Goal: Transaction & Acquisition: Purchase product/service

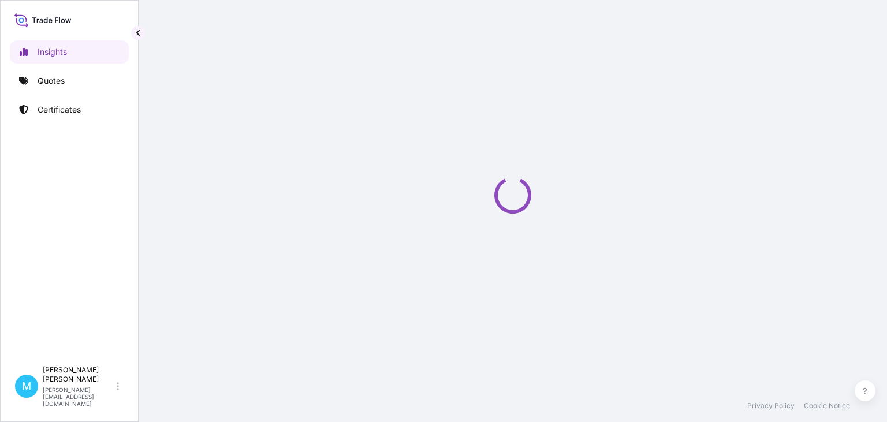
select select "2025"
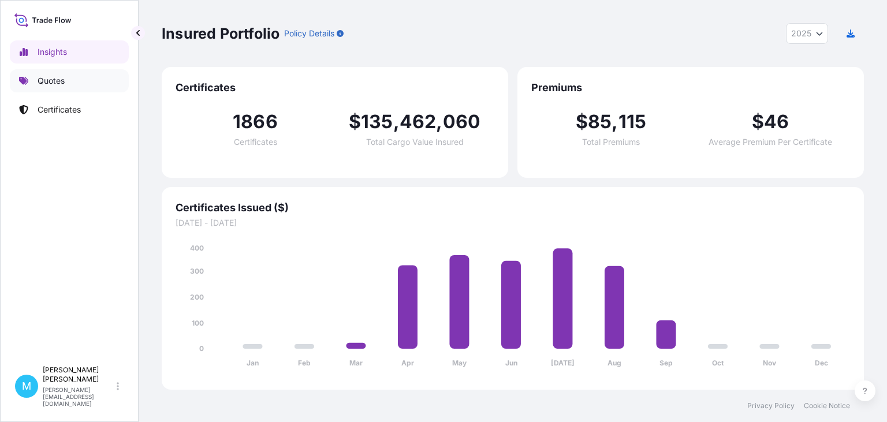
click at [66, 89] on link "Quotes" at bounding box center [69, 80] width 119 height 23
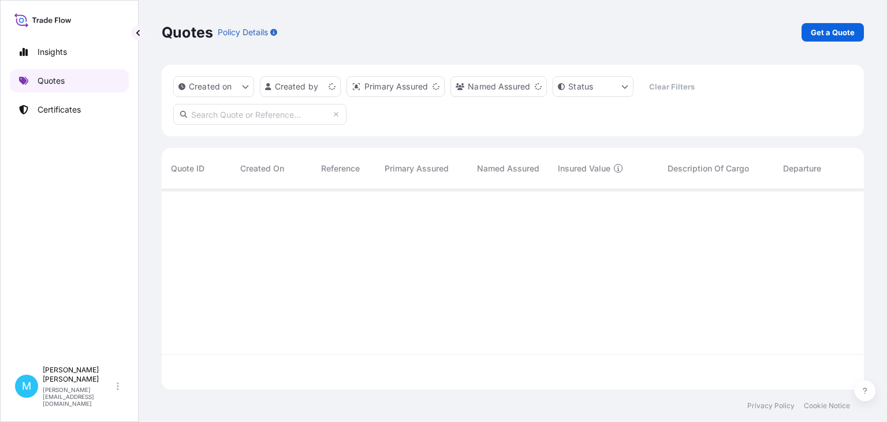
scroll to position [207, 703]
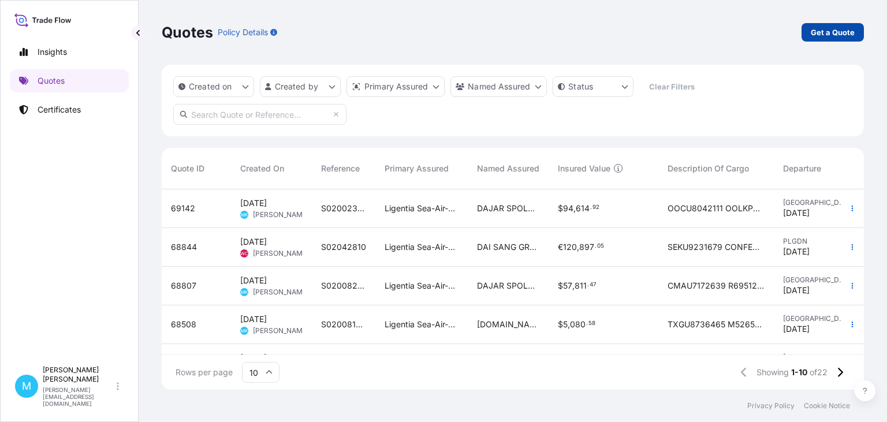
click at [824, 38] on p "Get a Quote" at bounding box center [833, 33] width 44 height 12
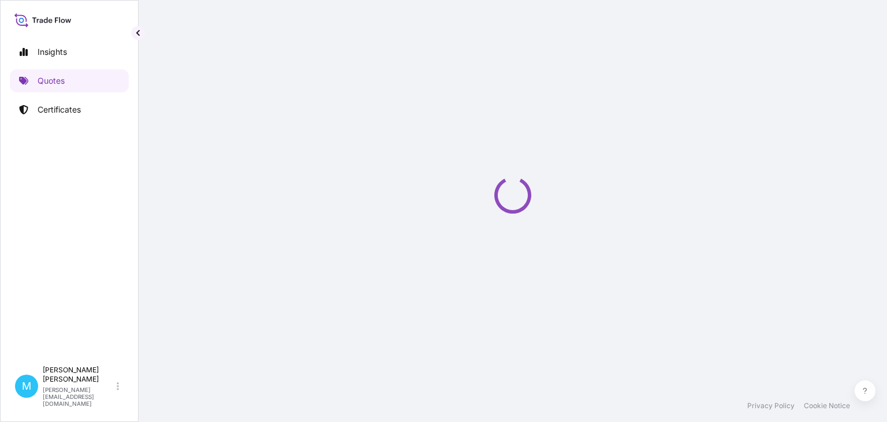
select select "Sea"
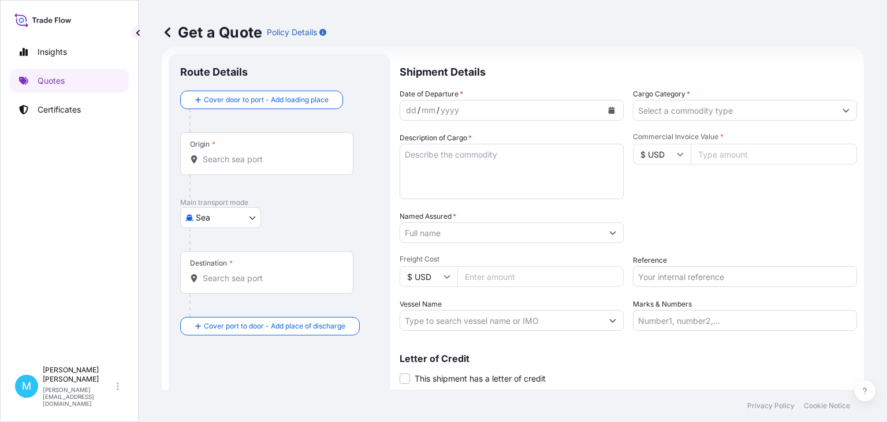
scroll to position [18, 0]
click at [239, 161] on input "Origin *" at bounding box center [271, 159] width 136 height 12
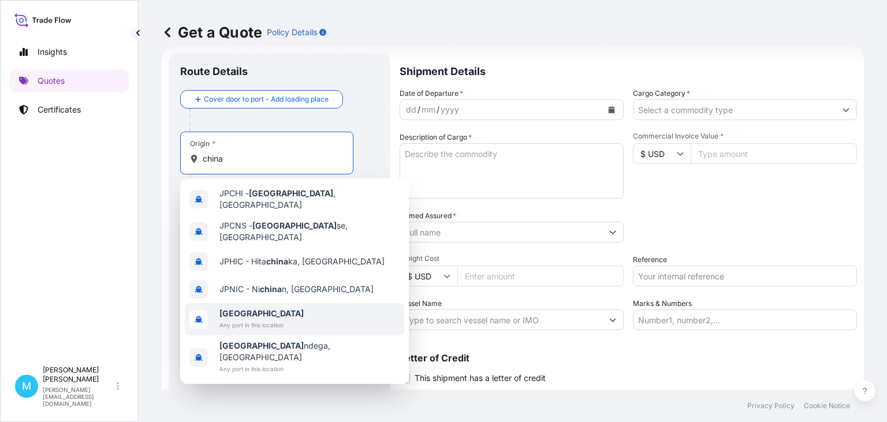
click at [247, 303] on div "[GEOGRAPHIC_DATA] Any port in this location" at bounding box center [295, 319] width 220 height 32
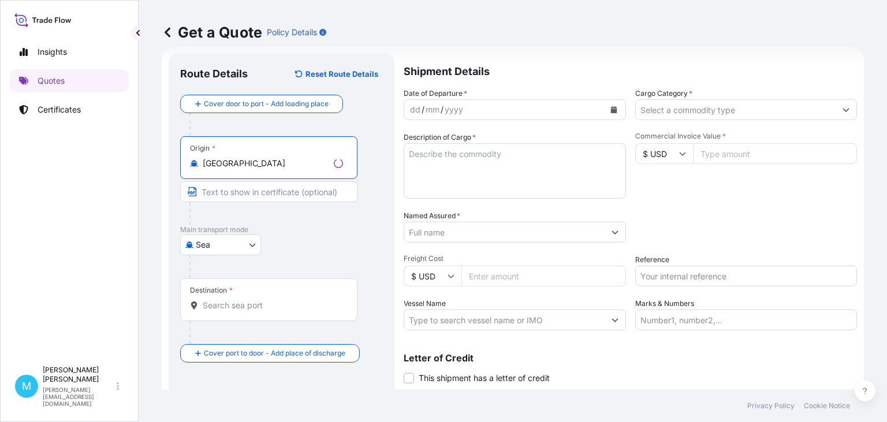
type input "[GEOGRAPHIC_DATA]"
click at [213, 300] on input "Destination *" at bounding box center [273, 306] width 140 height 12
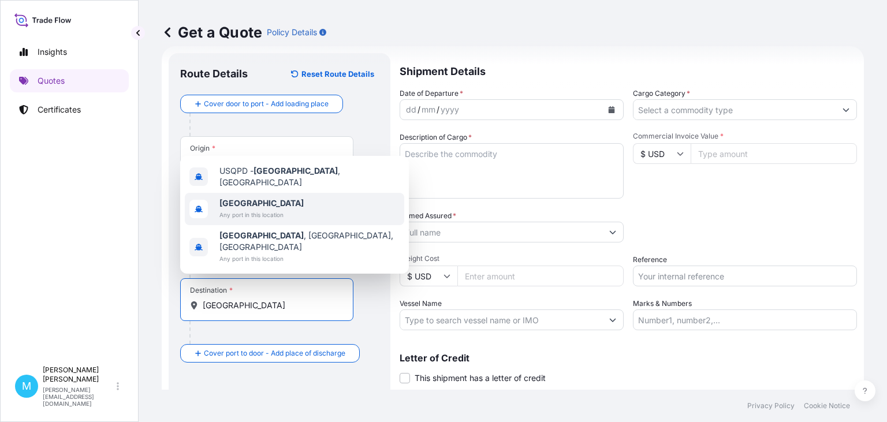
click at [243, 221] on span "Any port in this location" at bounding box center [262, 215] width 84 height 12
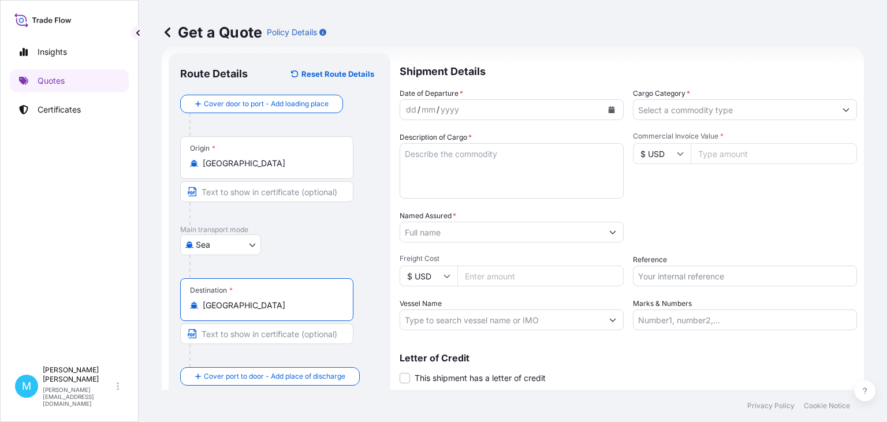
type input "[GEOGRAPHIC_DATA]"
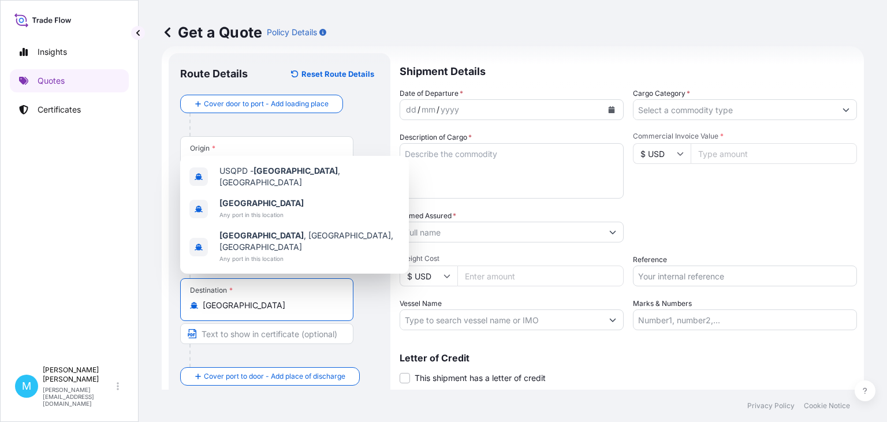
click at [615, 109] on icon "Calendar" at bounding box center [611, 109] width 7 height 7
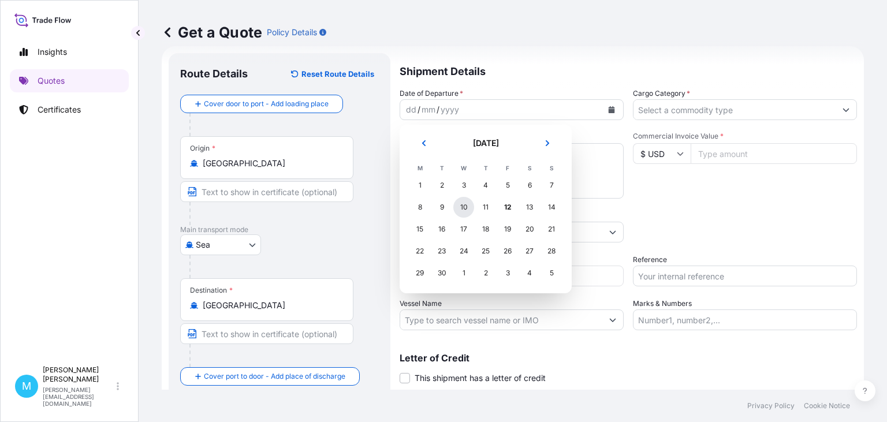
click at [461, 204] on div "10" at bounding box center [464, 207] width 21 height 21
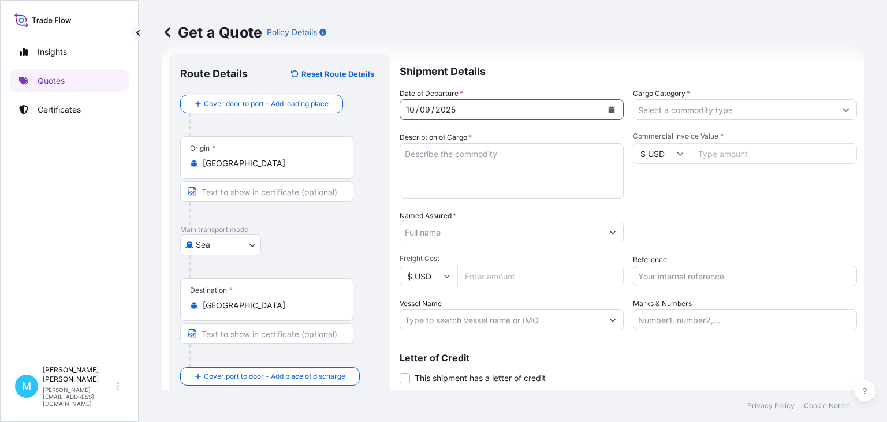
click at [451, 165] on textarea "Description of Cargo *" at bounding box center [512, 170] width 224 height 55
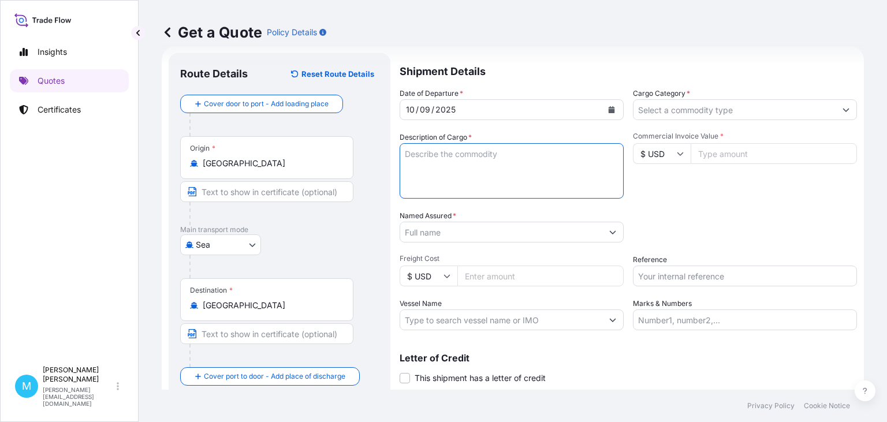
click at [419, 158] on textarea "Description of Cargo *" at bounding box center [512, 170] width 224 height 55
paste textarea "TRHU5707090 OOLJGS1442 40HC 366.00 KG 7.70 M3 658 CTN"
click at [456, 168] on textarea "TRHU5707090 OOLJGS1442 40HC 366.00 KG 7.70 M3 658 CTN ||" at bounding box center [512, 170] width 224 height 55
paste textarea "EVA KNEE PAD"
type textarea "TRHU5707090 OOLJGS1442 40HC 366.00 KG 7.70 M3 658 CTN || EVA KNEE PAD"
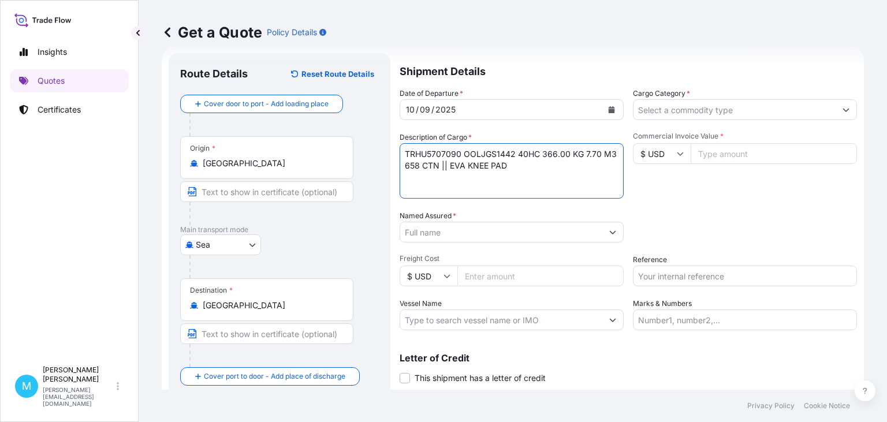
click at [426, 235] on input "Named Assured *" at bounding box center [501, 232] width 202 height 21
click at [426, 233] on input "Named Assured *" at bounding box center [501, 232] width 202 height 21
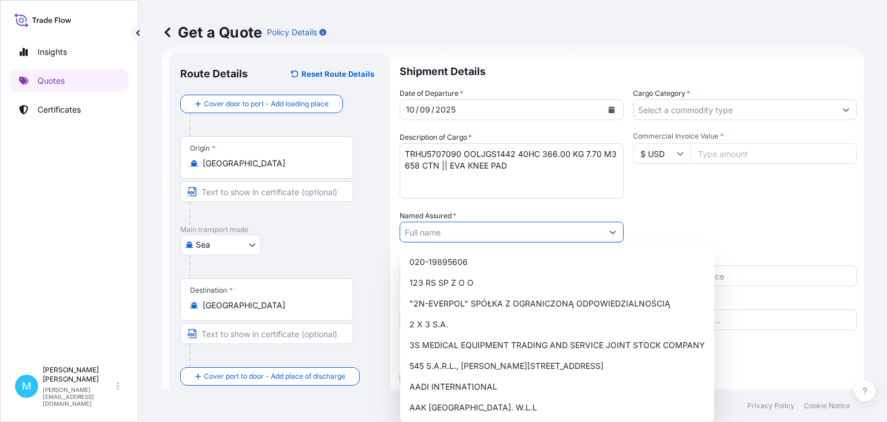
paste input "CELLFAST SP. Z O.O."
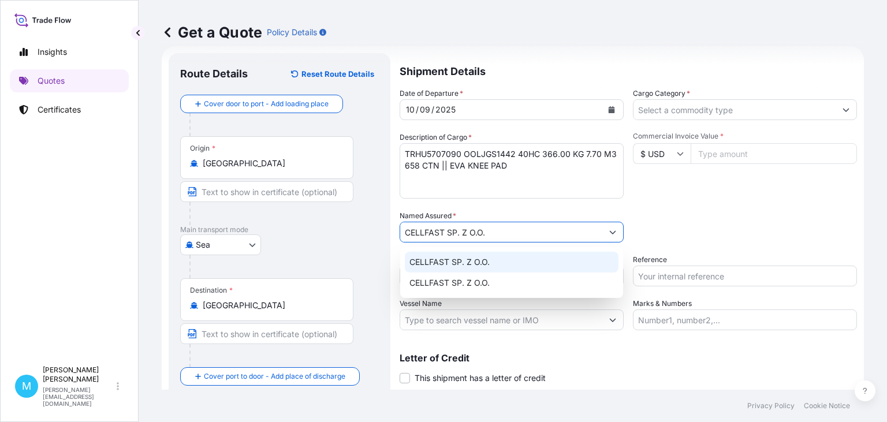
click at [488, 266] on span "CELLFAST SP. Z O.O." at bounding box center [450, 263] width 80 height 12
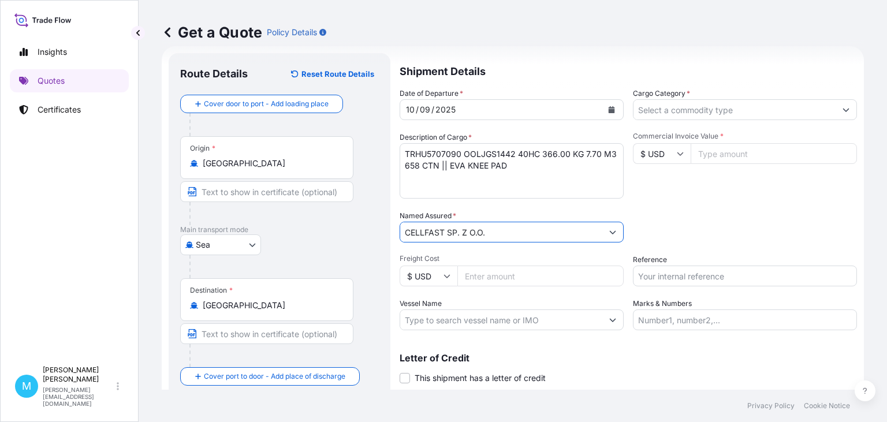
scroll to position [52, 0]
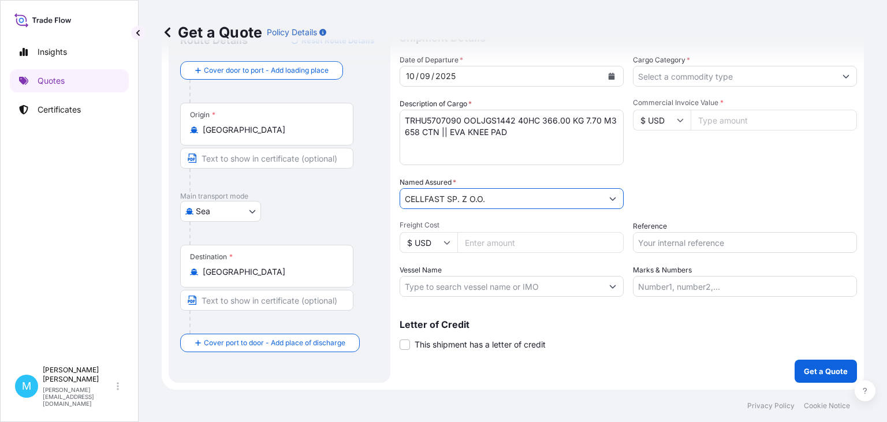
type input "CELLFAST SP. Z O.O."
click at [711, 73] on input "Cargo Category *" at bounding box center [735, 76] width 202 height 21
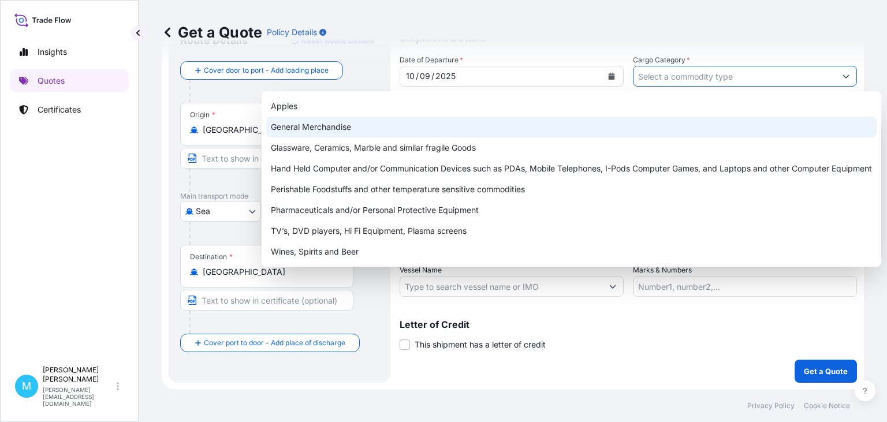
click at [326, 124] on div "General Merchandise" at bounding box center [571, 127] width 611 height 21
type input "General Merchandise"
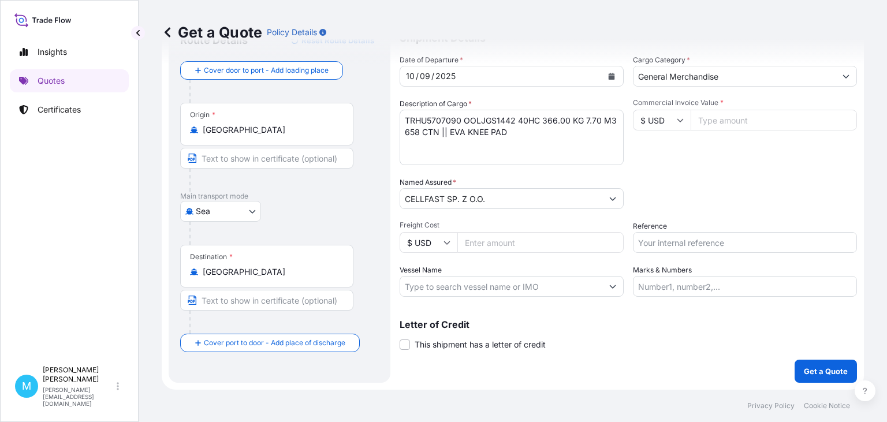
click at [715, 120] on input "Commercial Invoice Value *" at bounding box center [774, 120] width 166 height 21
click at [718, 123] on input "Commercial Invoice Value *" at bounding box center [774, 120] width 166 height 21
paste input "3430"
click at [708, 124] on input "Commercial Invoice Value *" at bounding box center [774, 120] width 166 height 21
type input "3430"
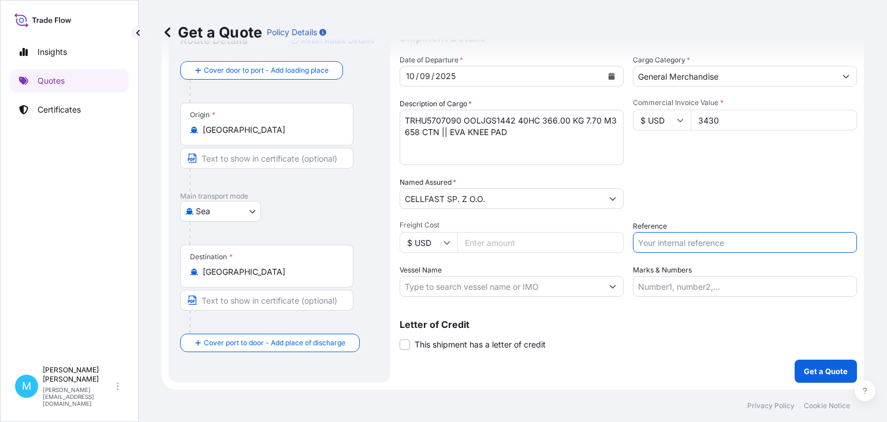
click at [688, 246] on input "Reference" at bounding box center [745, 242] width 224 height 21
click at [660, 237] on input "Reference" at bounding box center [745, 242] width 224 height 21
paste input "S02033735"
click at [725, 239] on input "S02033735 ||" at bounding box center [745, 242] width 224 height 21
paste input "LCL16510"
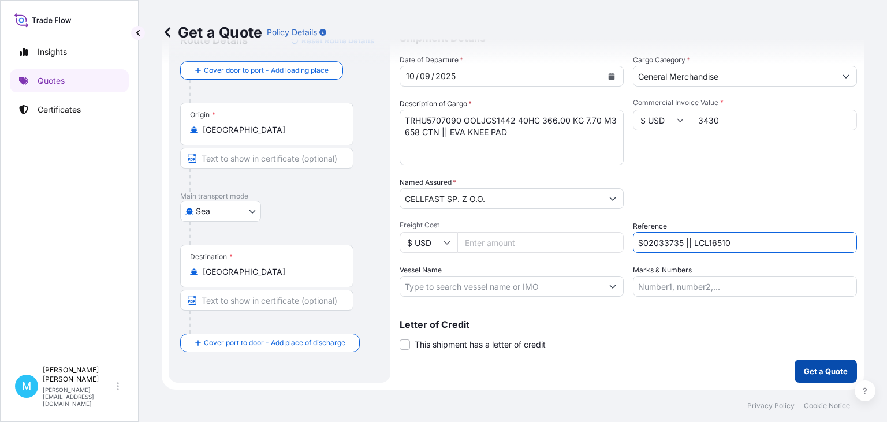
type input "S02033735 || LCL16510"
click at [827, 370] on p "Get a Quote" at bounding box center [826, 372] width 44 height 12
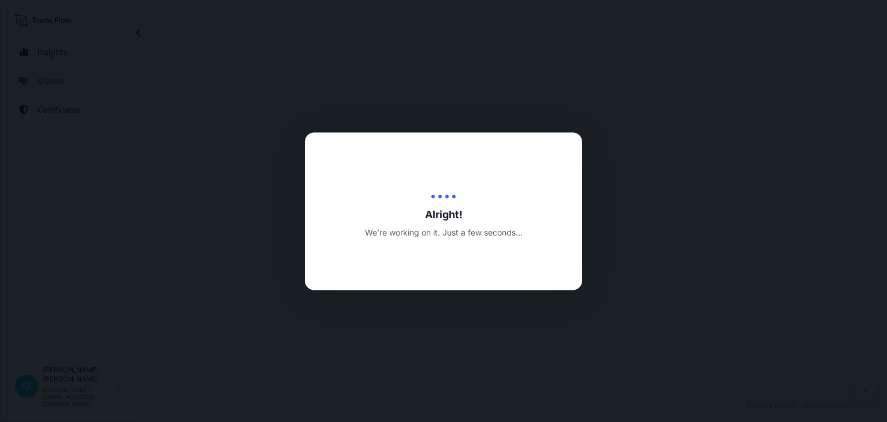
select select "Sea"
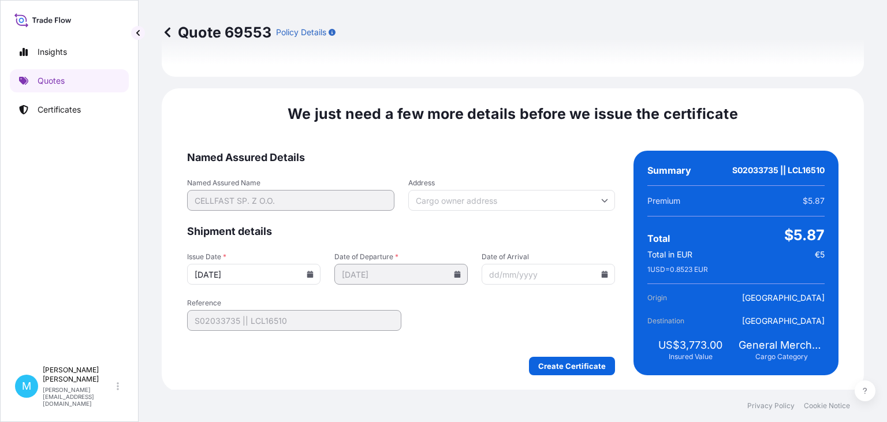
scroll to position [1339, 0]
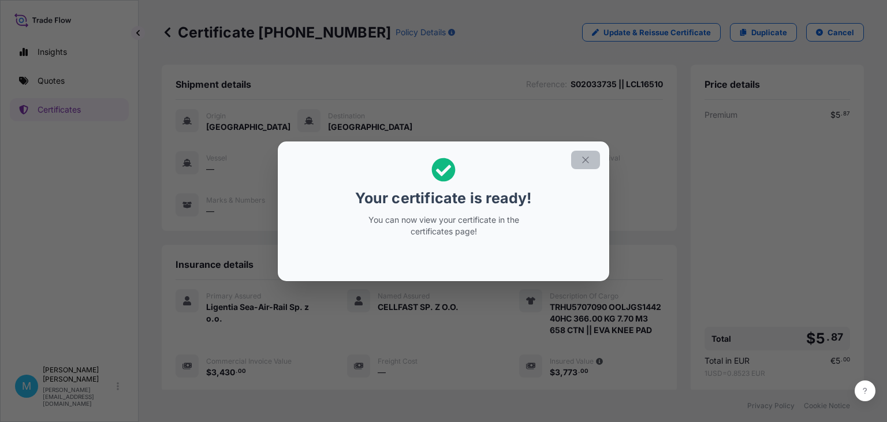
click at [587, 164] on icon "button" at bounding box center [586, 160] width 10 height 10
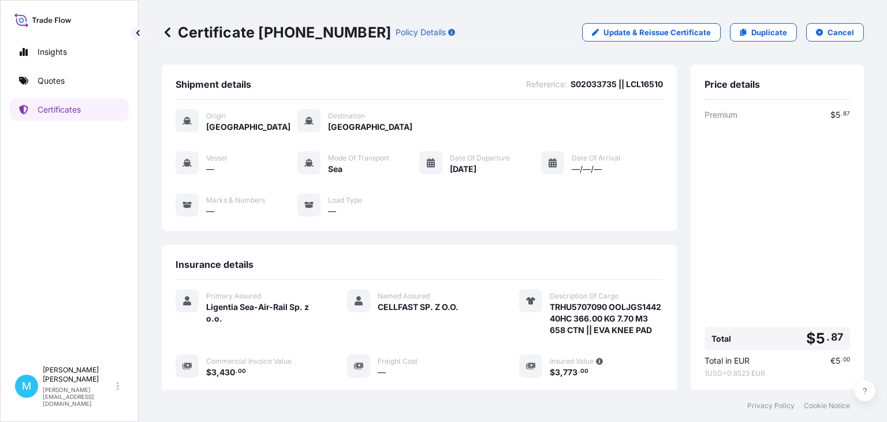
drag, startPoint x: 357, startPoint y: 28, endPoint x: 159, endPoint y: 32, distance: 197.6
click at [159, 32] on div "Certificate [PHONE_NUMBER] Policy Details Update & Reissue Certificate Duplicat…" at bounding box center [513, 195] width 749 height 390
copy p "Certificate [PHONE_NUMBER]"
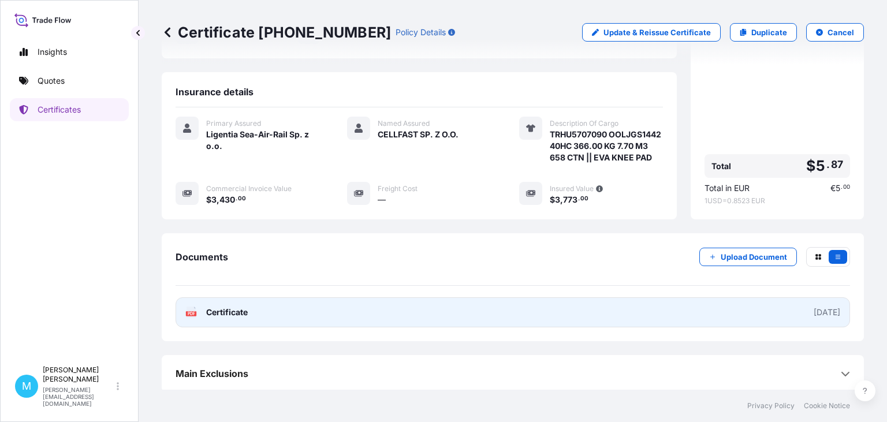
click at [451, 313] on link "PDF Certificate [DATE]" at bounding box center [513, 313] width 675 height 30
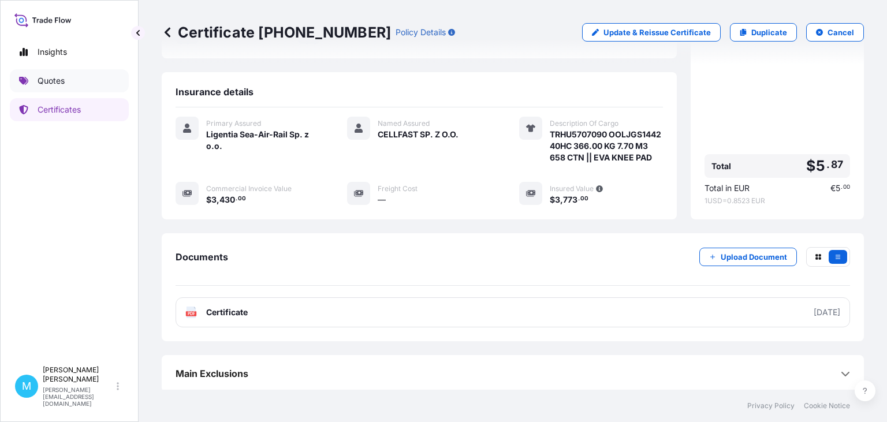
click at [61, 80] on p "Quotes" at bounding box center [51, 81] width 27 height 12
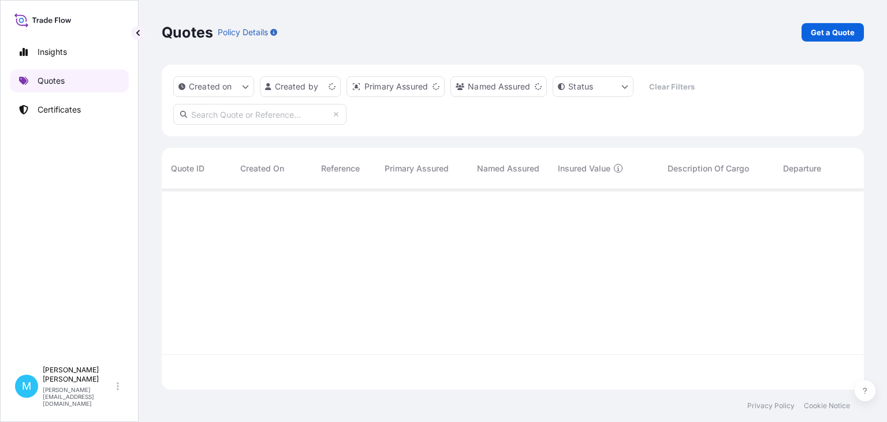
scroll to position [207, 703]
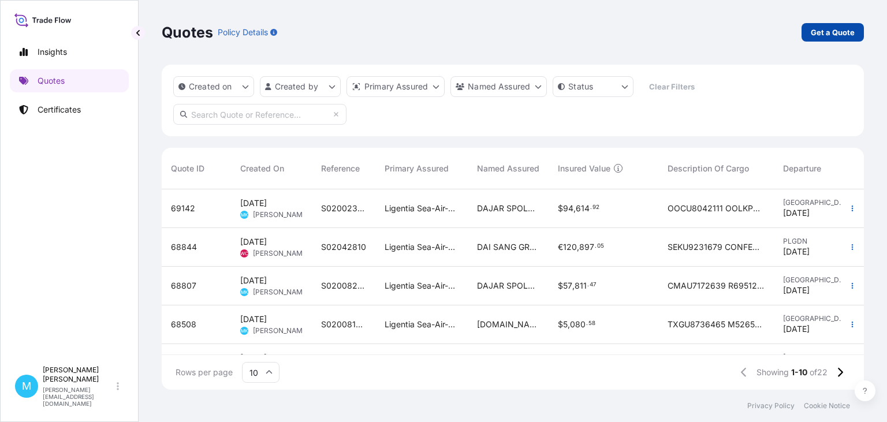
click at [826, 35] on p "Get a Quote" at bounding box center [833, 33] width 44 height 12
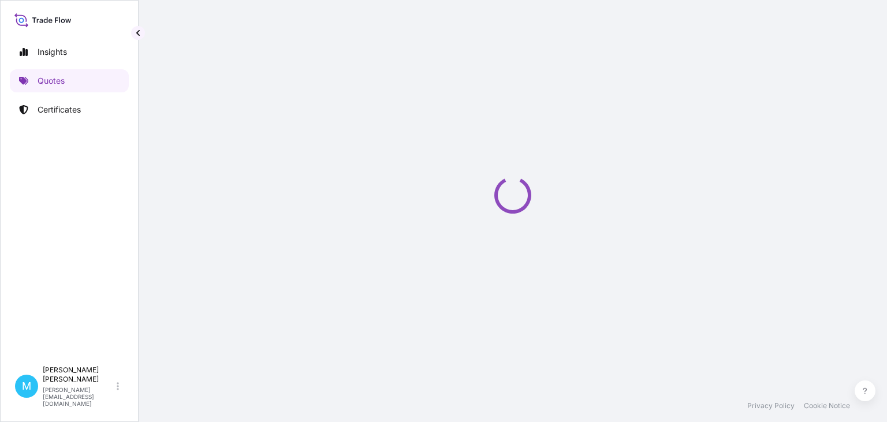
select select "Sea"
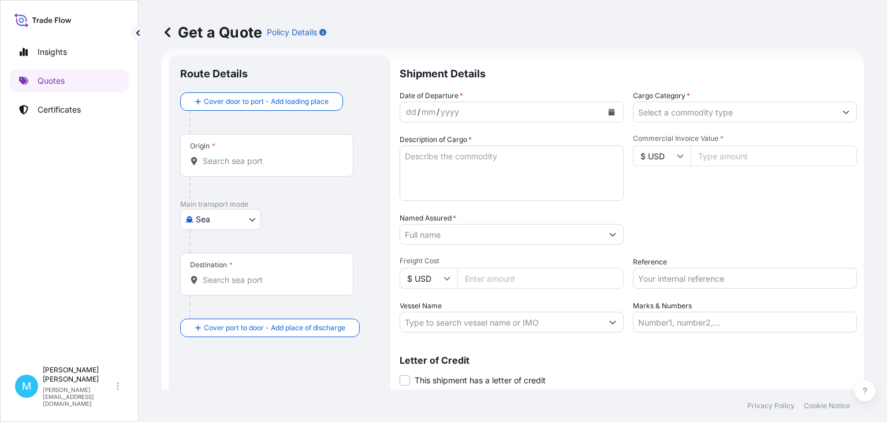
scroll to position [18, 0]
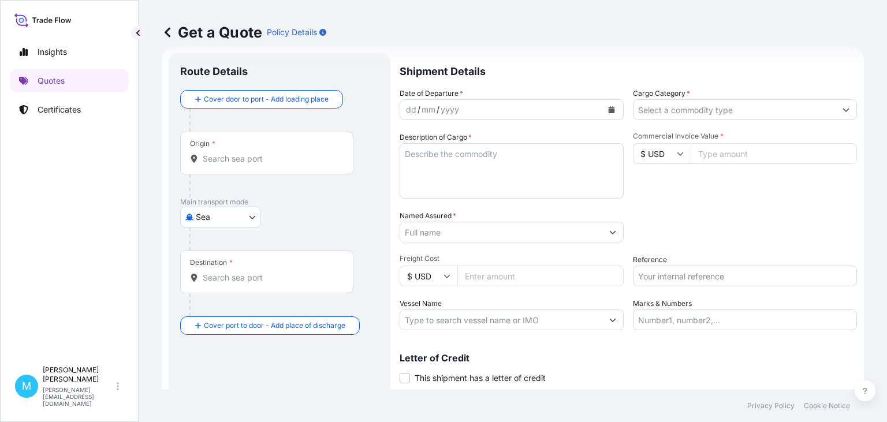
click at [236, 164] on input "Origin *" at bounding box center [271, 159] width 136 height 12
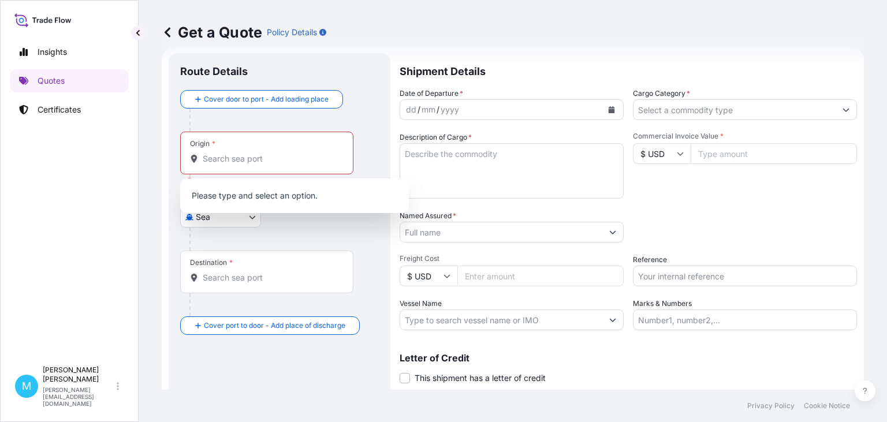
click at [218, 165] on div "Origin *" at bounding box center [266, 153] width 173 height 43
click at [218, 165] on input "Origin * Please select an origin" at bounding box center [271, 159] width 136 height 12
click at [209, 159] on input "Origin * Please select an origin" at bounding box center [271, 159] width 136 height 12
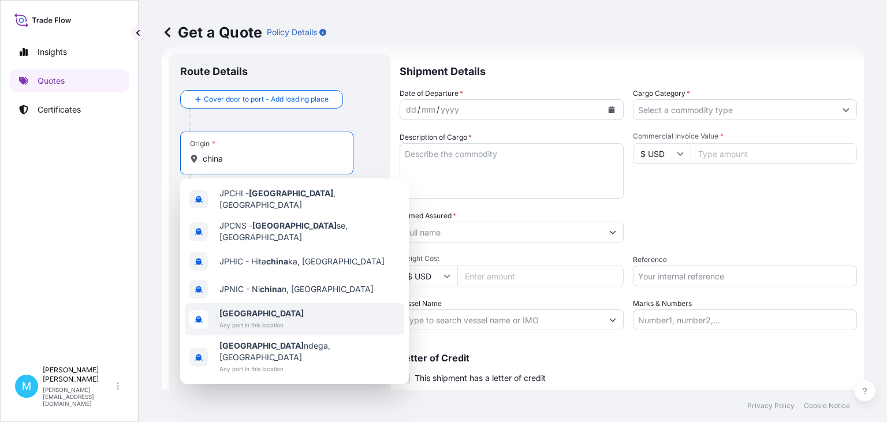
click at [261, 308] on span "[GEOGRAPHIC_DATA]" at bounding box center [262, 314] width 84 height 12
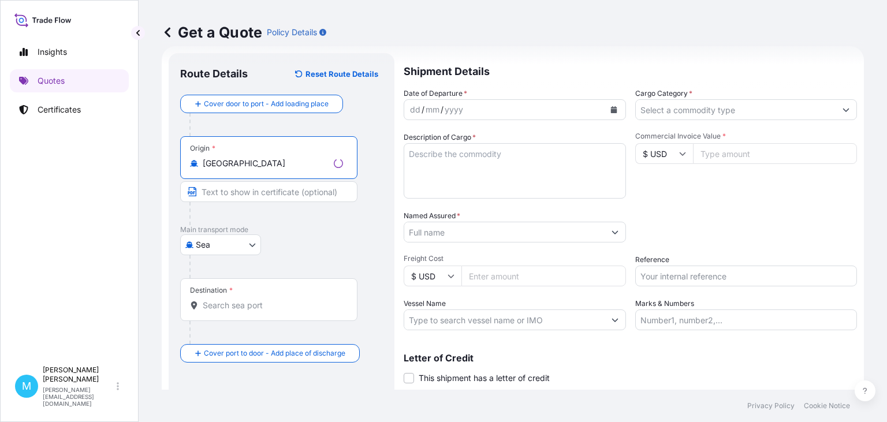
type input "[GEOGRAPHIC_DATA]"
click at [239, 311] on div "Destination *" at bounding box center [268, 299] width 177 height 43
click at [239, 311] on input "Destination *" at bounding box center [273, 306] width 140 height 12
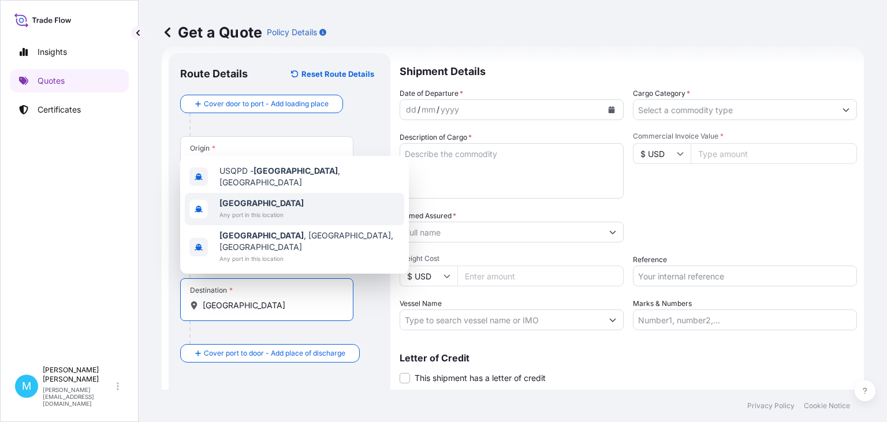
click at [233, 221] on span "Any port in this location" at bounding box center [262, 215] width 84 height 12
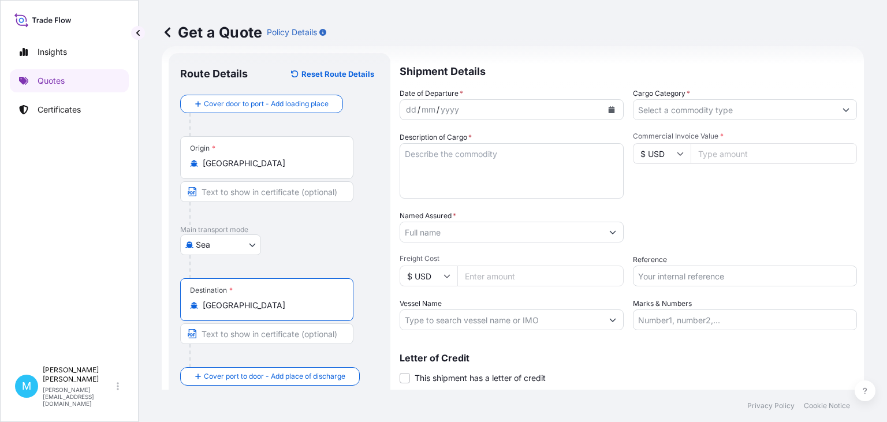
type input "[GEOGRAPHIC_DATA]"
click at [614, 111] on icon "Calendar" at bounding box center [612, 109] width 6 height 7
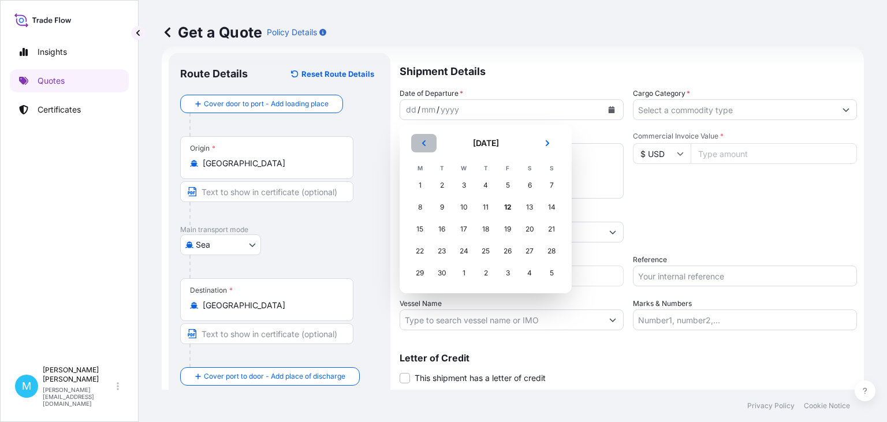
click at [425, 143] on icon "Previous" at bounding box center [424, 143] width 7 height 7
click at [488, 274] on div "28" at bounding box center [485, 273] width 21 height 21
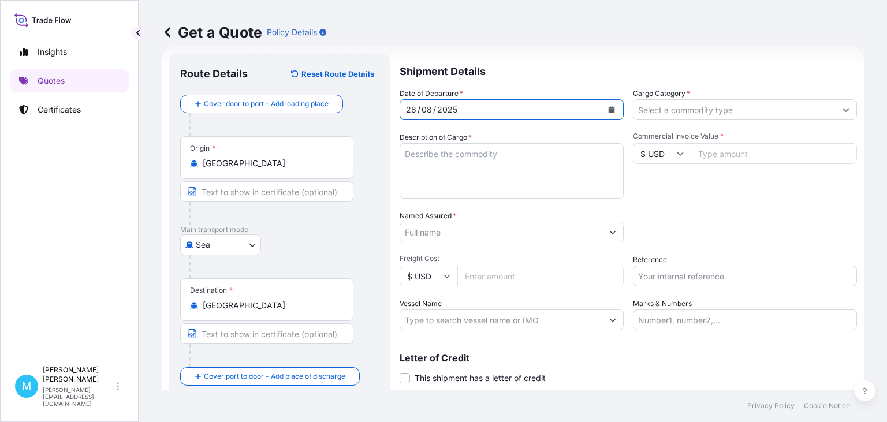
click at [459, 166] on textarea "Description of Cargo *" at bounding box center [512, 170] width 224 height 55
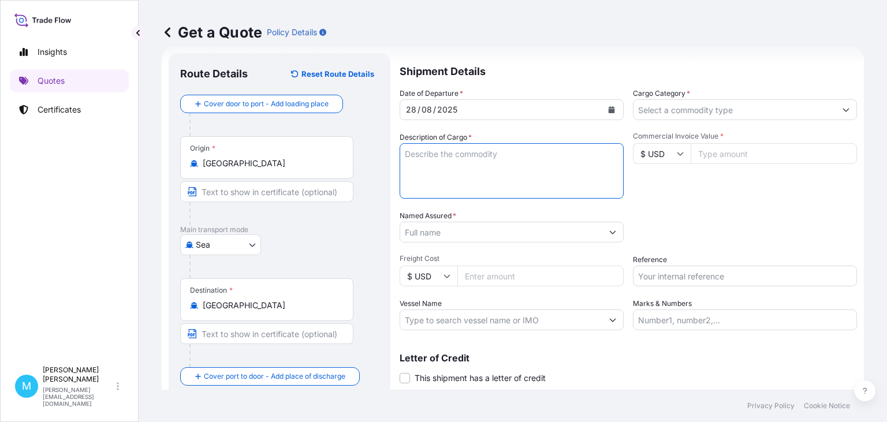
click at [433, 169] on textarea "Description of Cargo *" at bounding box center [512, 170] width 224 height 55
paste textarea "UETU6700106 CN2879020 40HC 1078.00 KG 1.80 M3 2 PKG"
click at [445, 172] on textarea "UETU6700106 CN2879020 40HC 1078.00 KG 1.80 M3 2 PKG ||" at bounding box center [512, 170] width 224 height 55
paste textarea "STAINLESS STEEL FITTINGS"
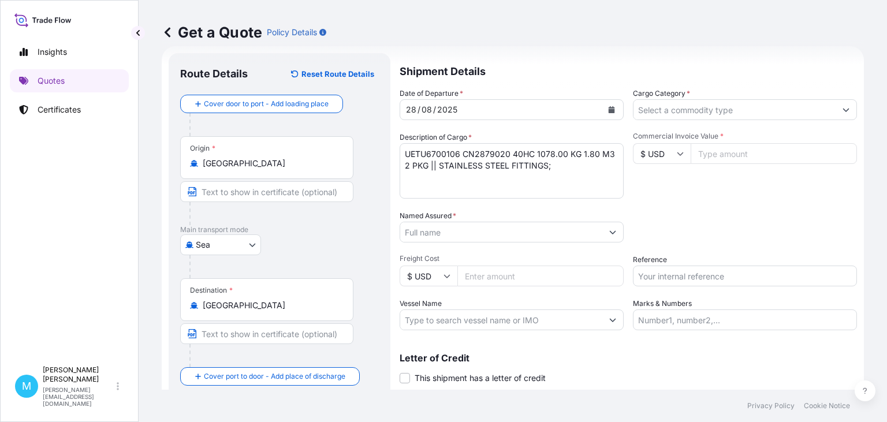
click at [554, 166] on textarea "UETU6700106 CN2879020 40HC 1078.00 KG 1.80 M3 2 PKG || STAINLESS STEEL FITTINGS;" at bounding box center [512, 170] width 224 height 55
paste textarea "BALL VALVE"
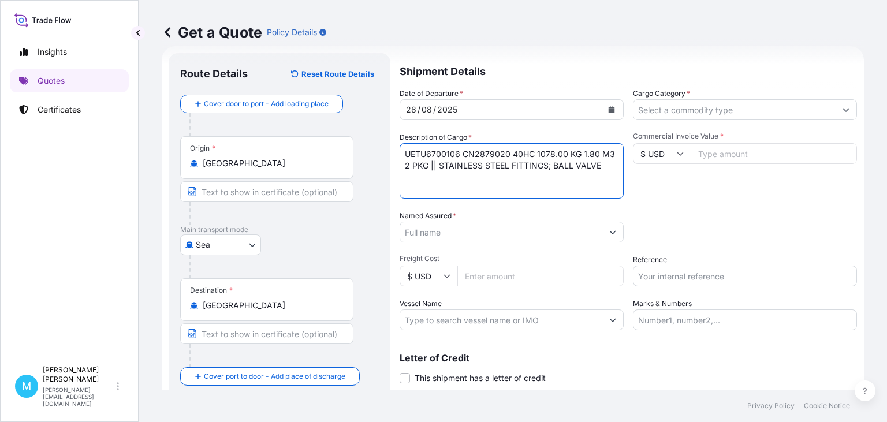
type textarea "UETU6700106 CN2879020 40HC 1078.00 KG 1.80 M3 2 PKG || STAINLESS STEEL FITTINGS…"
click at [433, 238] on input "Named Assured *" at bounding box center [501, 232] width 202 height 21
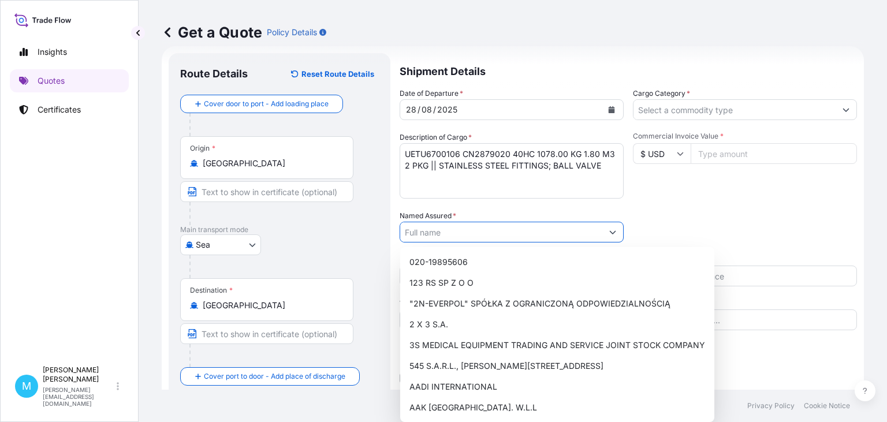
click at [429, 229] on input "Named Assured *" at bounding box center [501, 232] width 202 height 21
paste input "MITHRIL SP. Z O.O."
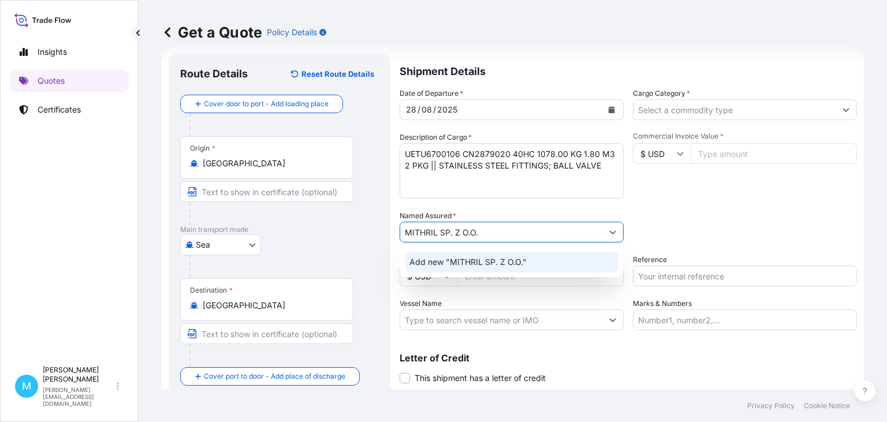
click at [478, 258] on span "Add new "MITHRIL SP. Z O.O."" at bounding box center [468, 263] width 117 height 12
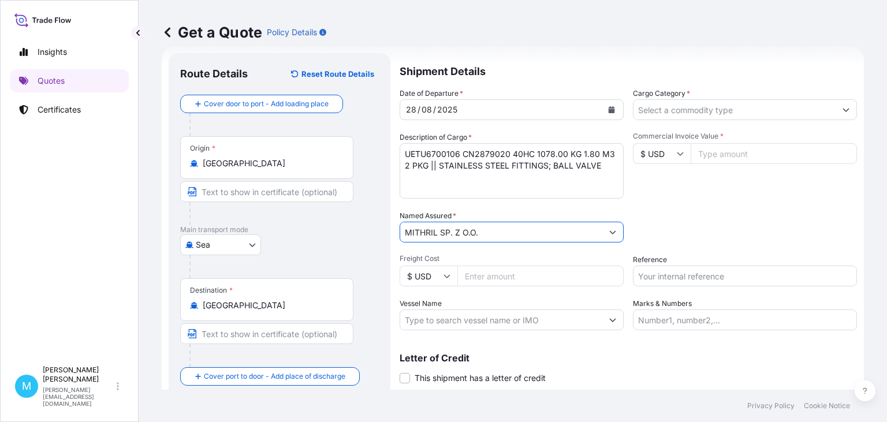
type input "MITHRIL SP. Z O.O."
click at [658, 107] on input "Cargo Category *" at bounding box center [735, 109] width 202 height 21
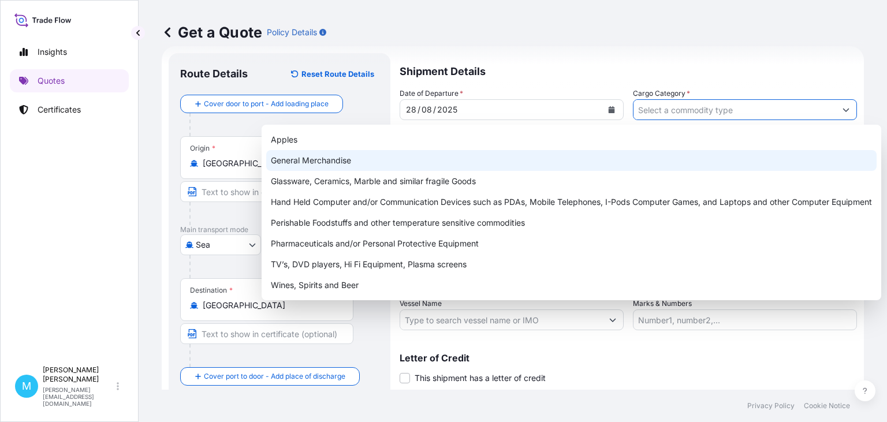
click at [337, 165] on div "General Merchandise" at bounding box center [571, 160] width 611 height 21
type input "General Merchandise"
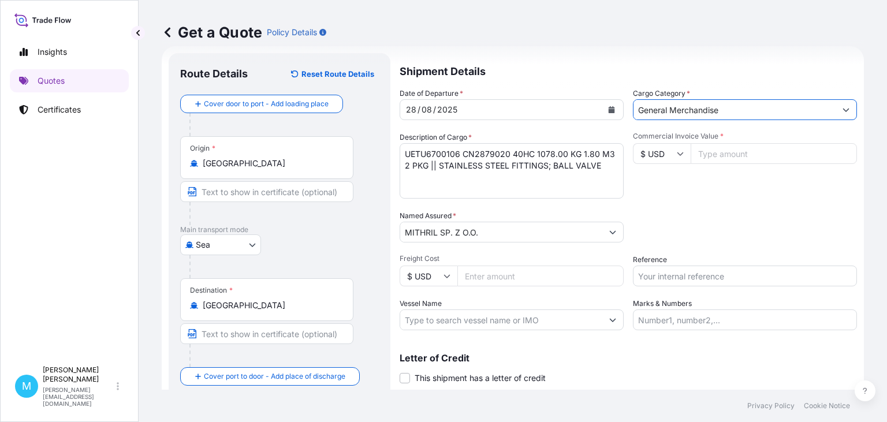
click at [736, 157] on input "Commercial Invoice Value *" at bounding box center [774, 153] width 166 height 21
click at [734, 156] on input "Commercial Invoice Value *" at bounding box center [774, 153] width 166 height 21
click at [712, 148] on input "Commercial Invoice Value *" at bounding box center [774, 153] width 166 height 21
click at [727, 154] on input "Commercial Invoice Value *" at bounding box center [774, 153] width 166 height 21
drag, startPoint x: 725, startPoint y: 156, endPoint x: 740, endPoint y: 156, distance: 15.6
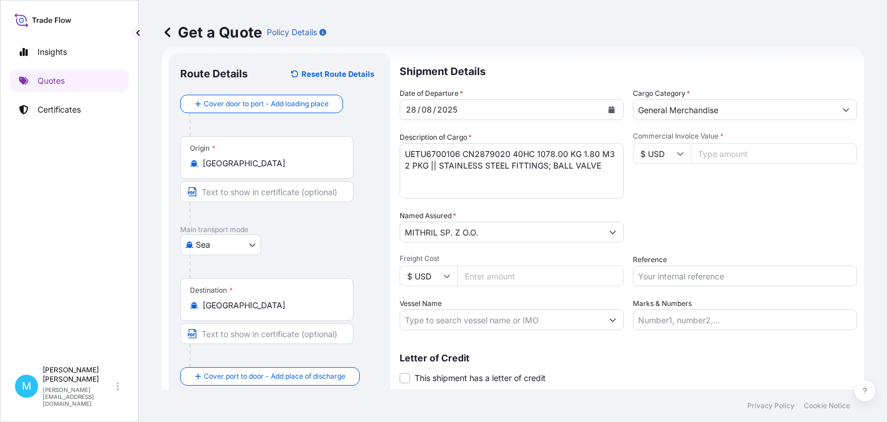
click at [725, 156] on input "Commercial Invoice Value *" at bounding box center [774, 153] width 166 height 21
type input "10943.31"
click at [667, 276] on input "Reference" at bounding box center [745, 276] width 224 height 21
click at [649, 276] on input "Reference" at bounding box center [745, 276] width 224 height 21
paste input "S02013510"
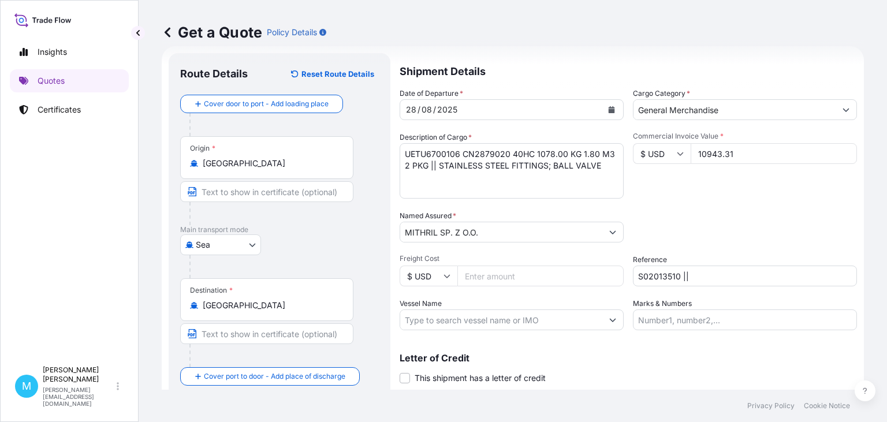
click at [703, 274] on input "S02013510 ||" at bounding box center [745, 276] width 224 height 21
paste input "LCL16435"
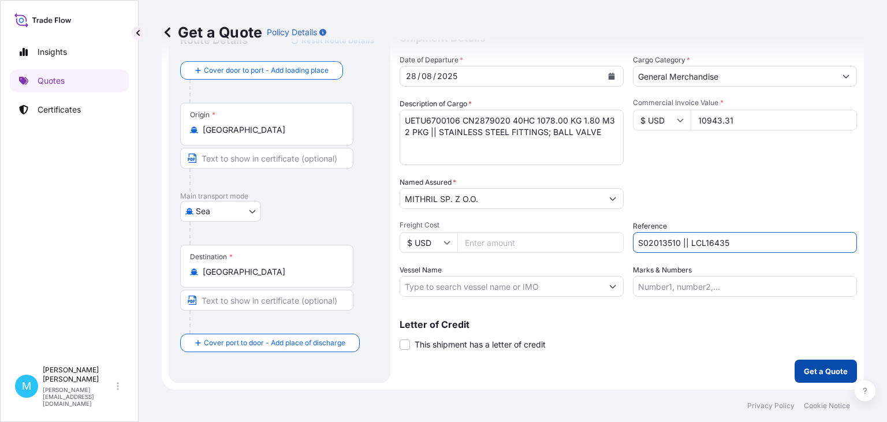
type input "S02013510 || LCL16435"
click at [826, 369] on p "Get a Quote" at bounding box center [826, 372] width 44 height 12
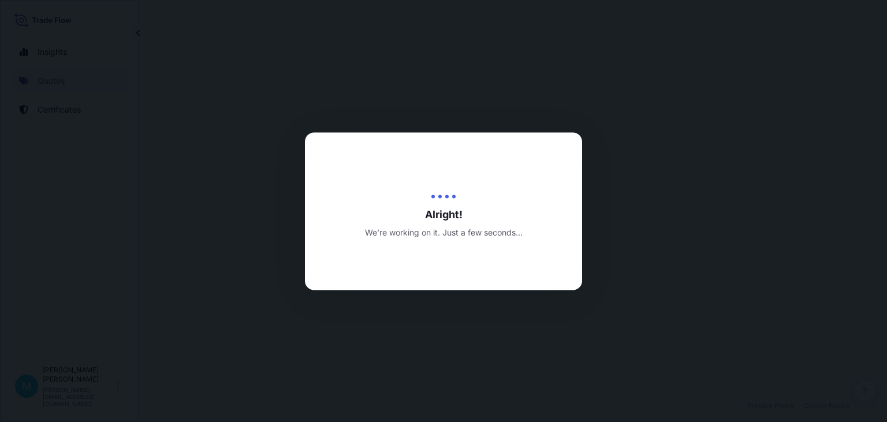
select select "Sea"
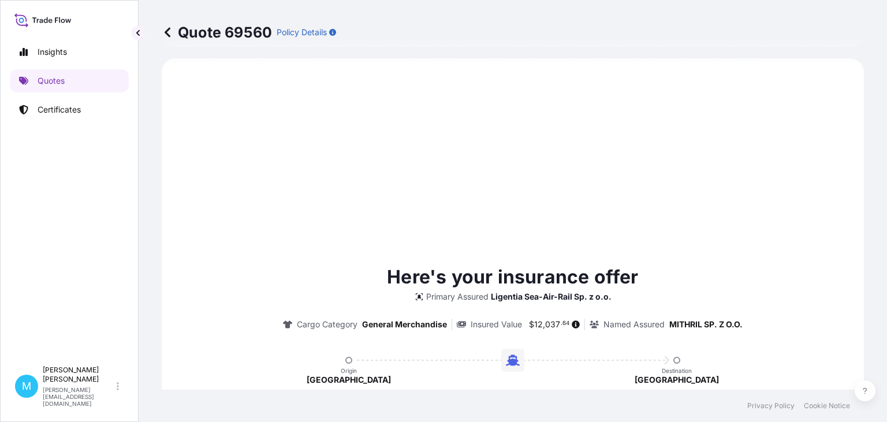
scroll to position [396, 0]
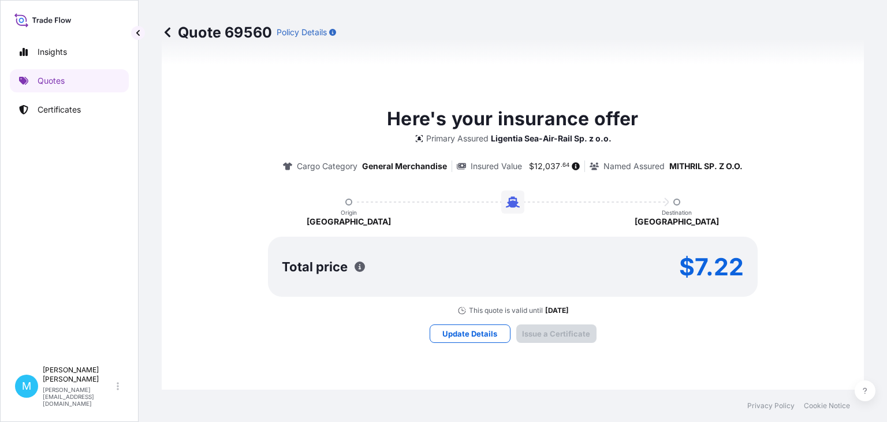
type input "[DATE]"
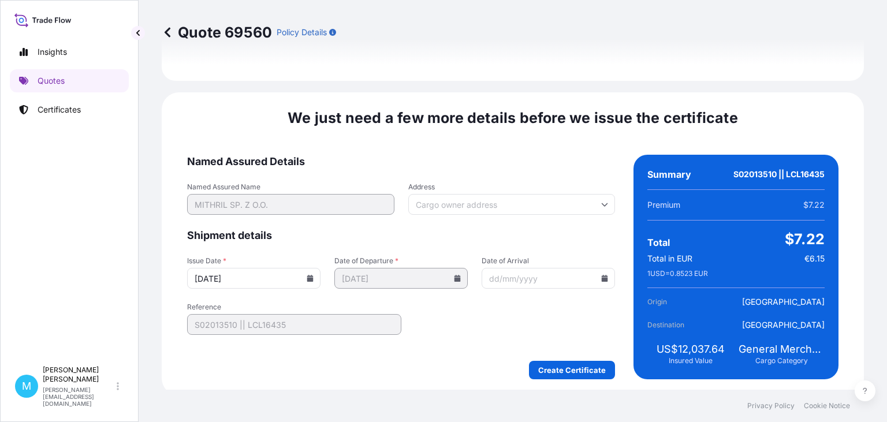
scroll to position [1339, 0]
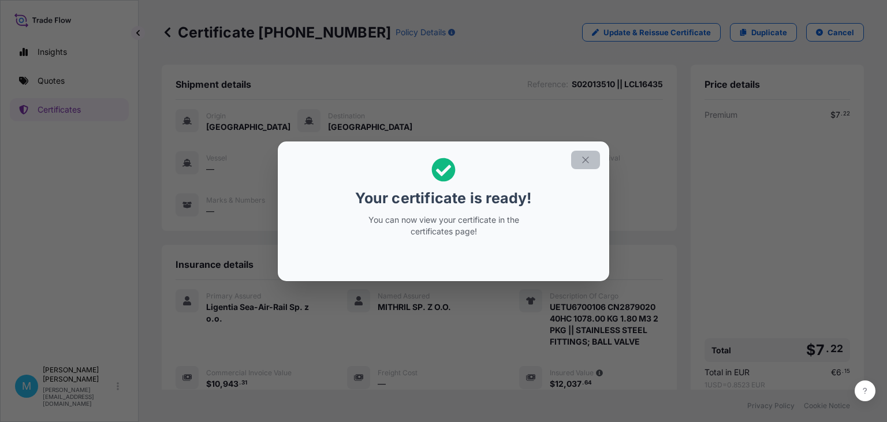
click at [587, 160] on icon "button" at bounding box center [586, 160] width 10 height 10
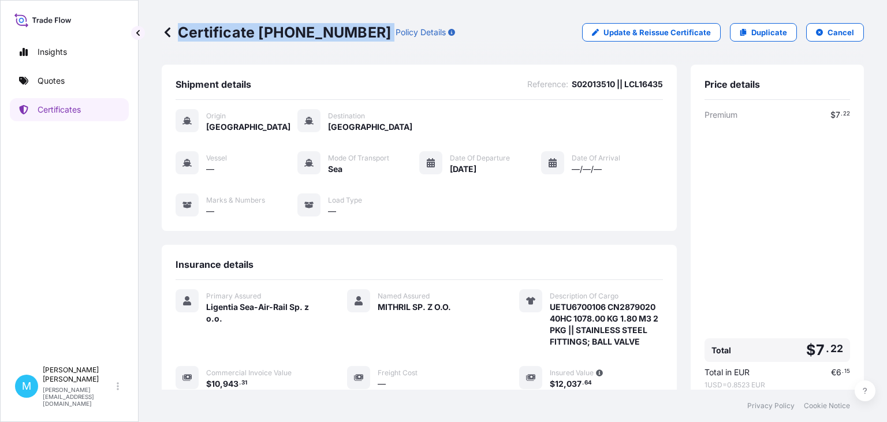
drag, startPoint x: 355, startPoint y: 30, endPoint x: 170, endPoint y: 32, distance: 184.9
click at [170, 32] on div "Certificate [PHONE_NUMBER] Policy Details" at bounding box center [308, 32] width 293 height 18
copy p "Certificate [PHONE_NUMBER]"
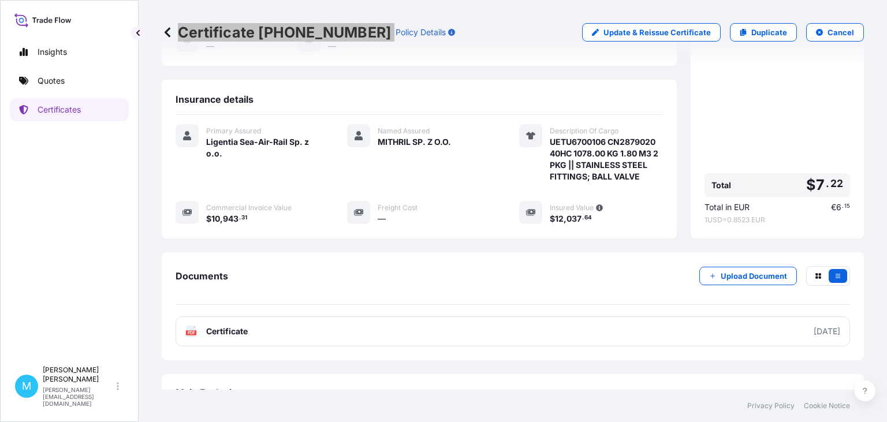
scroll to position [184, 0]
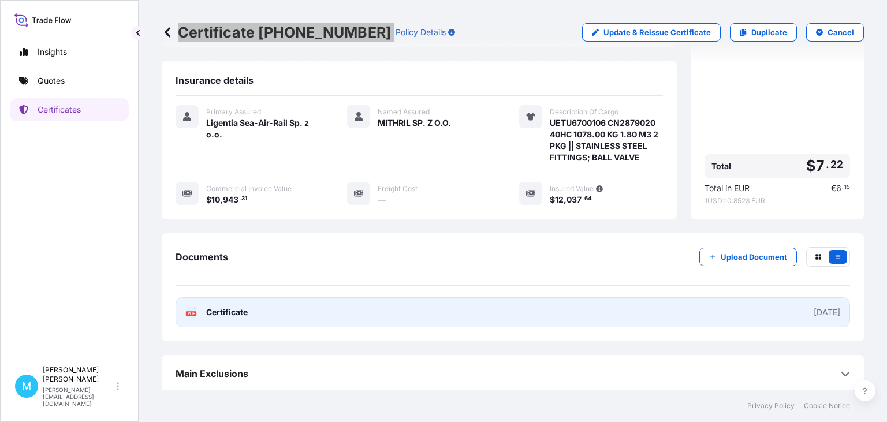
click at [426, 313] on link "PDF Certificate [DATE]" at bounding box center [513, 313] width 675 height 30
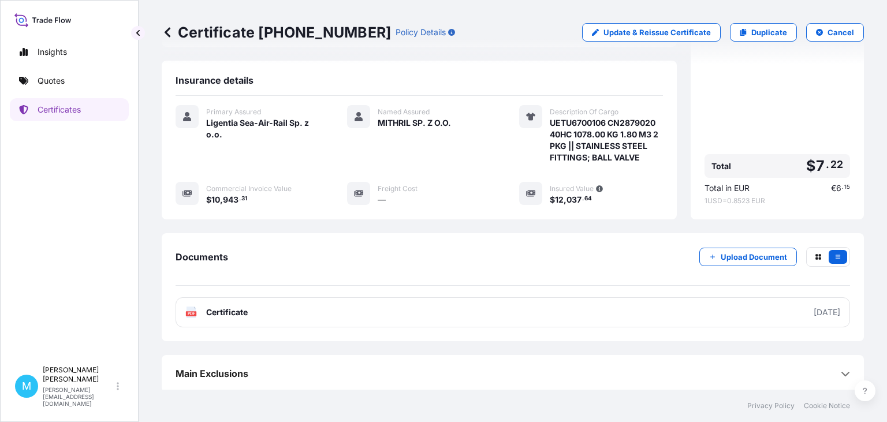
click at [596, 250] on div "Documents Upload Document" at bounding box center [513, 266] width 675 height 39
click at [72, 83] on link "Quotes" at bounding box center [69, 80] width 119 height 23
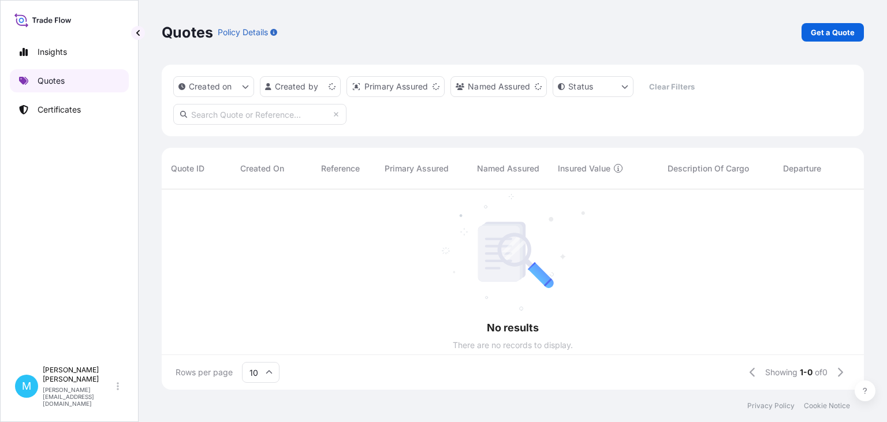
scroll to position [207, 703]
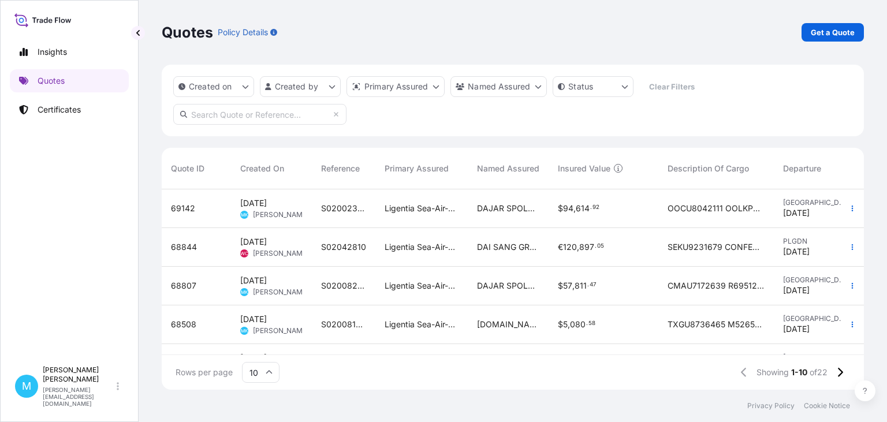
click at [278, 118] on input "text" at bounding box center [259, 114] width 173 height 21
paste input "Quote 68508"
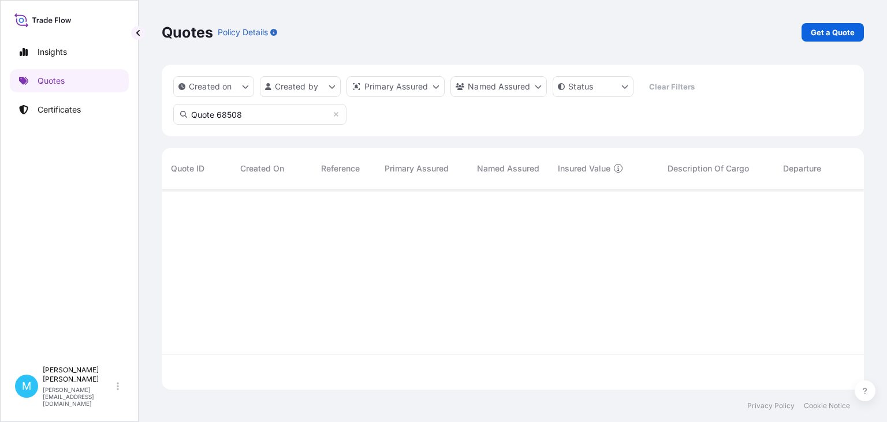
scroll to position [242, 703]
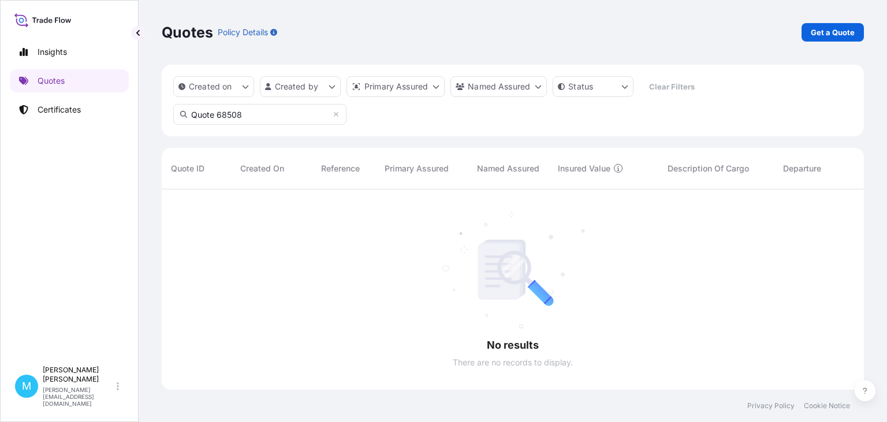
click at [218, 116] on input "Quote 68508" at bounding box center [259, 114] width 173 height 21
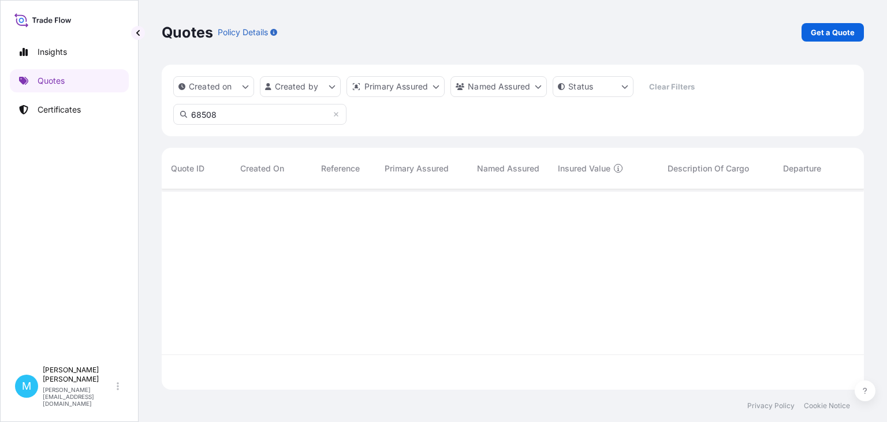
scroll to position [207, 703]
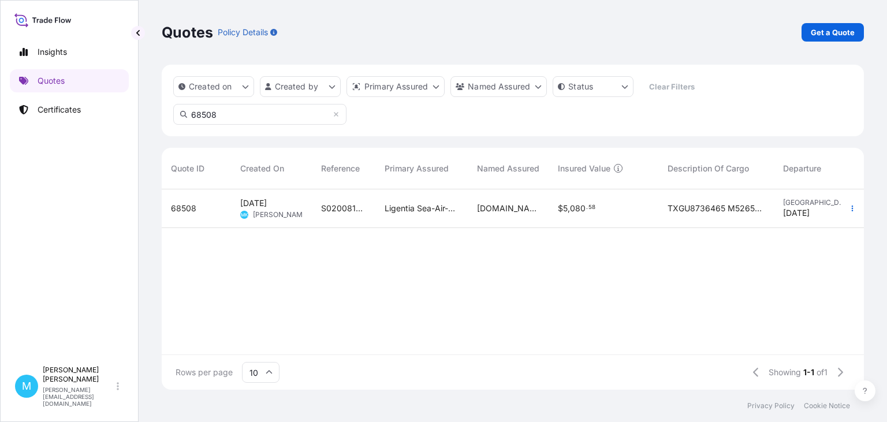
type input "68508"
click at [330, 216] on div "S02008163 || LCL16360" at bounding box center [344, 209] width 64 height 39
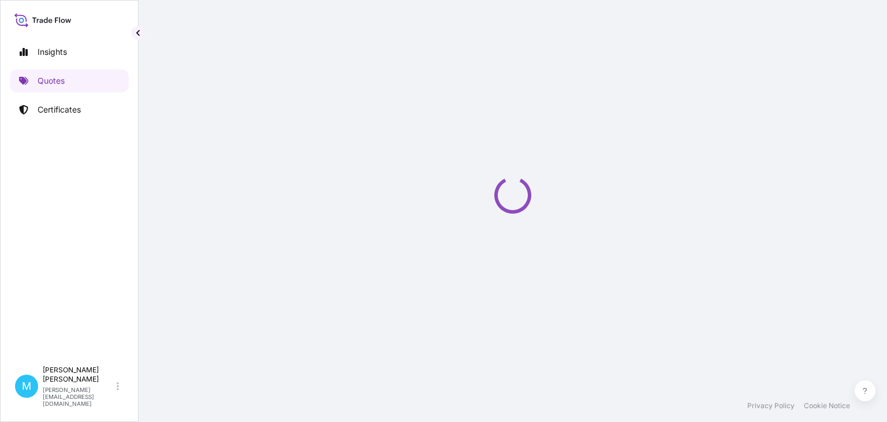
select select "Sea"
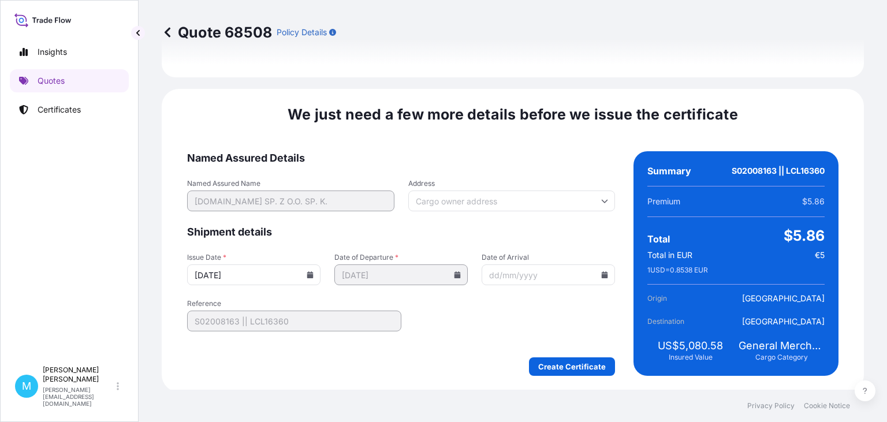
scroll to position [1405, 0]
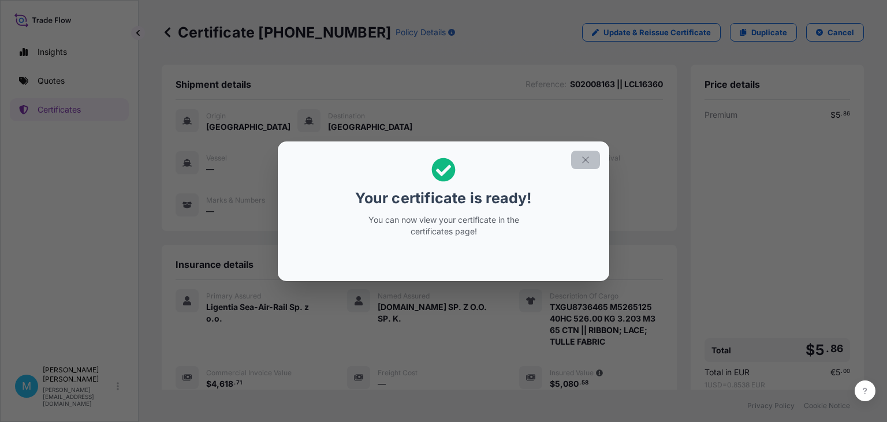
click at [590, 161] on button "button" at bounding box center [585, 160] width 29 height 18
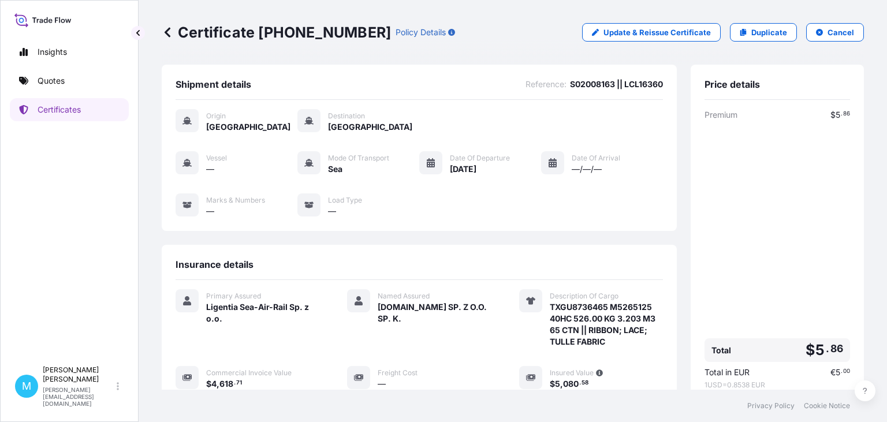
drag, startPoint x: 355, startPoint y: 29, endPoint x: 161, endPoint y: 34, distance: 194.2
click at [161, 34] on div "Certificate [PHONE_NUMBER] Policy Details Update & Reissue Certificate Duplicat…" at bounding box center [513, 195] width 749 height 390
copy p "Certificate [PHONE_NUMBER]"
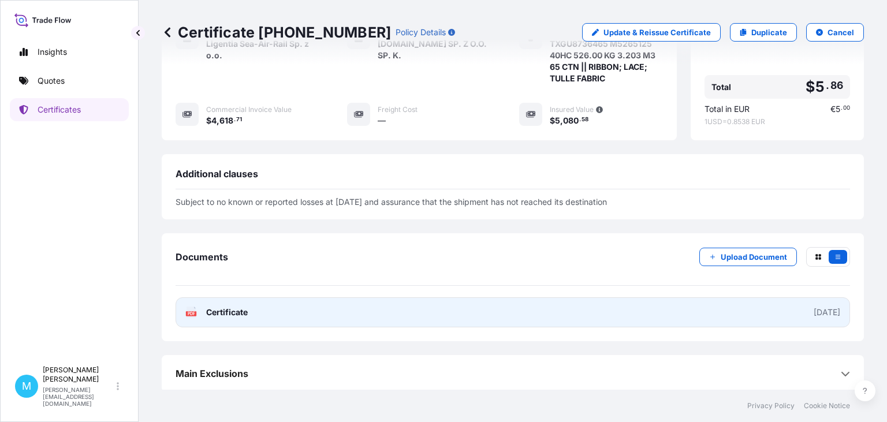
click at [370, 305] on link "PDF Certificate [DATE]" at bounding box center [513, 313] width 675 height 30
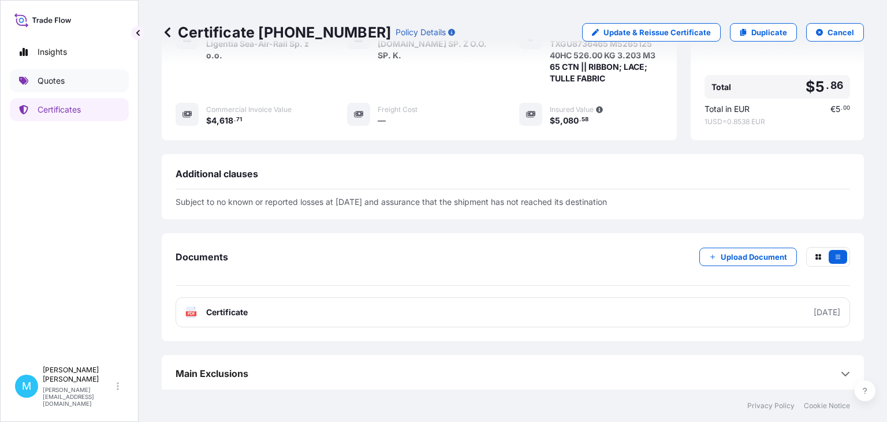
click at [72, 83] on link "Quotes" at bounding box center [69, 80] width 119 height 23
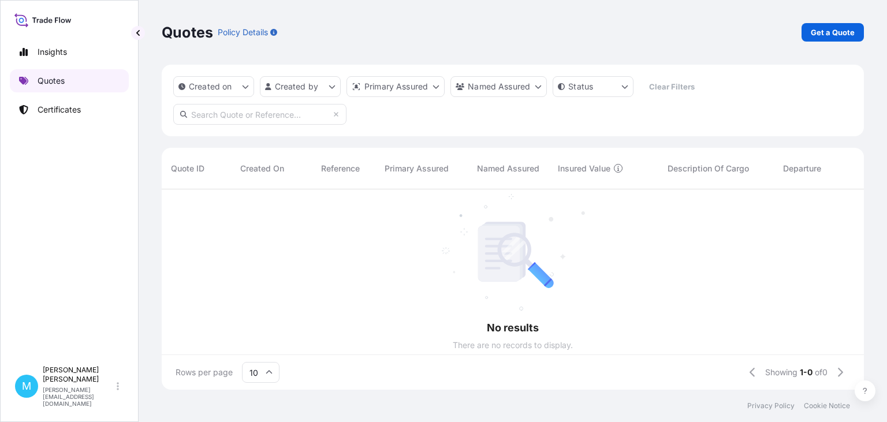
scroll to position [207, 703]
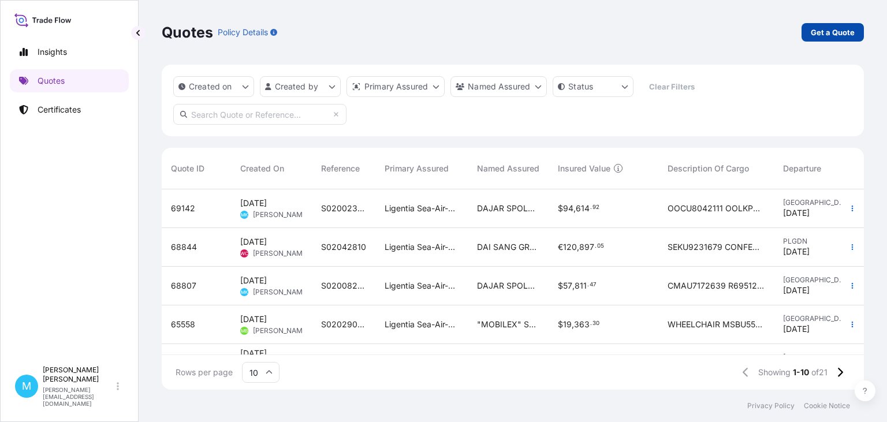
click at [824, 35] on p "Get a Quote" at bounding box center [833, 33] width 44 height 12
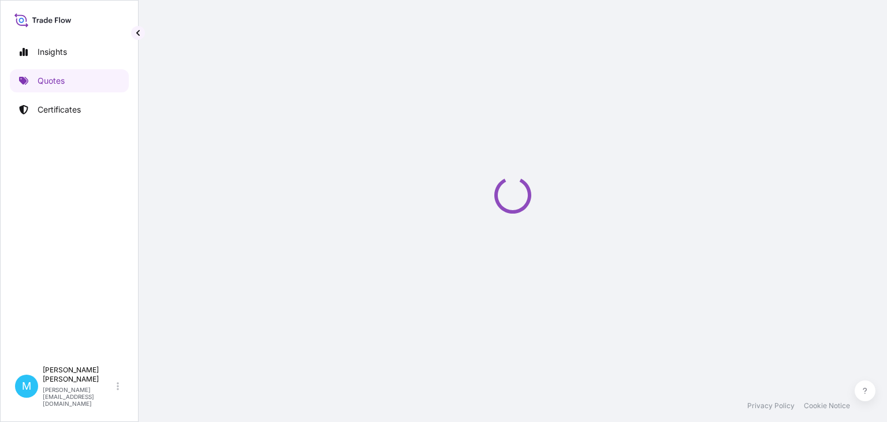
select select "Sea"
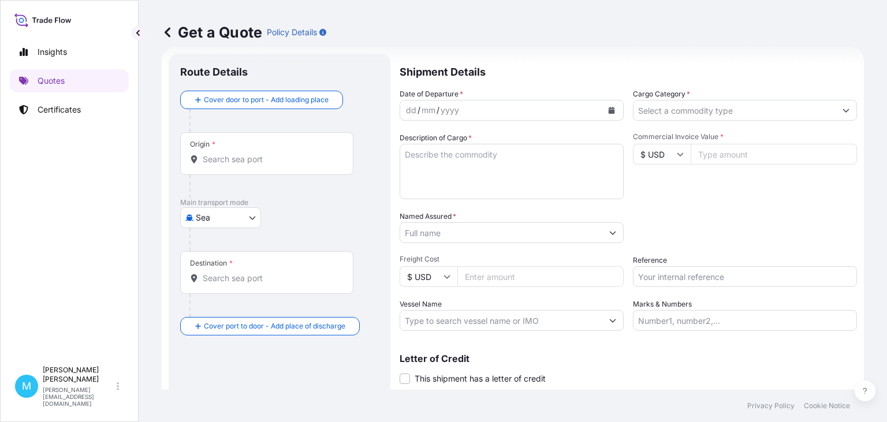
scroll to position [18, 0]
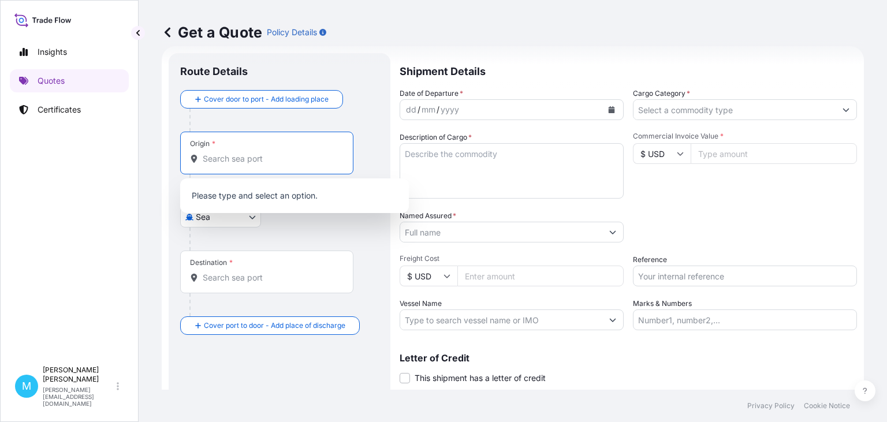
click at [235, 162] on input "Origin *" at bounding box center [271, 159] width 136 height 12
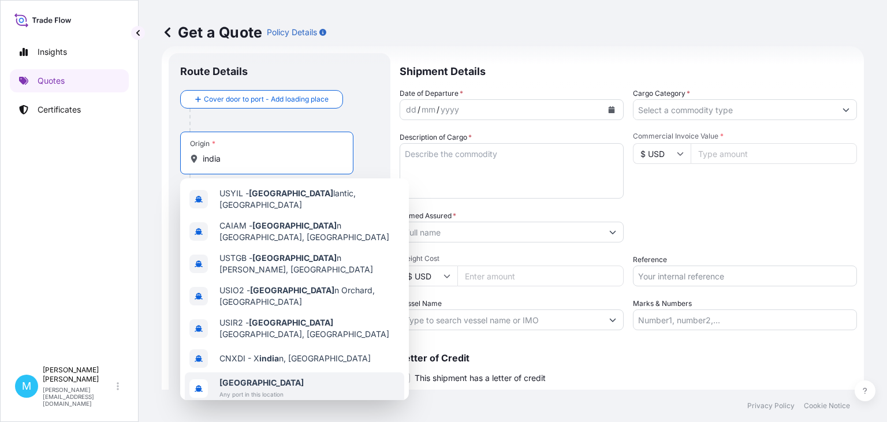
click at [285, 373] on div "[GEOGRAPHIC_DATA] Any port in this location" at bounding box center [295, 389] width 220 height 32
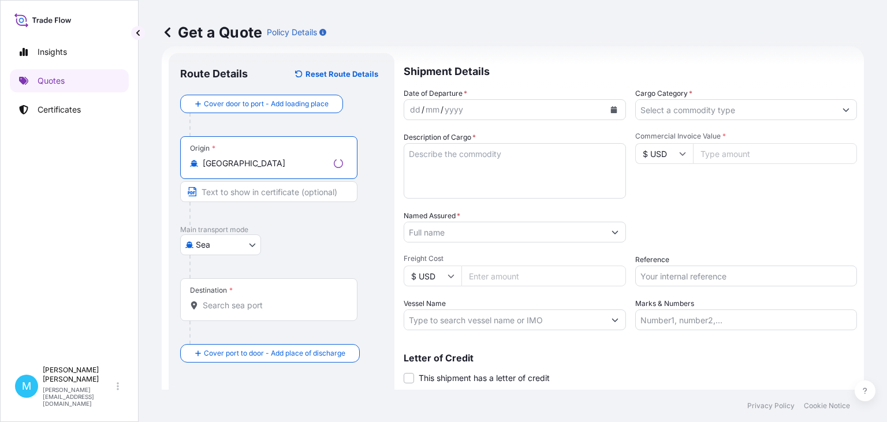
type input "[GEOGRAPHIC_DATA]"
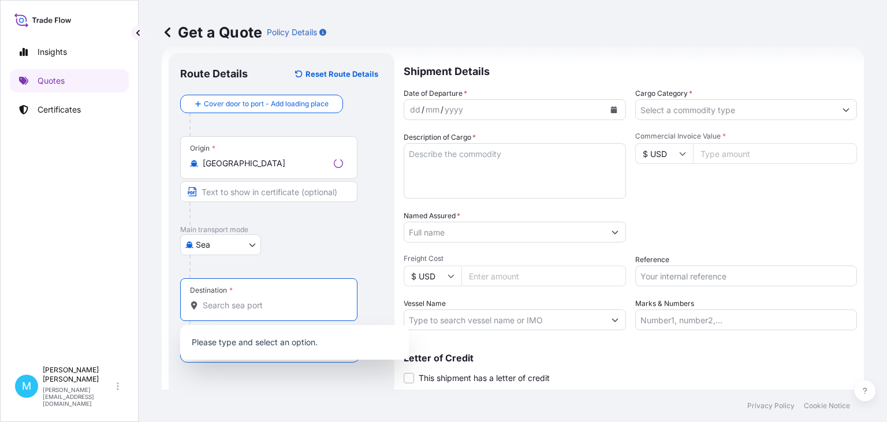
click at [256, 306] on input "Destination *" at bounding box center [273, 306] width 140 height 12
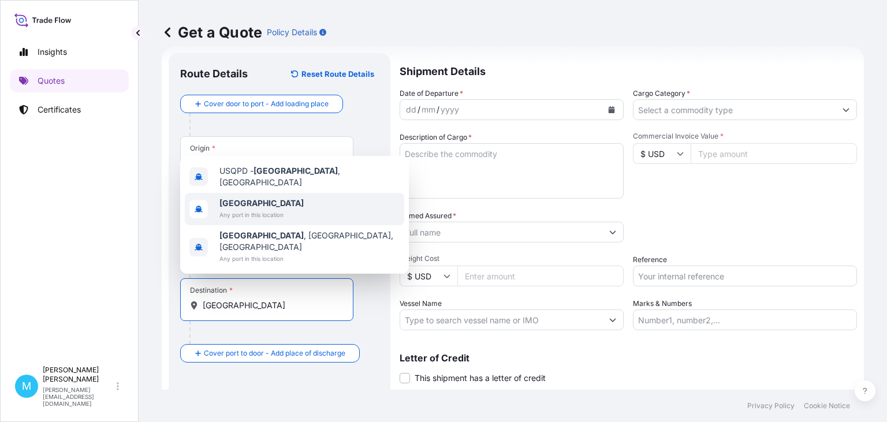
click at [246, 221] on span "Any port in this location" at bounding box center [262, 215] width 84 height 12
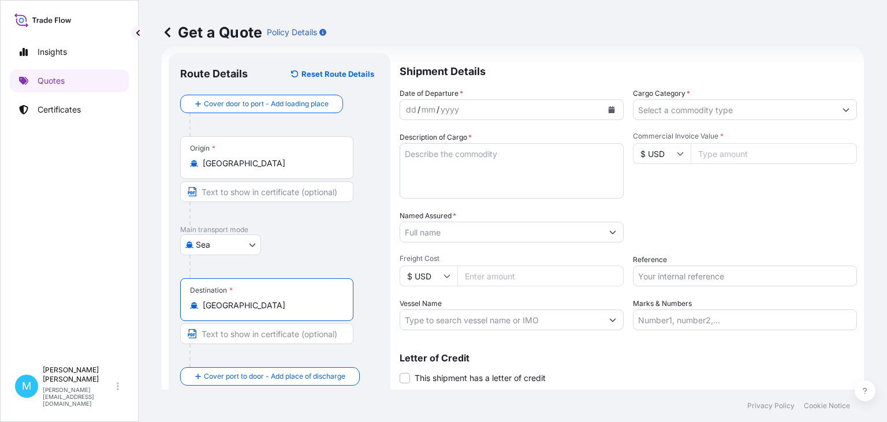
type input "[GEOGRAPHIC_DATA]"
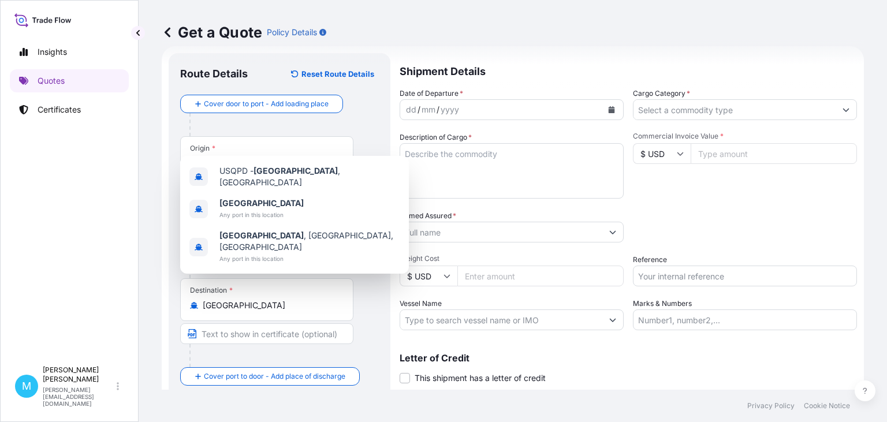
click at [678, 205] on div "Date of Departure * dd / mm / yyyy Cargo Category * Description of Cargo * Comm…" at bounding box center [629, 209] width 458 height 243
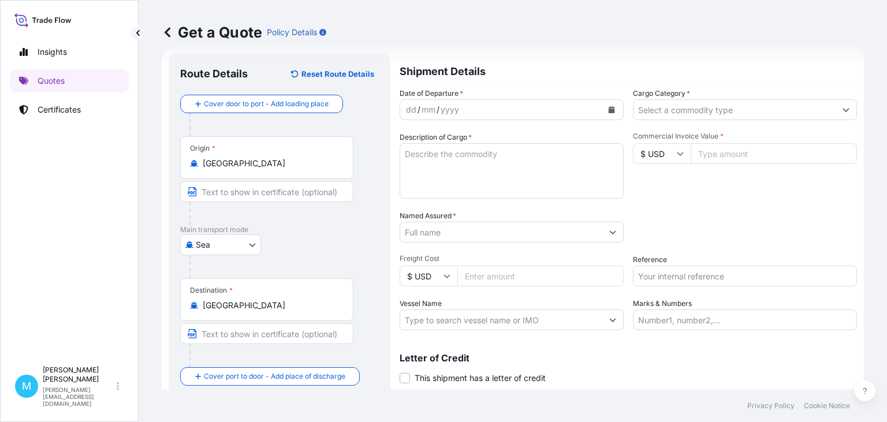
click at [612, 107] on icon "Calendar" at bounding box center [612, 109] width 6 height 7
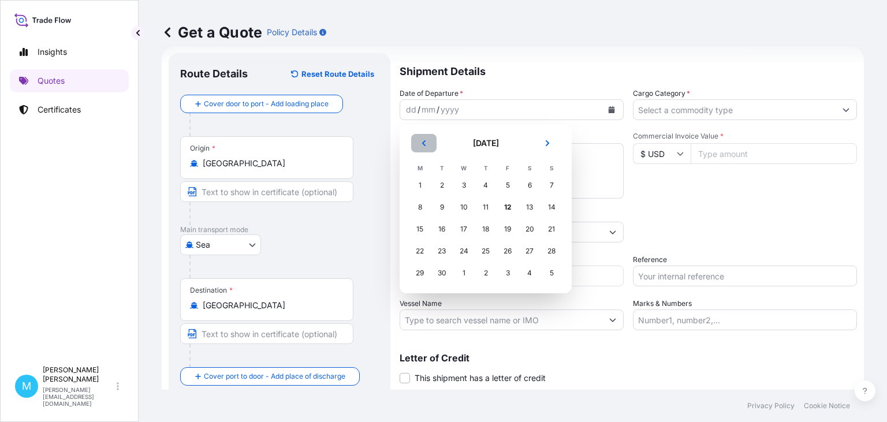
click at [423, 140] on icon "Previous" at bounding box center [424, 143] width 7 height 7
click at [504, 230] on div "15" at bounding box center [507, 229] width 21 height 21
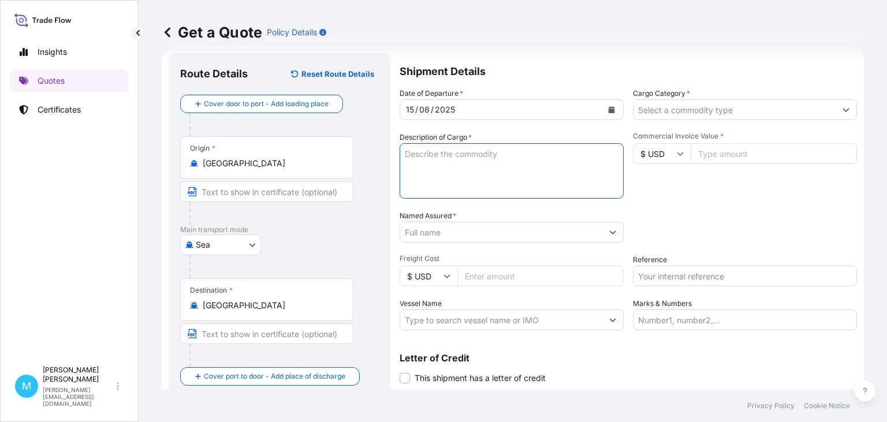
click at [436, 170] on textarea "Description of Cargo *" at bounding box center [512, 170] width 224 height 55
click at [449, 164] on textarea "Description of Cargo *" at bounding box center [512, 170] width 224 height 55
click at [449, 159] on textarea "Description of Cargo *" at bounding box center [512, 170] width 224 height 55
paste textarea "TGHU2982820 FX36313638 20GP 12491.00 KG 21.60 M3 622 CTN"
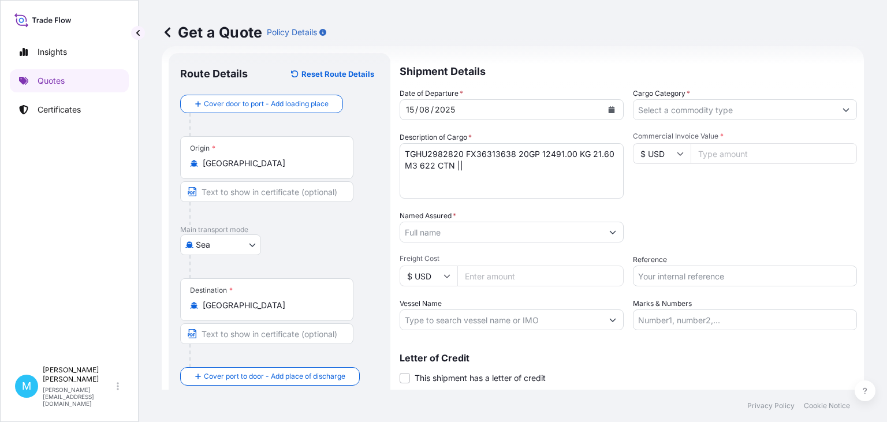
click at [470, 164] on textarea "TGHU2982820 FX36313638 20GP 12491.00 KG 21.60 M3 622 CTN ||" at bounding box center [512, 170] width 224 height 55
paste textarea "BICYCLE PARTS"
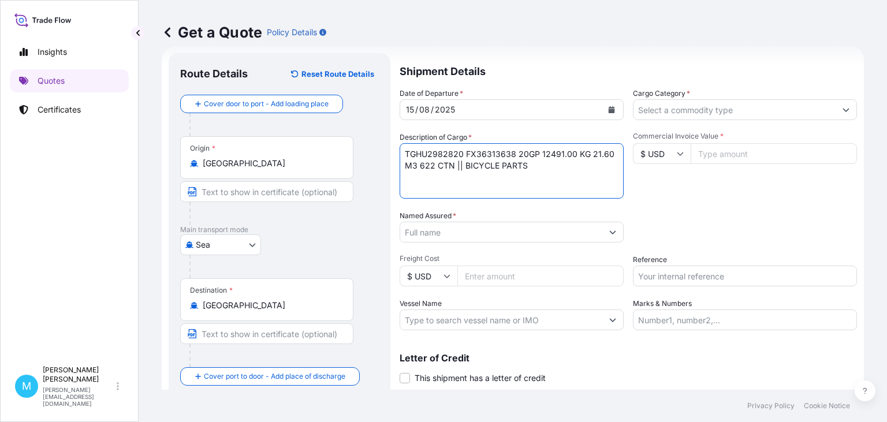
type textarea "TGHU2982820 FX36313638 20GP 12491.00 KG 21.60 M3 622 CTN || BICYCLE PARTS"
click at [440, 239] on input "Named Assured *" at bounding box center [501, 232] width 202 height 21
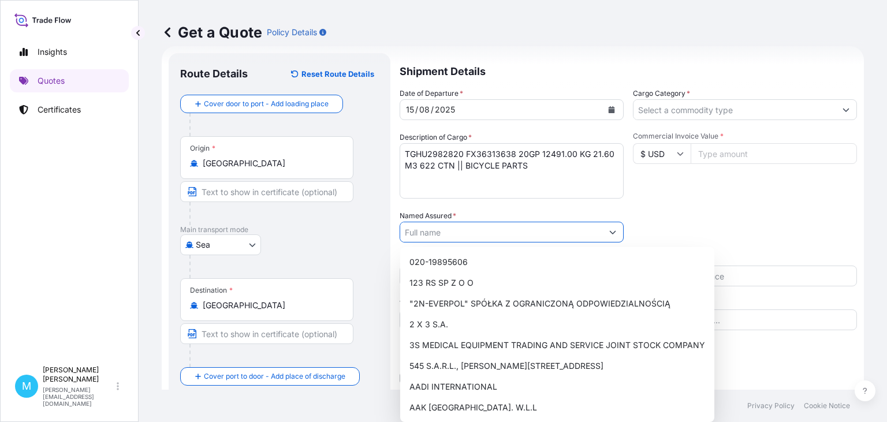
click at [426, 236] on input "Named Assured *" at bounding box center [501, 232] width 202 height 21
paste input "TRANS-ROWER"
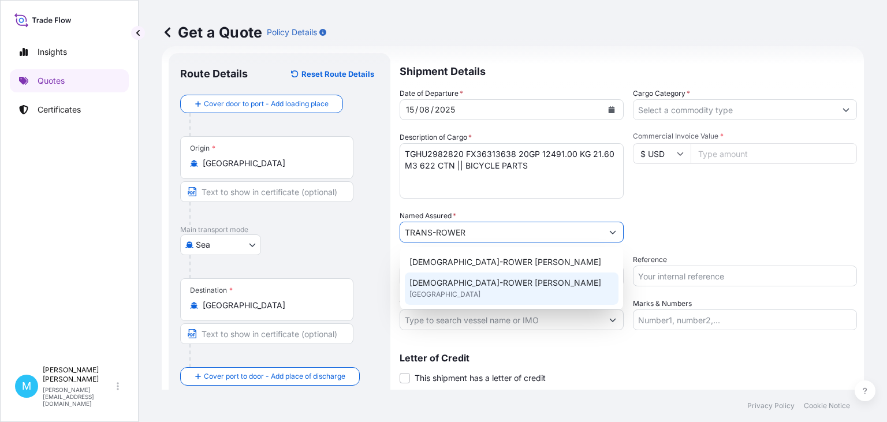
click at [526, 291] on div "[DEMOGRAPHIC_DATA]-ROWER [PERSON_NAME] [GEOGRAPHIC_DATA]" at bounding box center [512, 289] width 214 height 32
type input "[DEMOGRAPHIC_DATA]-ROWER [PERSON_NAME]"
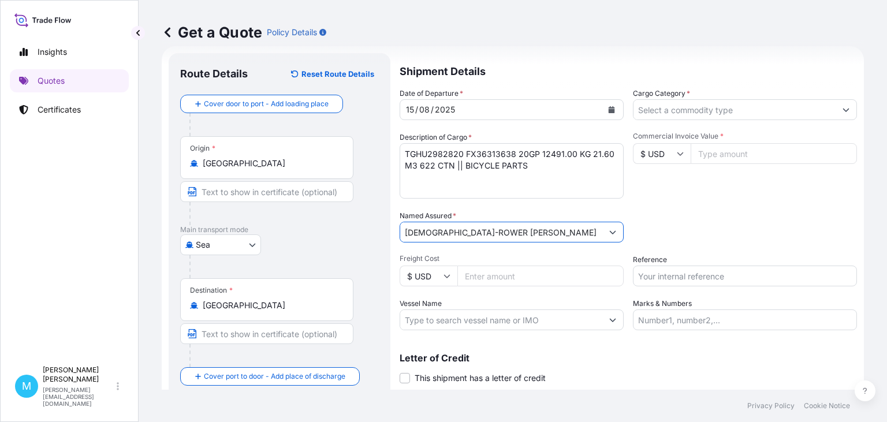
click at [677, 114] on input "Cargo Category *" at bounding box center [735, 109] width 202 height 21
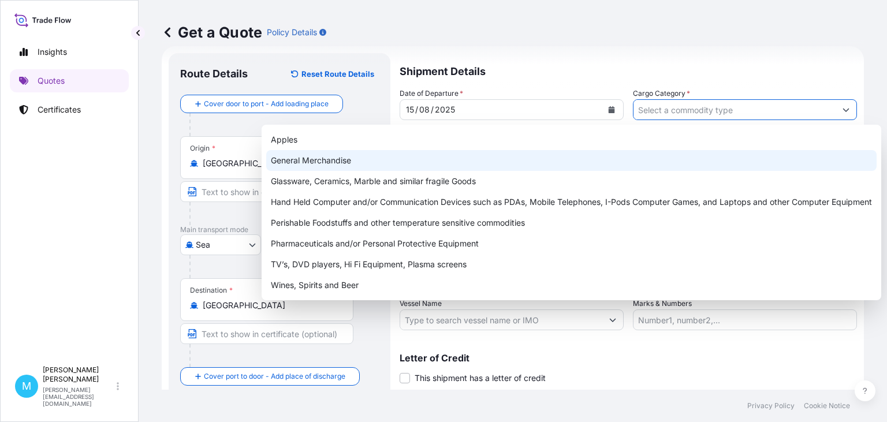
click at [363, 163] on div "General Merchandise" at bounding box center [571, 160] width 611 height 21
type input "General Merchandise"
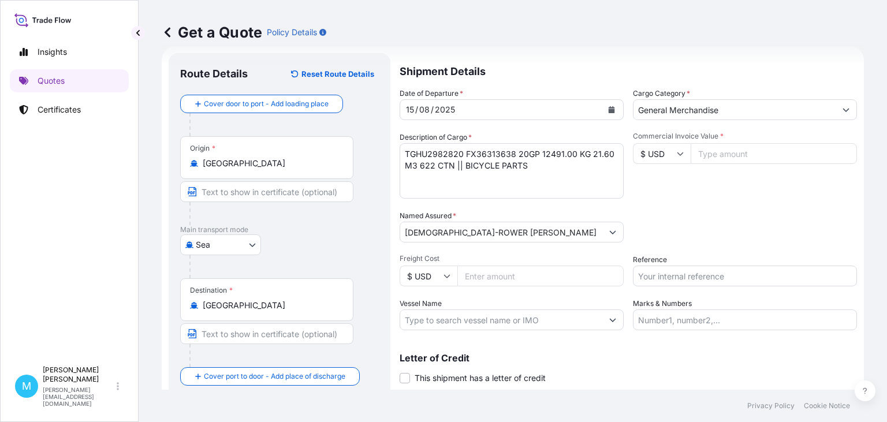
click at [719, 158] on input "Commercial Invoice Value *" at bounding box center [774, 153] width 166 height 21
click at [719, 151] on input "Commercial Invoice Value *" at bounding box center [774, 153] width 166 height 21
type input "40428"
click at [657, 276] on input "Reference" at bounding box center [745, 276] width 224 height 21
click at [649, 277] on input "Reference" at bounding box center [745, 276] width 224 height 21
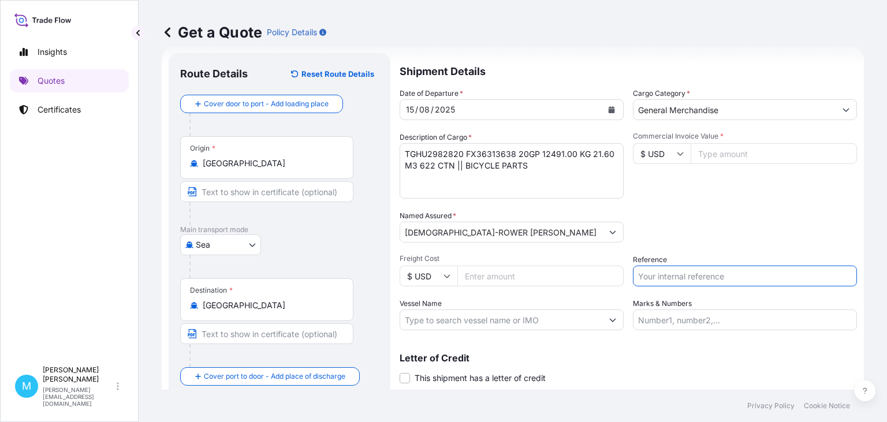
paste input "S02026504"
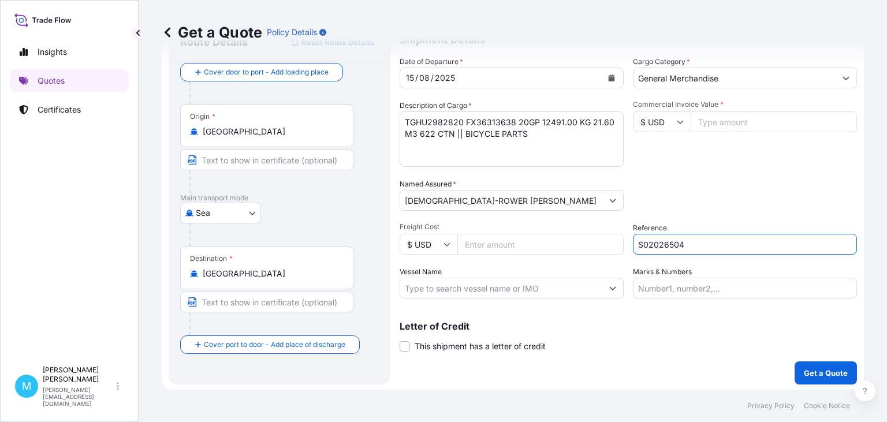
scroll to position [52, 0]
type input "S02026504"
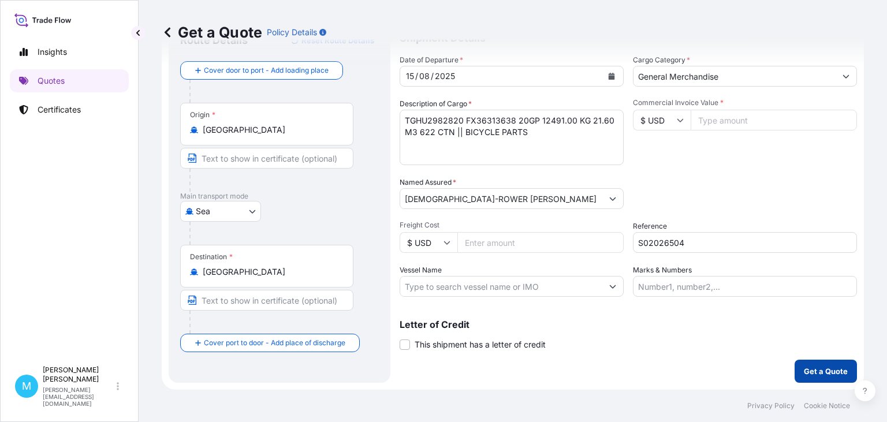
click at [823, 369] on p "Get a Quote" at bounding box center [826, 372] width 44 height 12
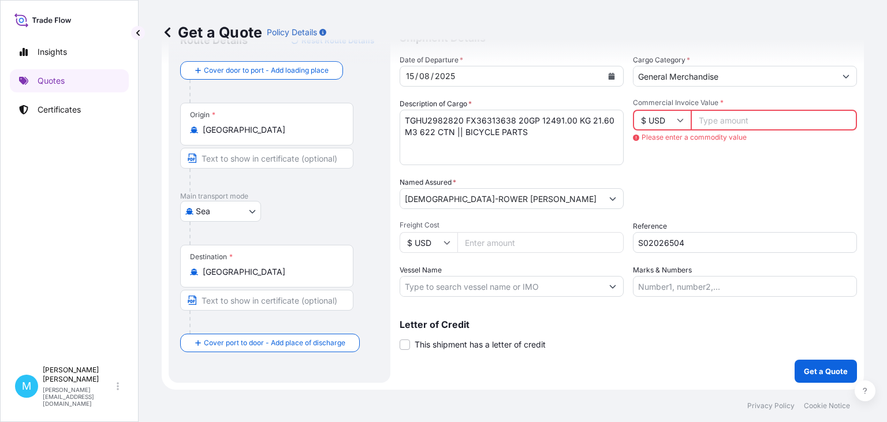
drag, startPoint x: 726, startPoint y: 121, endPoint x: 762, endPoint y: 127, distance: 36.4
click at [727, 121] on input "Commercial Invoice Value *" at bounding box center [774, 120] width 166 height 21
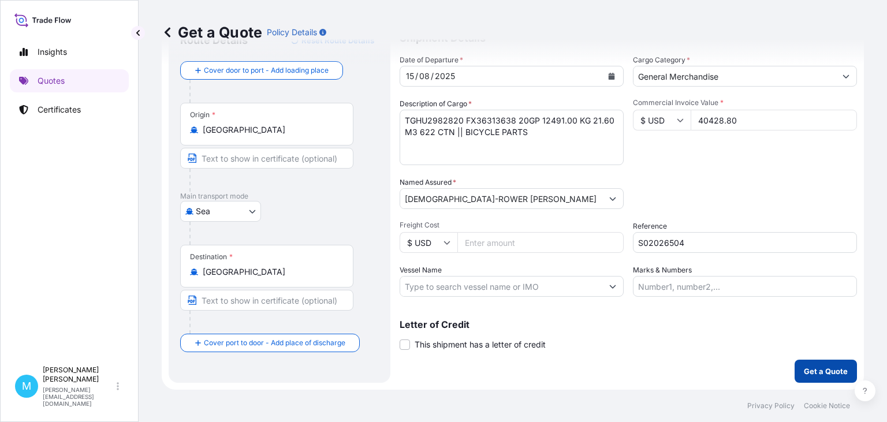
type input "40428.80"
click at [820, 371] on p "Get a Quote" at bounding box center [826, 372] width 44 height 12
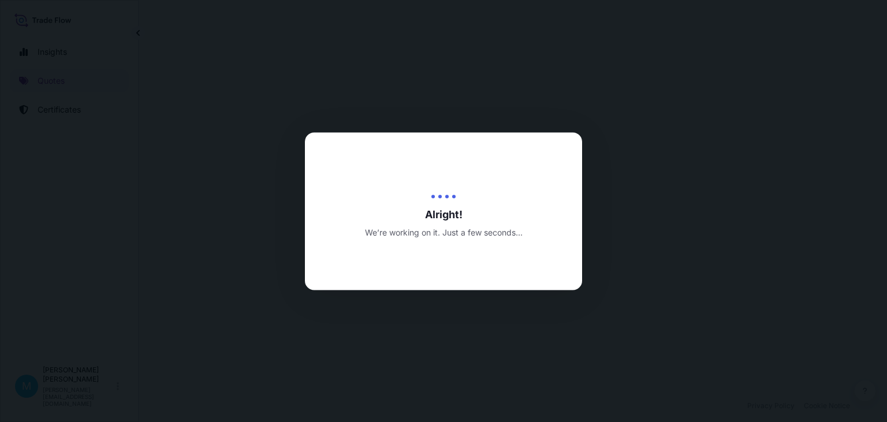
select select "Sea"
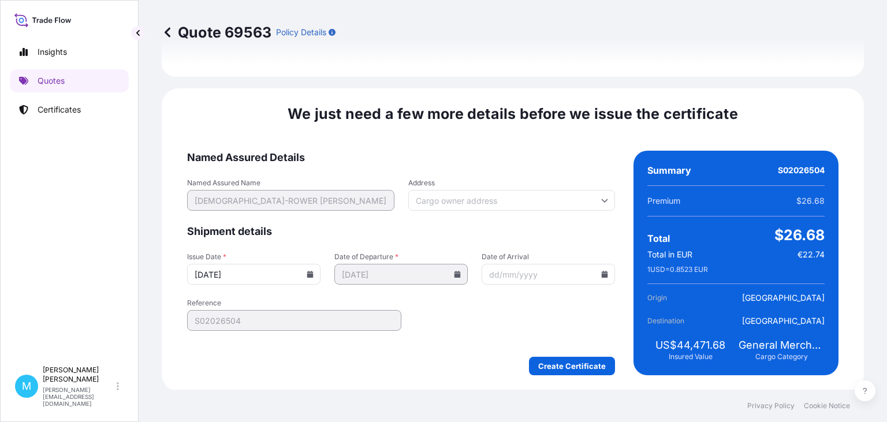
scroll to position [1339, 0]
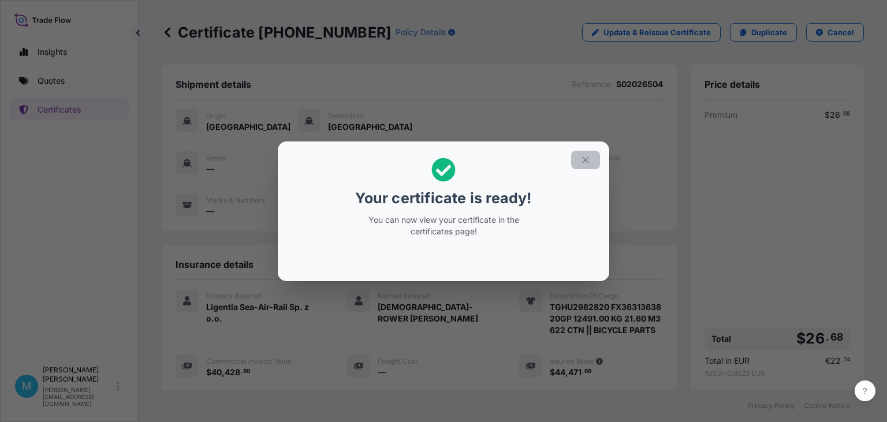
click at [588, 156] on icon "button" at bounding box center [586, 160] width 10 height 10
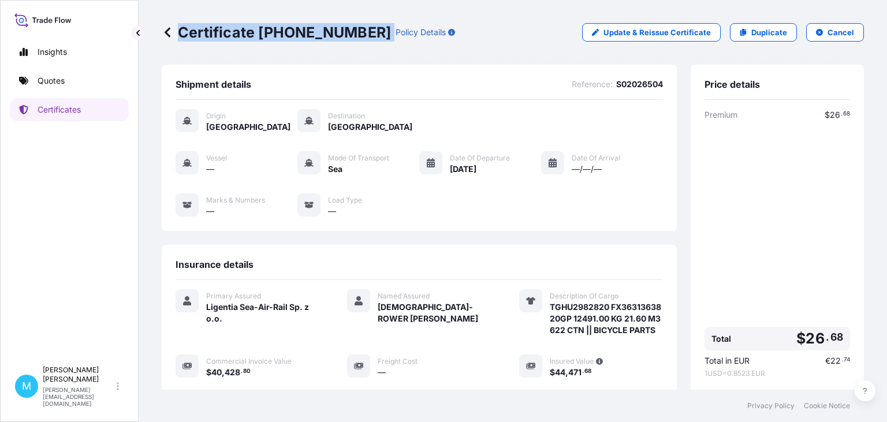
drag, startPoint x: 358, startPoint y: 31, endPoint x: 194, endPoint y: 31, distance: 164.1
click at [181, 31] on div "Certificate [PHONE_NUMBER] Policy Details" at bounding box center [308, 32] width 293 height 18
copy p "Certificate [PHONE_NUMBER]"
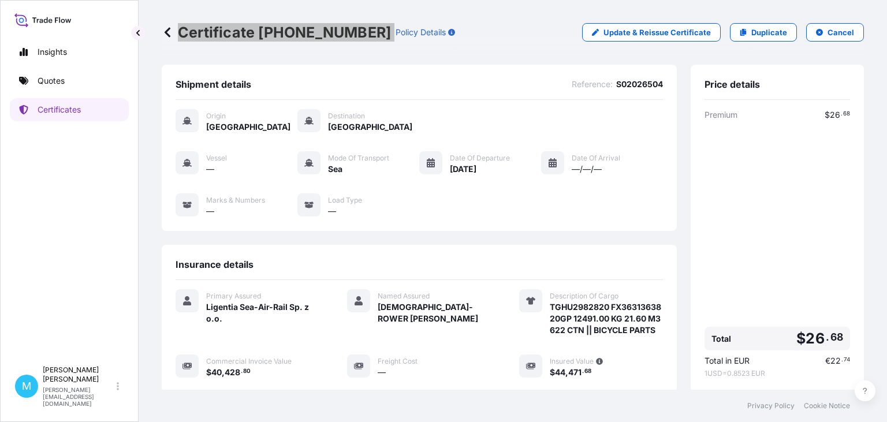
scroll to position [173, 0]
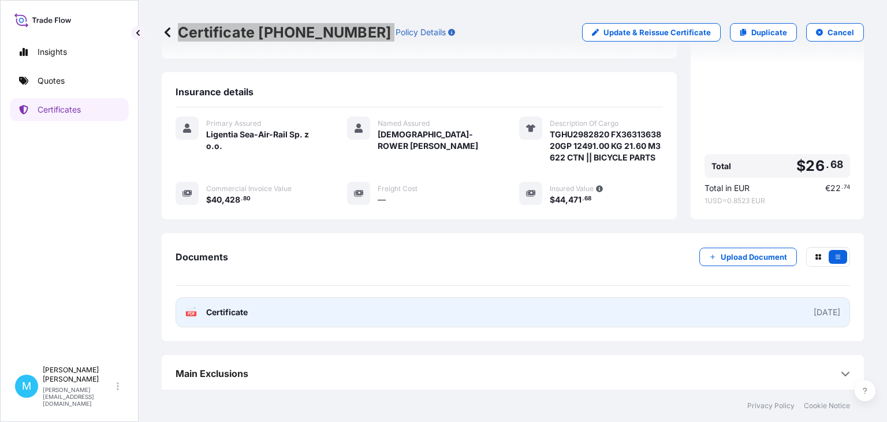
click at [441, 309] on link "PDF Certificate [DATE]" at bounding box center [513, 313] width 675 height 30
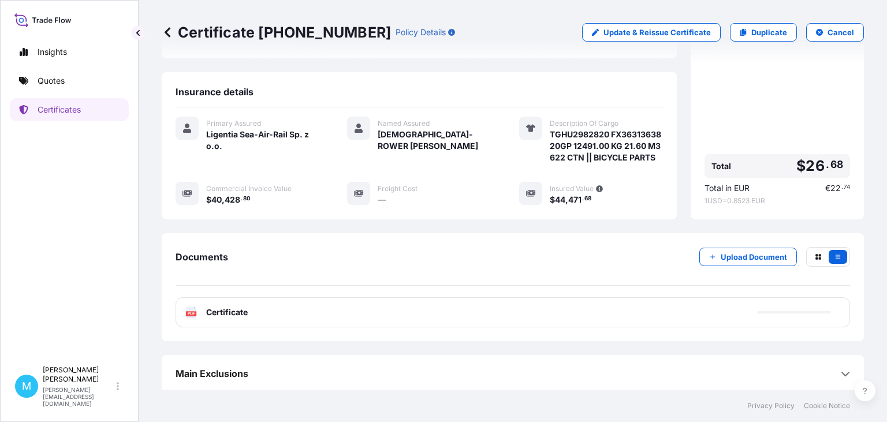
drag, startPoint x: 429, startPoint y: 52, endPoint x: 414, endPoint y: 79, distance: 30.8
click at [430, 55] on div "Certificate [PHONE_NUMBER] Policy Details Update & Reissue Certificate Duplicat…" at bounding box center [513, 32] width 703 height 65
click at [65, 79] on p "Quotes" at bounding box center [51, 81] width 27 height 12
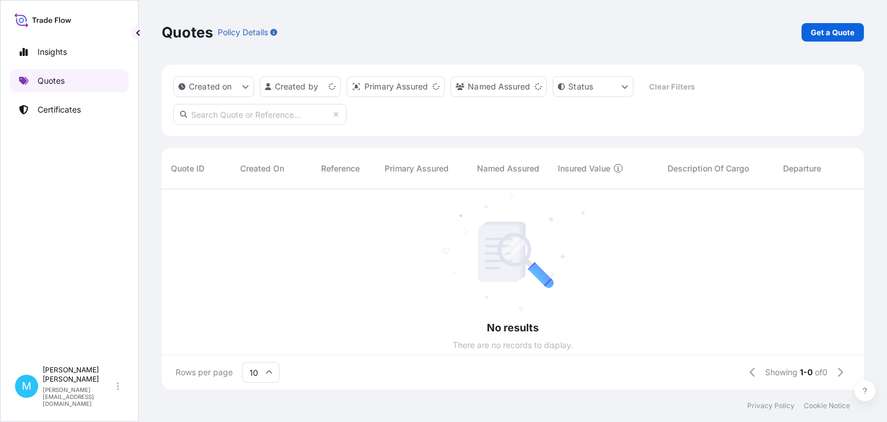
scroll to position [207, 703]
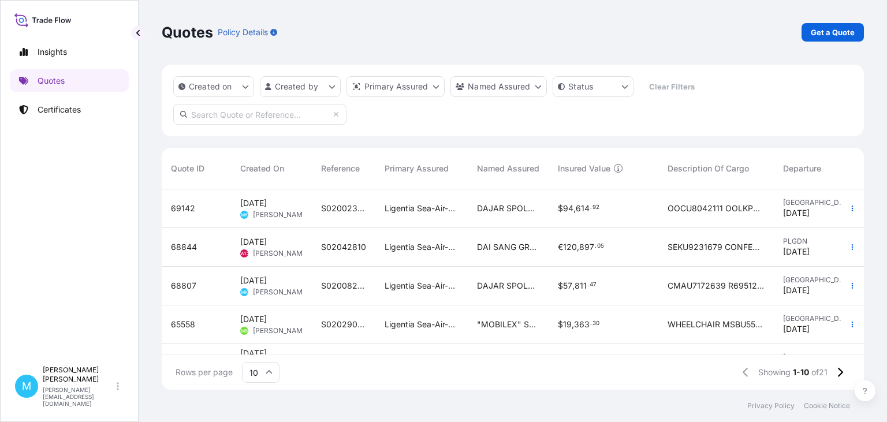
click at [828, 32] on p "Get a Quote" at bounding box center [833, 33] width 44 height 12
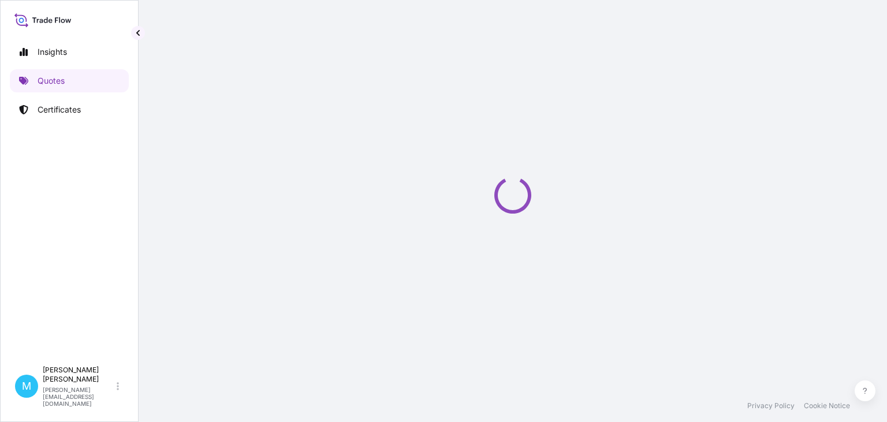
select select "Sea"
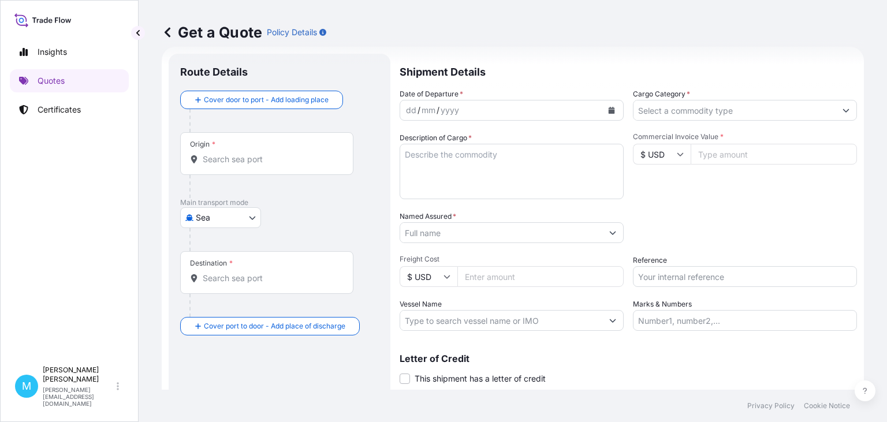
scroll to position [18, 0]
click at [255, 160] on input "Origin *" at bounding box center [271, 159] width 136 height 12
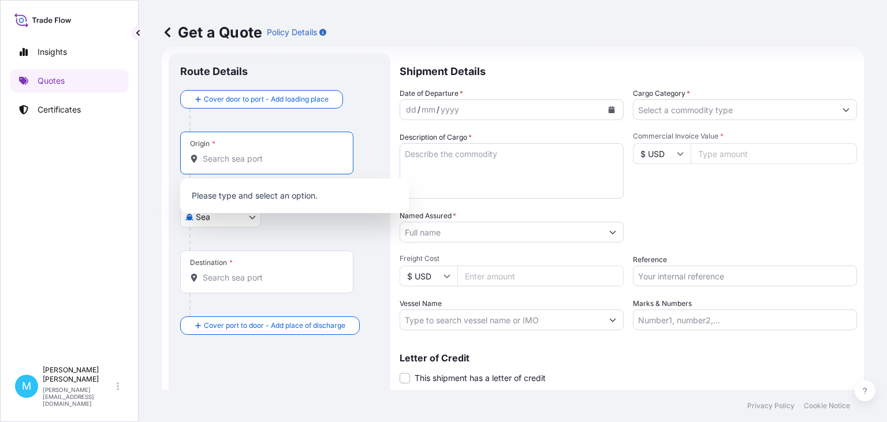
click at [252, 156] on input "Origin *" at bounding box center [271, 159] width 136 height 12
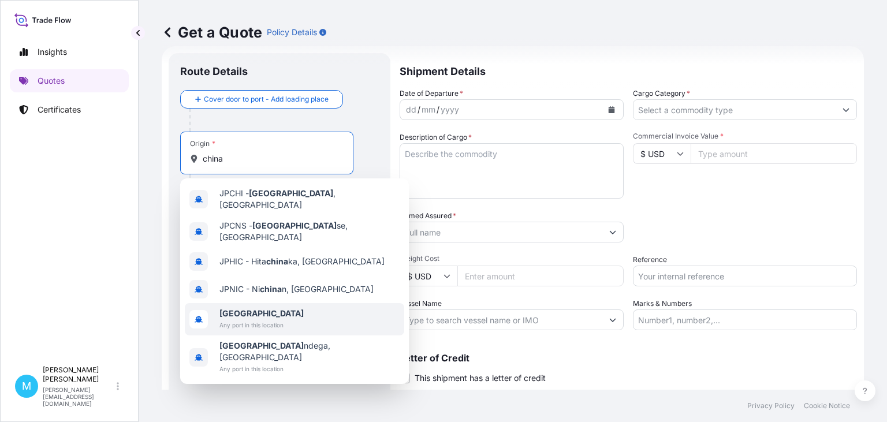
click at [248, 309] on span "[GEOGRAPHIC_DATA]" at bounding box center [262, 314] width 84 height 12
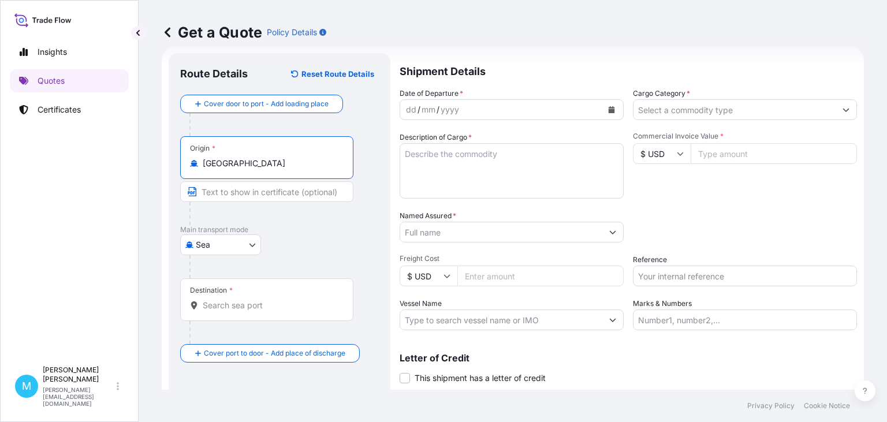
type input "[GEOGRAPHIC_DATA]"
click at [233, 309] on input "Destination *" at bounding box center [271, 306] width 136 height 12
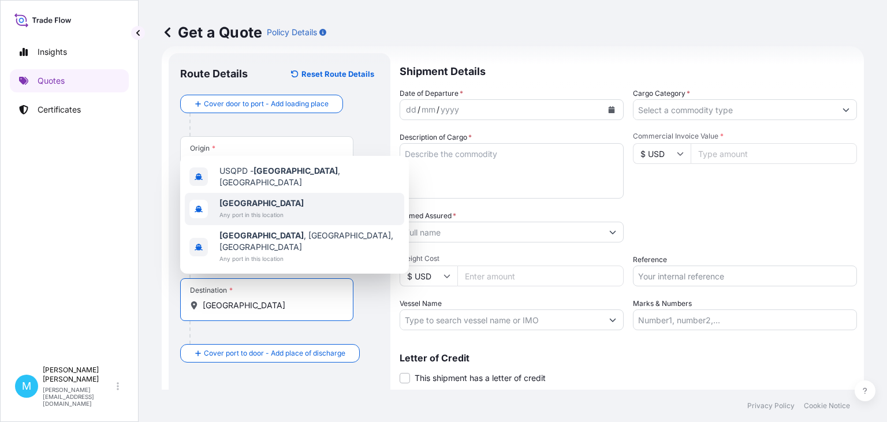
click at [265, 209] on span "[GEOGRAPHIC_DATA]" at bounding box center [262, 204] width 84 height 12
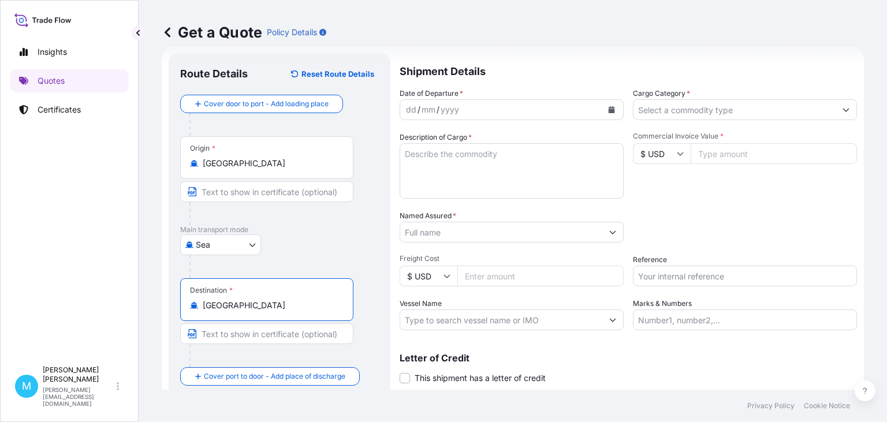
type input "[GEOGRAPHIC_DATA]"
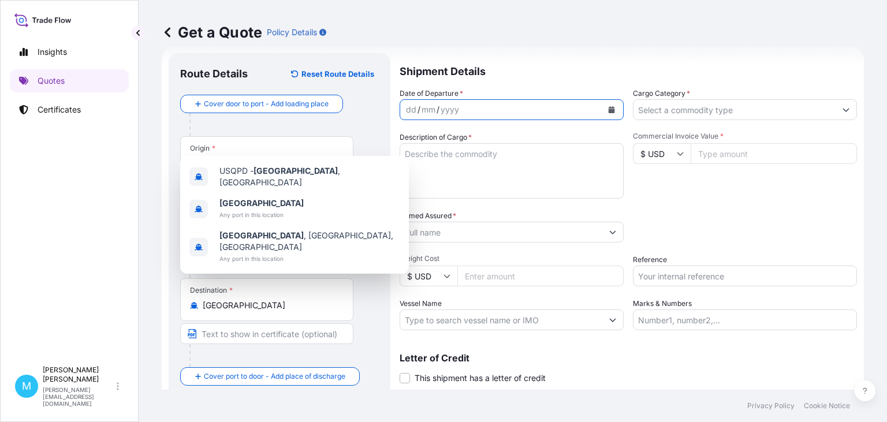
click at [609, 110] on icon "Calendar" at bounding box center [612, 109] width 6 height 7
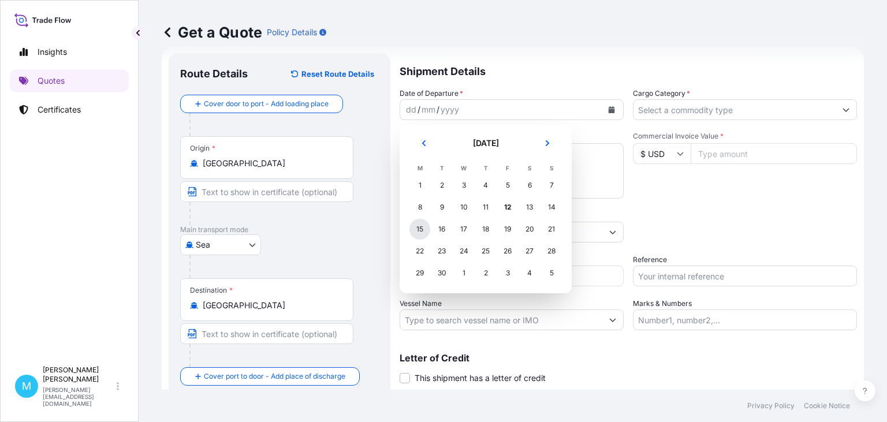
click at [419, 232] on div "15" at bounding box center [420, 229] width 21 height 21
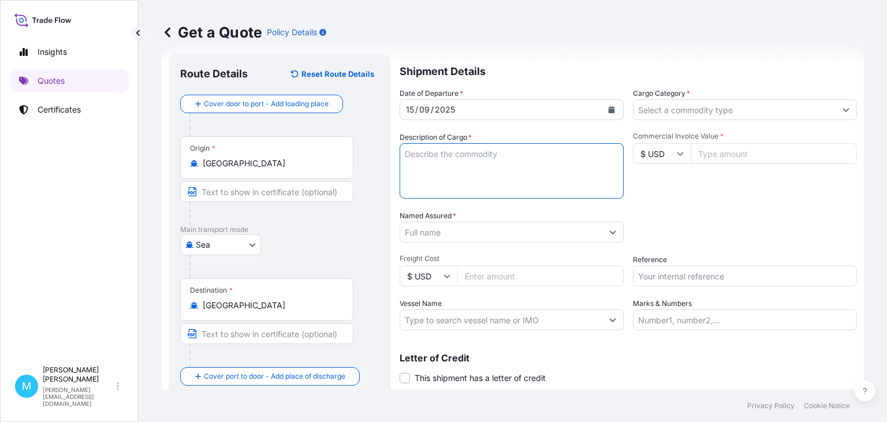
click at [429, 174] on textarea "Description of Cargo *" at bounding box center [512, 170] width 224 height 55
click at [447, 158] on textarea "Description of Cargo *" at bounding box center [512, 170] width 224 height 55
paste textarea "SLEU2456871 OOLKPU6269 20GP 19194.00 KG 23.40 M3 762 PKG"
click at [497, 175] on textarea "SLEU2456871 OOLKPU6269 20GP 19194.00 KG 23.40 M3 762 PKG ||" at bounding box center [512, 170] width 224 height 55
paste textarea "STARCH GLUE POWDER"
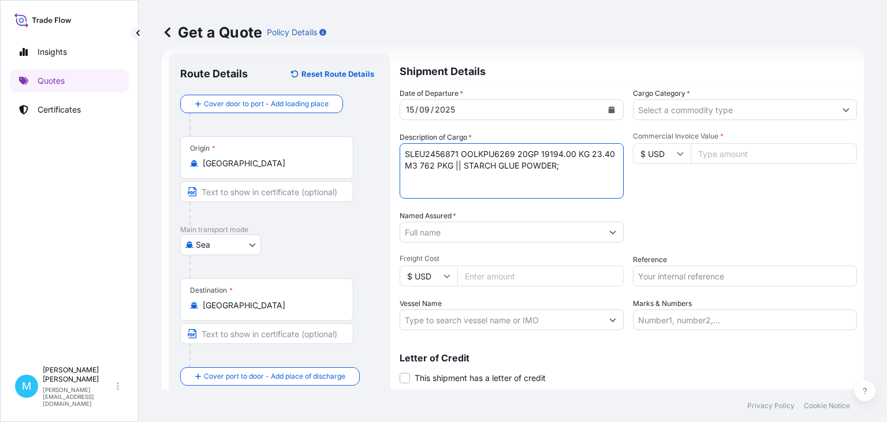
click at [576, 158] on textarea "SLEU2456871 OOLKPU6269 20GP 19194.00 KG 23.40 M3 762 PKG || STARCH GLUE POWDER;" at bounding box center [512, 170] width 224 height 55
click at [570, 168] on textarea "SLEU2456871 OOLKPU6269 20GP 19194.00 KG 23.40 M3 762 PKG || STARCH GLUE POWDER;" at bounding box center [512, 170] width 224 height 55
paste textarea "LOCK UNIT"
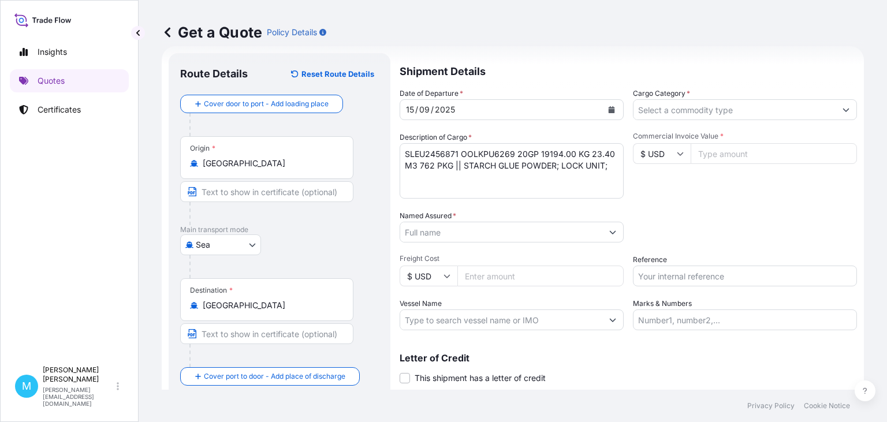
click at [611, 165] on textarea "SLEU2456871 OOLKPU6269 20GP 19194.00 KG 23.40 M3 762 PKG || STARCH GLUE POWDER;…" at bounding box center [512, 170] width 224 height 55
paste textarea "HOLDERS"
click at [471, 180] on textarea "SLEU2456871 OOLKPU6269 20GP 19194.00 KG 23.40 M3 762 PKG || STARCH GLUE POWDER;…" at bounding box center [512, 170] width 224 height 55
paste textarea "FAN"
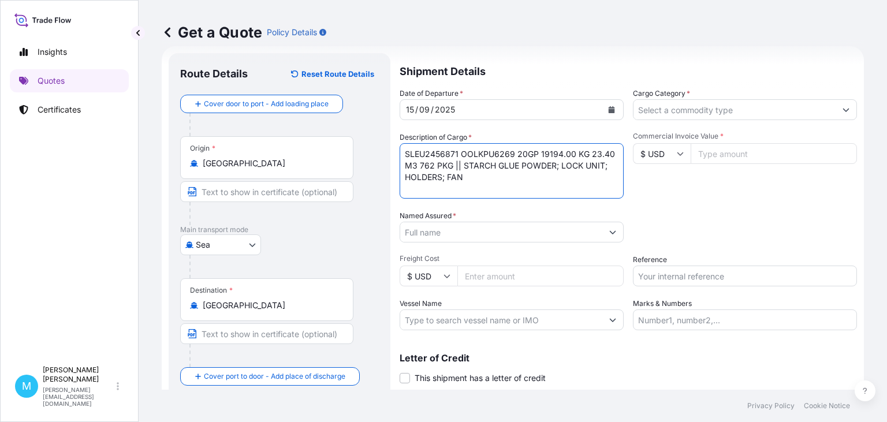
type textarea "SLEU2456871 OOLKPU6269 20GP 19194.00 KG 23.40 M3 762 PKG || STARCH GLUE POWDER;…"
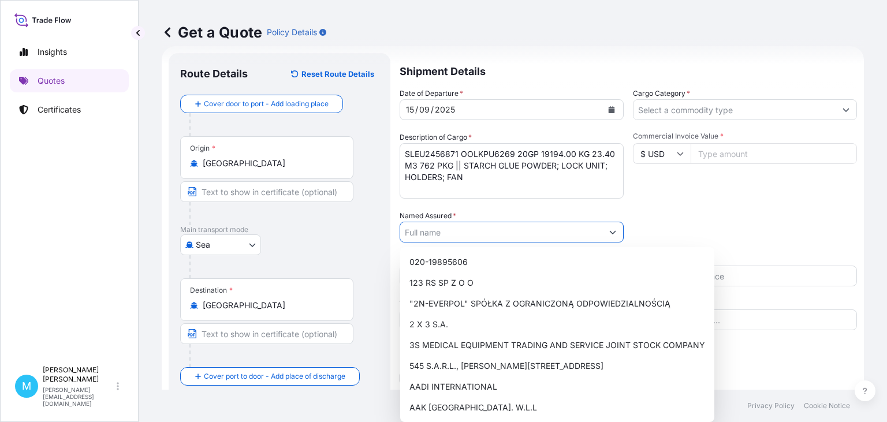
click at [448, 232] on input "Named Assured *" at bounding box center [501, 232] width 202 height 21
click at [414, 230] on input "Named Assured *" at bounding box center [501, 232] width 202 height 21
paste input "ECO-PACKING LTD. SP. Z O.O."
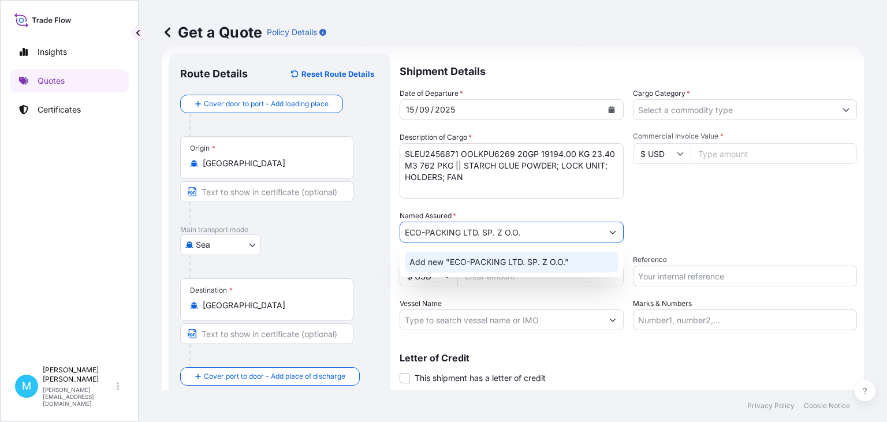
click at [538, 253] on div "Add new "ECO-PACKING LTD. SP. Z O.O."" at bounding box center [512, 262] width 214 height 21
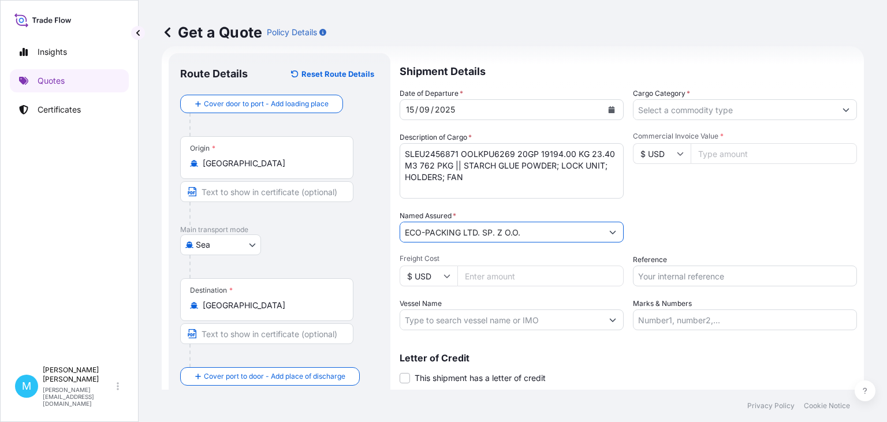
type input "ECO-PACKING LTD. SP. Z O.O."
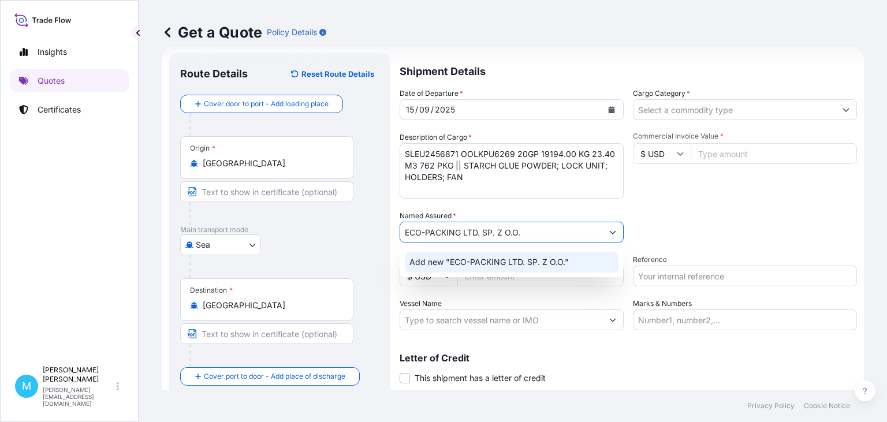
click at [546, 260] on span "Add new "ECO-PACKING LTD. SP. Z O.O."" at bounding box center [489, 263] width 159 height 12
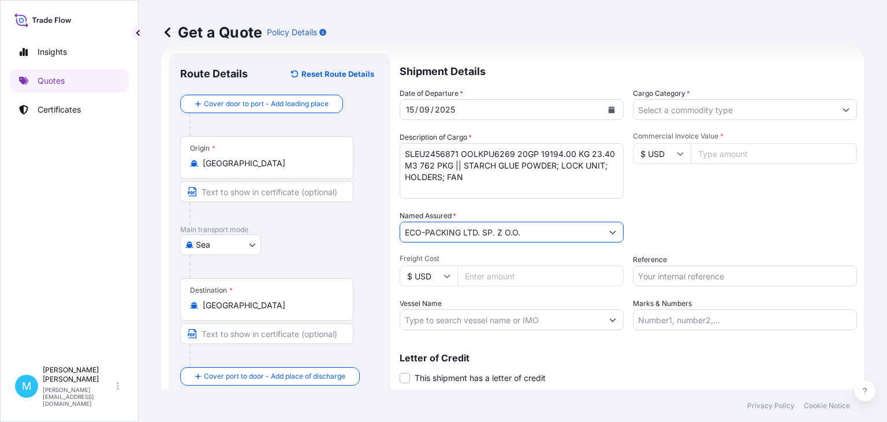
click at [681, 105] on input "Cargo Category *" at bounding box center [735, 109] width 202 height 21
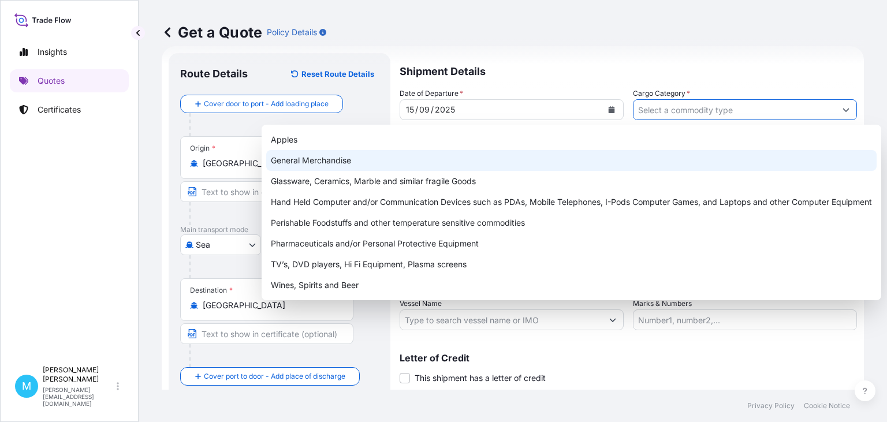
click at [364, 157] on div "General Merchandise" at bounding box center [571, 160] width 611 height 21
type input "General Merchandise"
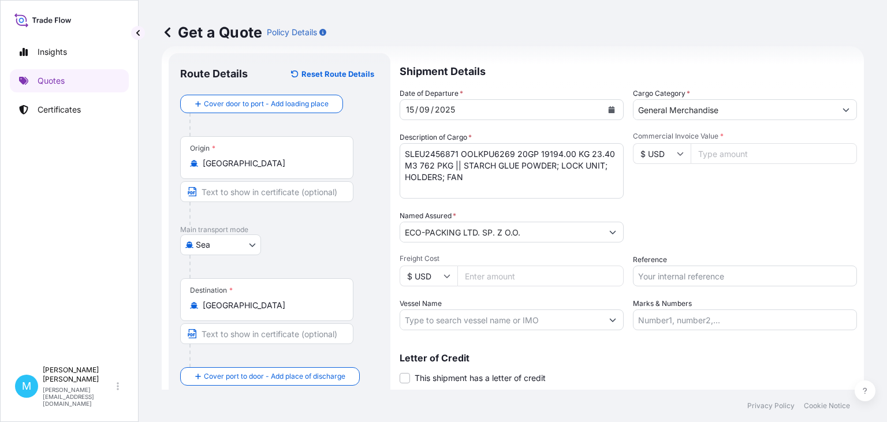
click at [726, 154] on input "Commercial Invoice Value *" at bounding box center [774, 153] width 166 height 21
click at [724, 158] on input "Commercial Invoice Value *" at bounding box center [774, 153] width 166 height 21
click at [710, 153] on input "Commercial Invoice Value *" at bounding box center [774, 153] width 166 height 21
click at [727, 153] on input "Commercial Invoice Value *" at bounding box center [774, 153] width 166 height 21
click at [660, 273] on input "Reference" at bounding box center [745, 276] width 224 height 21
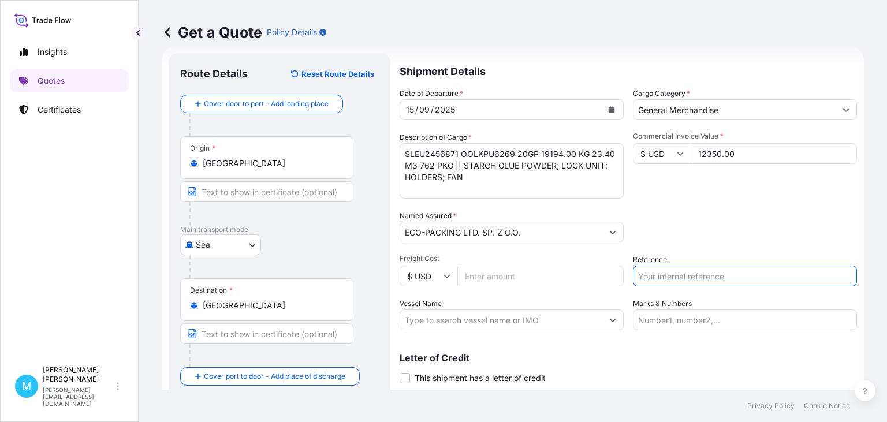
click at [755, 144] on input "12350.00" at bounding box center [774, 153] width 166 height 21
type input "12350"
click at [639, 278] on input "Reference" at bounding box center [745, 276] width 224 height 21
click at [658, 275] on input "Reference" at bounding box center [745, 276] width 224 height 21
paste input "S02044224"
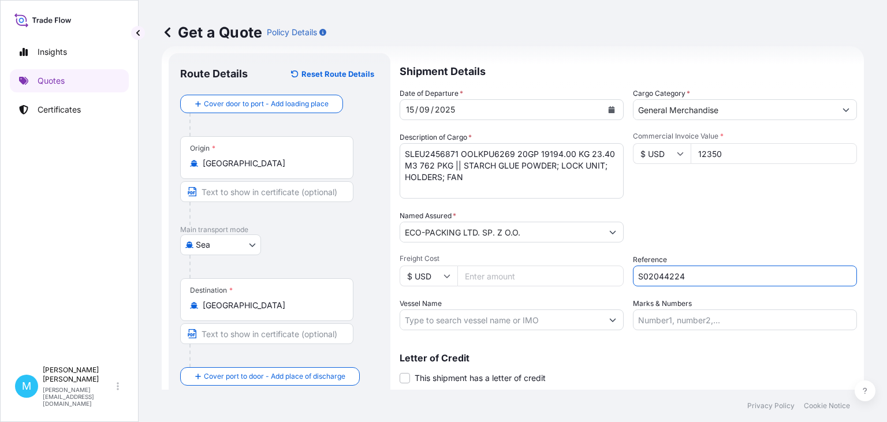
scroll to position [52, 0]
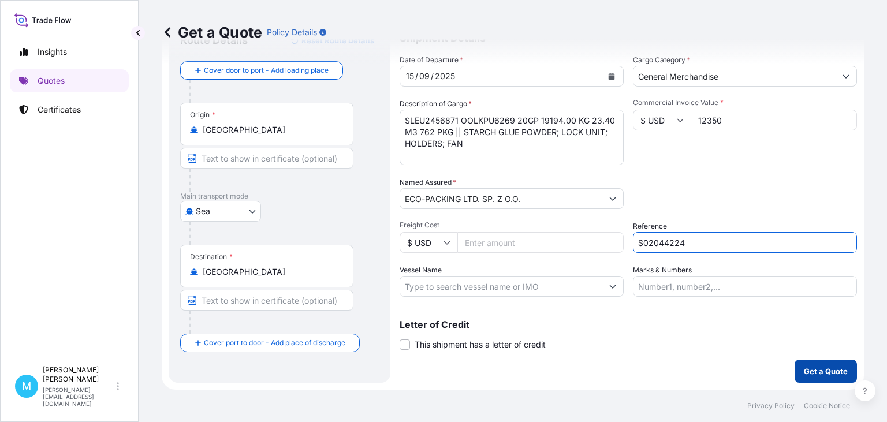
type input "S02044224"
click at [822, 374] on p "Get a Quote" at bounding box center [826, 372] width 44 height 12
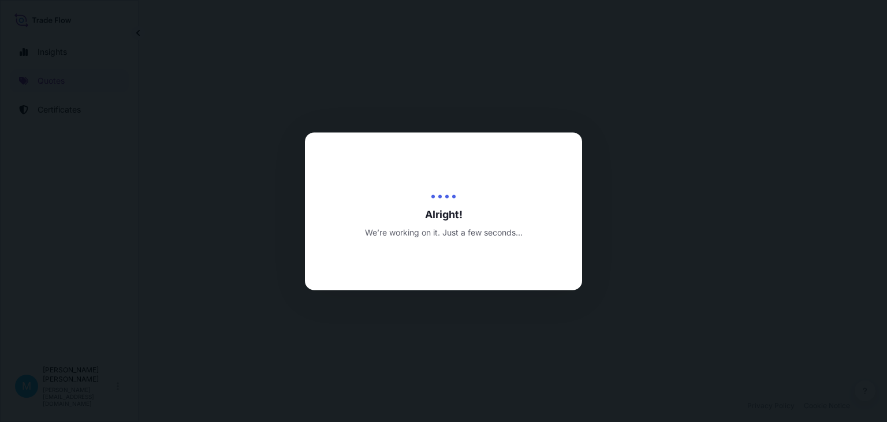
select select "Sea"
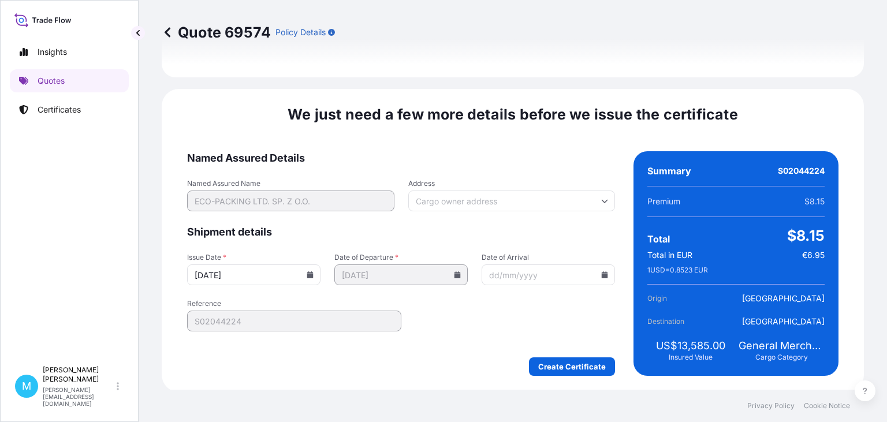
scroll to position [1339, 0]
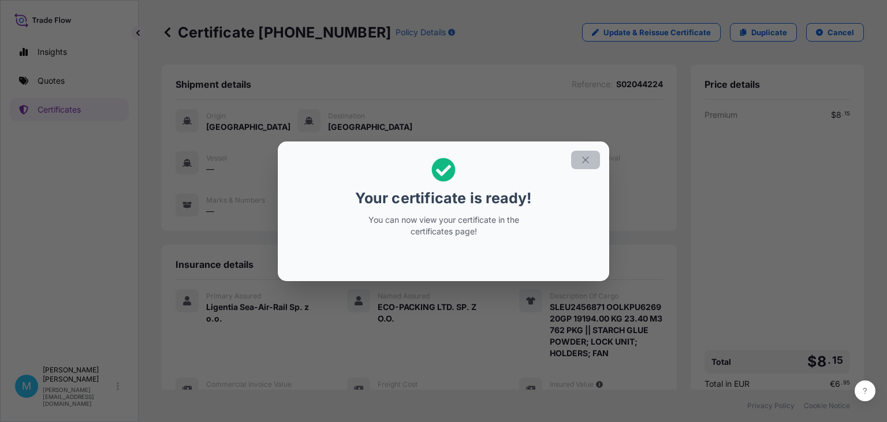
click at [585, 162] on icon "button" at bounding box center [586, 160] width 10 height 10
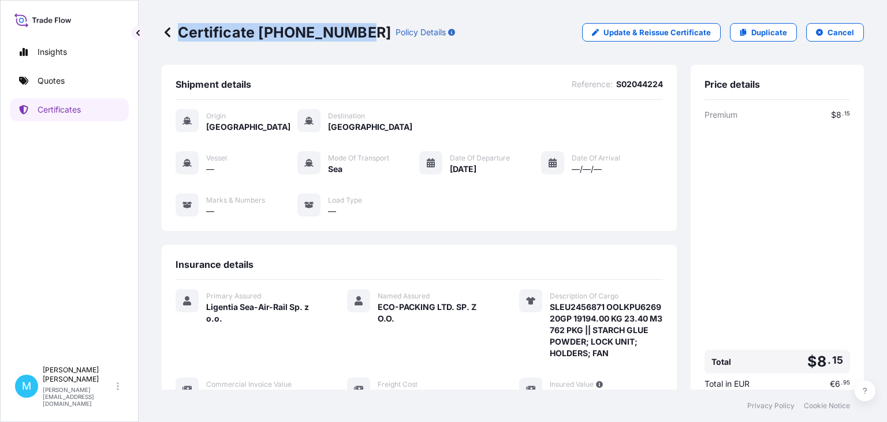
drag, startPoint x: 358, startPoint y: 27, endPoint x: 180, endPoint y: 30, distance: 177.4
click at [180, 30] on div "Certificate [PHONE_NUMBER] Policy Details" at bounding box center [308, 32] width 293 height 18
copy p "Certificate [PHONE_NUMBER]"
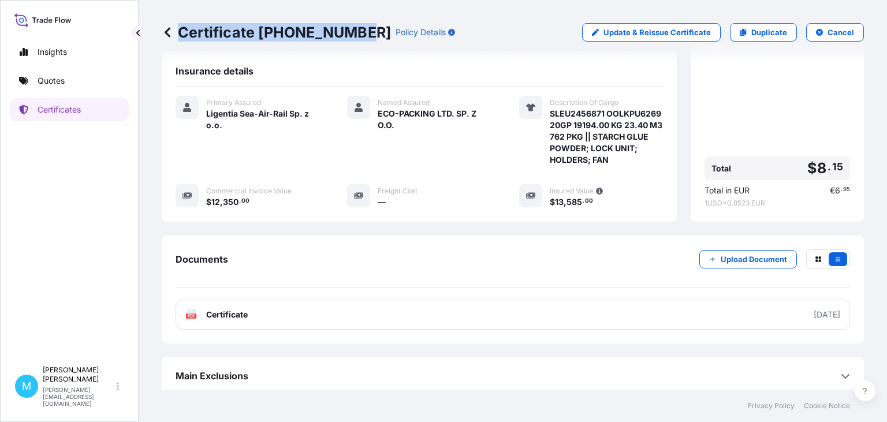
scroll to position [196, 0]
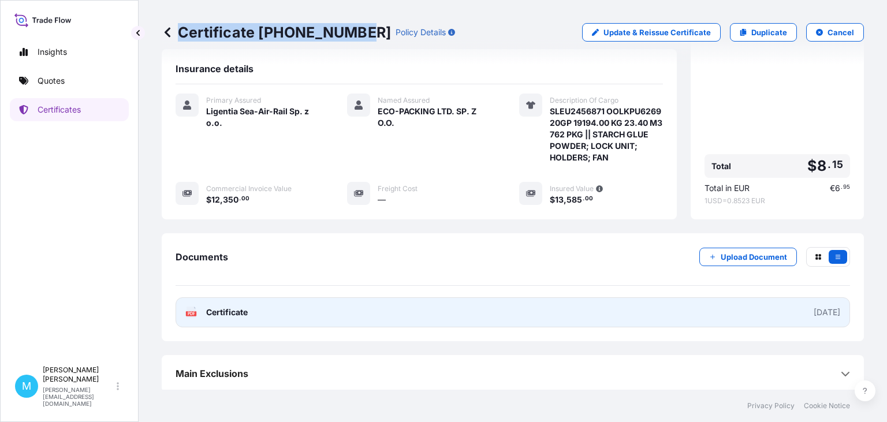
click at [570, 314] on link "PDF Certificate [DATE]" at bounding box center [513, 313] width 675 height 30
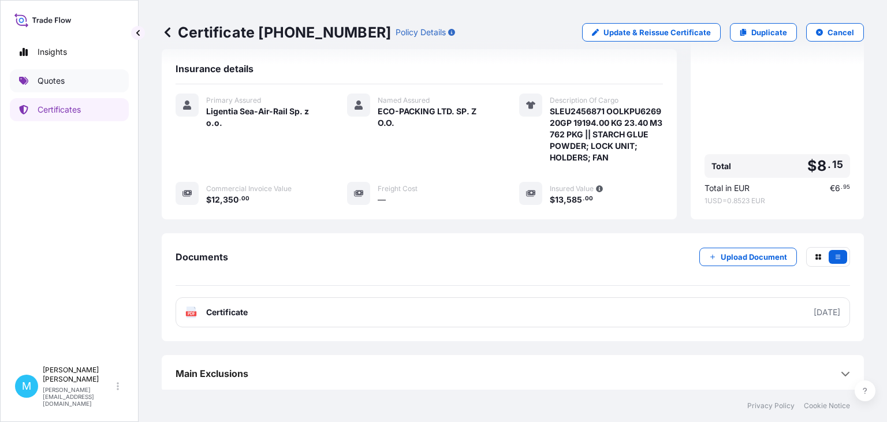
click at [74, 82] on link "Quotes" at bounding box center [69, 80] width 119 height 23
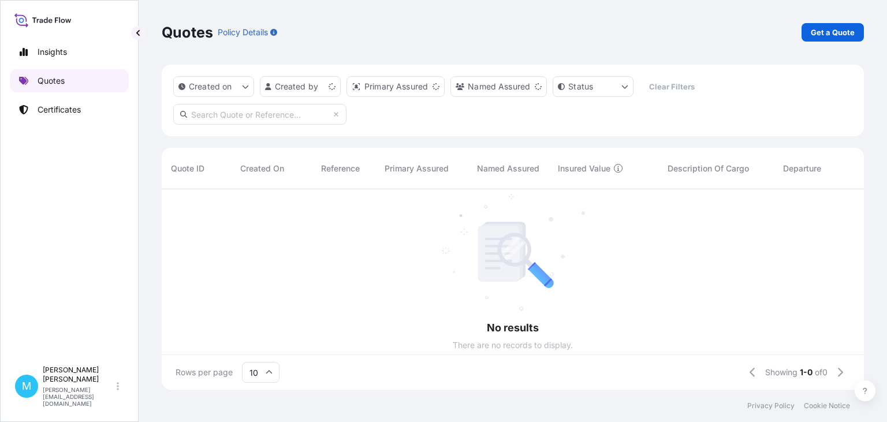
scroll to position [207, 703]
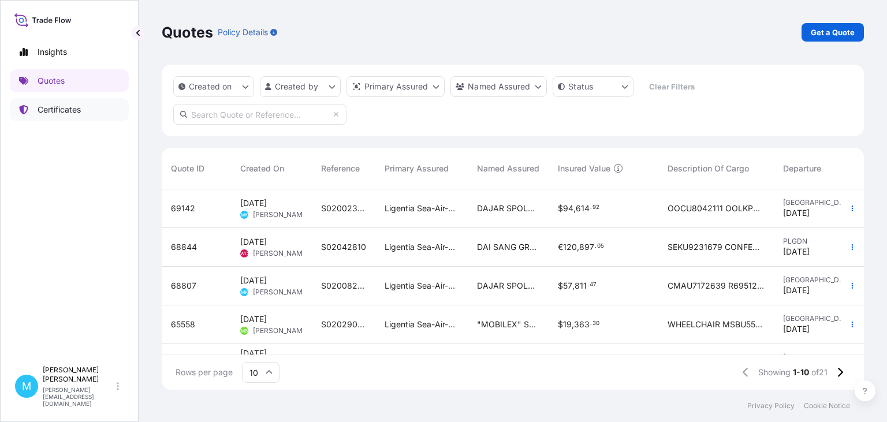
click at [62, 112] on p "Certificates" at bounding box center [59, 110] width 43 height 12
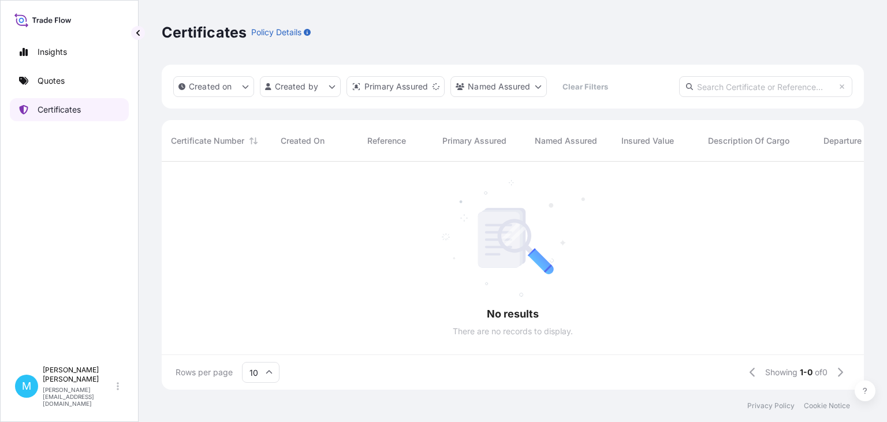
scroll to position [235, 703]
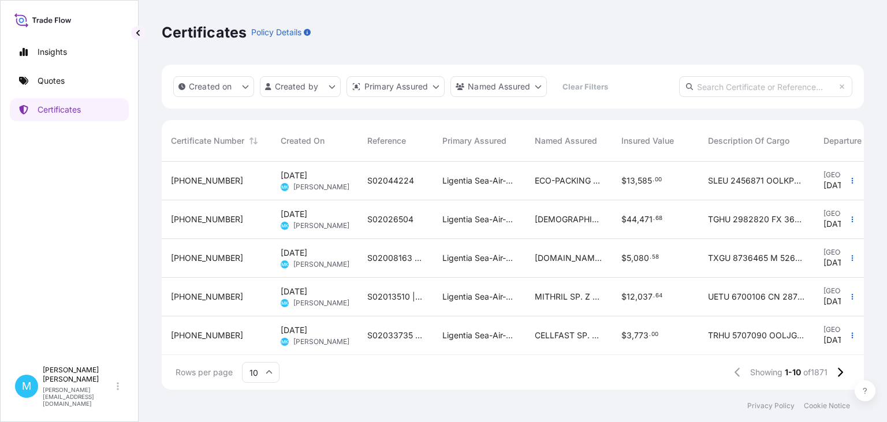
click at [307, 176] on span "[DATE]" at bounding box center [294, 176] width 27 height 12
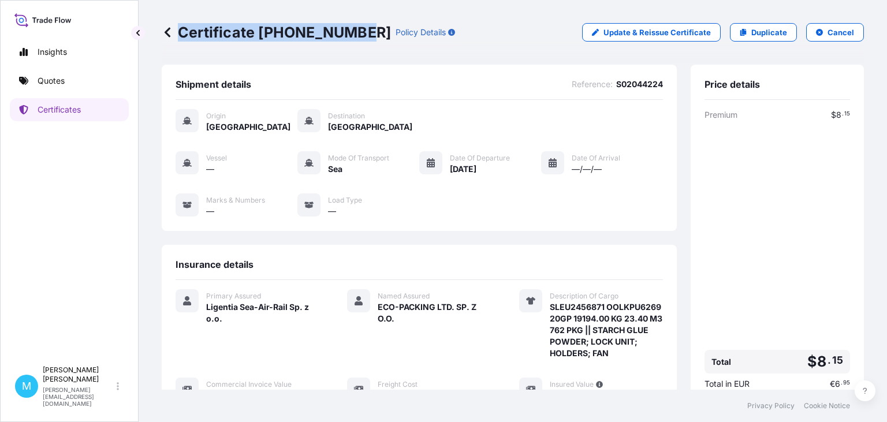
drag, startPoint x: 357, startPoint y: 32, endPoint x: 177, endPoint y: 29, distance: 180.3
click at [177, 29] on div "Certificate [PHONE_NUMBER] Policy Details" at bounding box center [308, 32] width 293 height 18
copy p "Certificate [PHONE_NUMBER]"
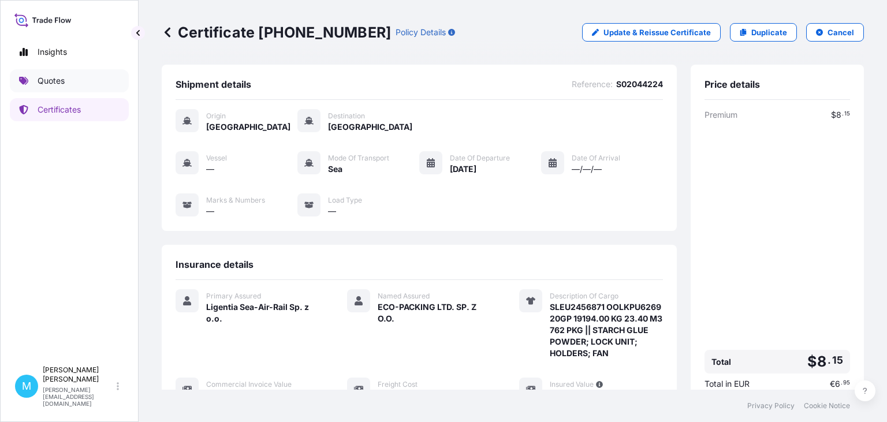
click at [64, 81] on p "Quotes" at bounding box center [51, 81] width 27 height 12
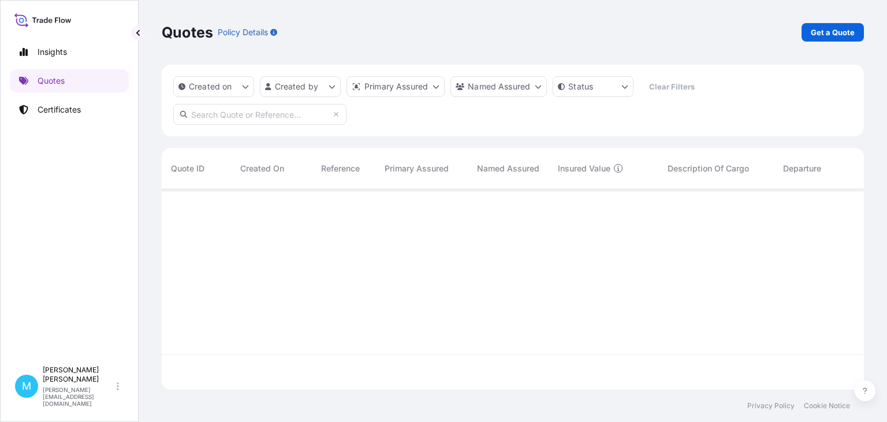
scroll to position [207, 703]
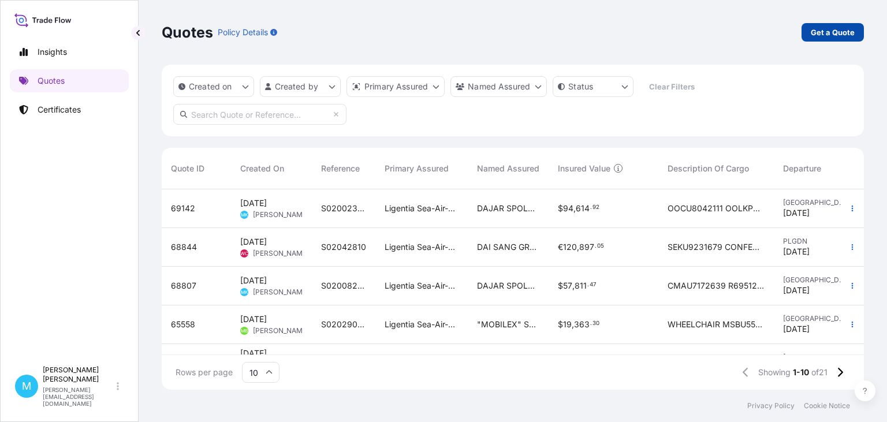
click at [833, 29] on p "Get a Quote" at bounding box center [833, 33] width 44 height 12
select select "Sea"
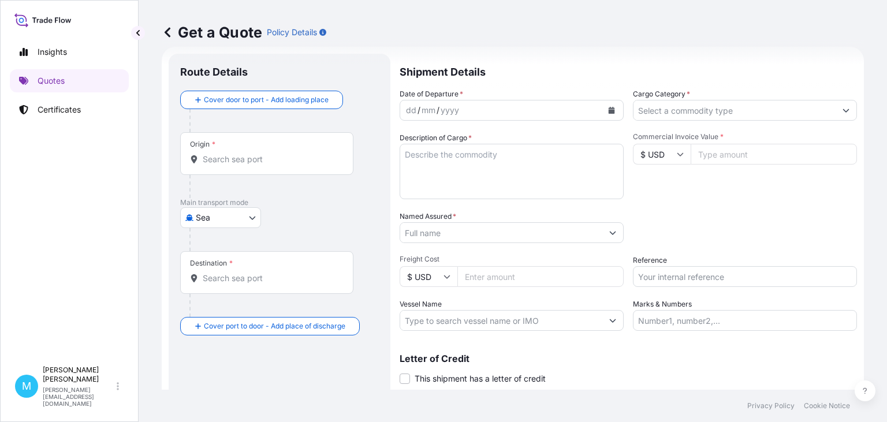
scroll to position [18, 0]
drag, startPoint x: 247, startPoint y: 161, endPoint x: 231, endPoint y: 154, distance: 17.9
click at [247, 161] on input "Origin *" at bounding box center [271, 159] width 136 height 12
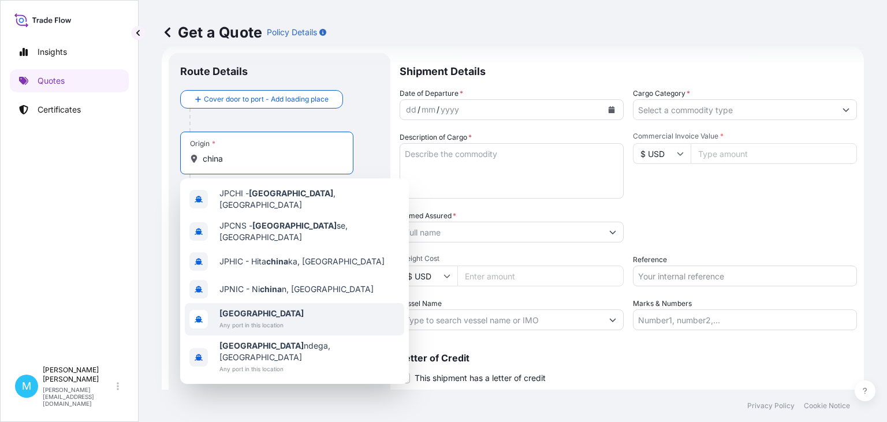
click at [243, 310] on span "[GEOGRAPHIC_DATA]" at bounding box center [262, 314] width 84 height 12
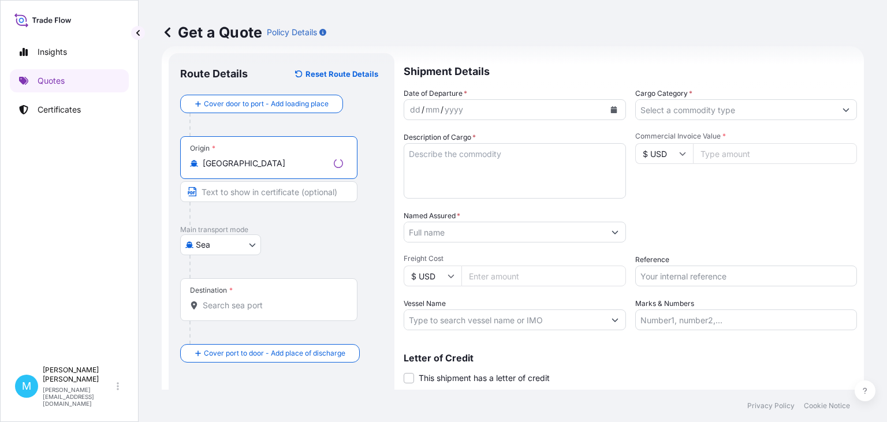
type input "[GEOGRAPHIC_DATA]"
click at [235, 301] on input "Destination *" at bounding box center [273, 306] width 140 height 12
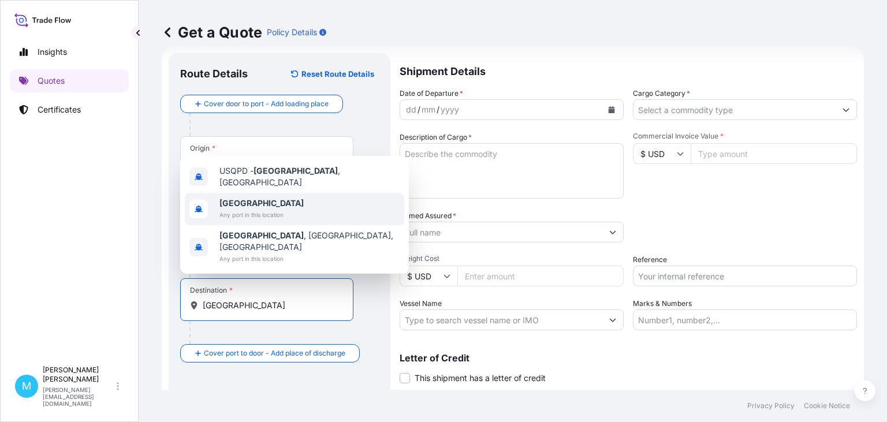
click at [270, 209] on span "[GEOGRAPHIC_DATA]" at bounding box center [262, 204] width 84 height 12
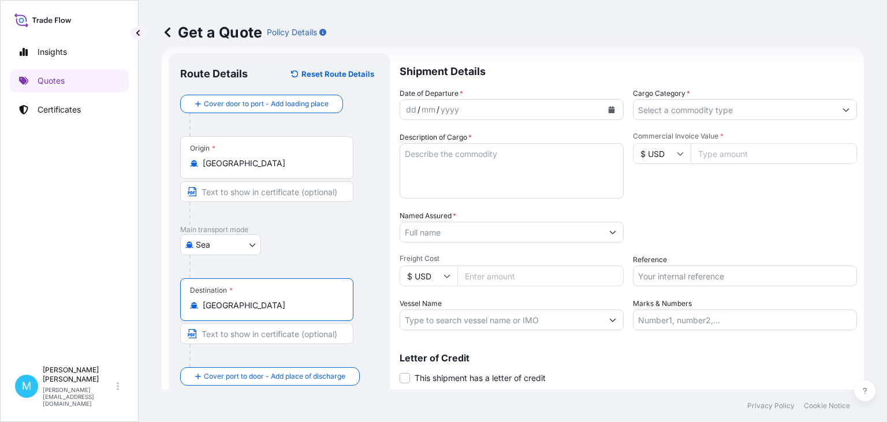
type input "[GEOGRAPHIC_DATA]"
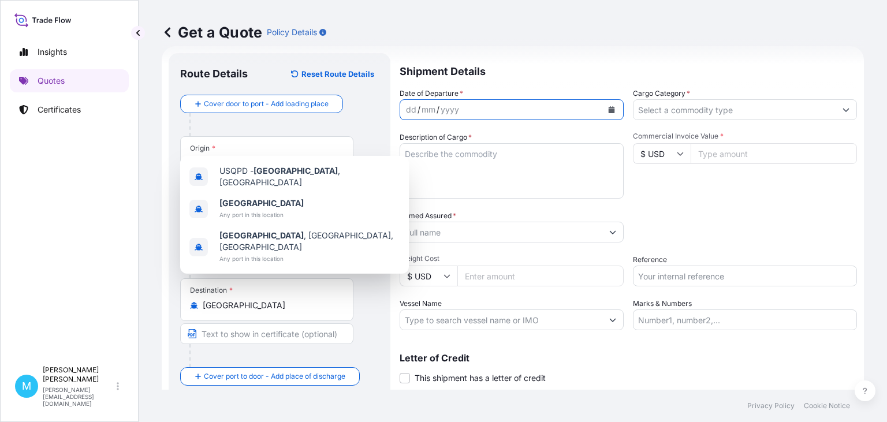
click at [616, 110] on button "Calendar" at bounding box center [612, 110] width 18 height 18
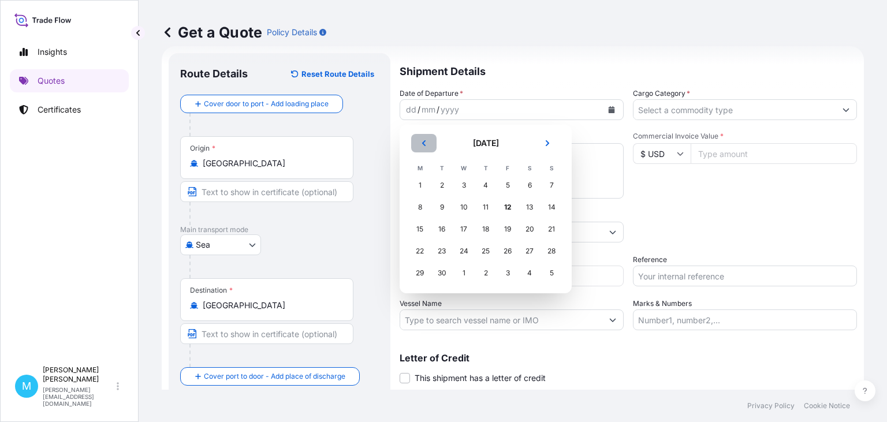
click at [433, 147] on button "Previous" at bounding box center [423, 143] width 25 height 18
click at [470, 251] on div "20" at bounding box center [464, 251] width 21 height 21
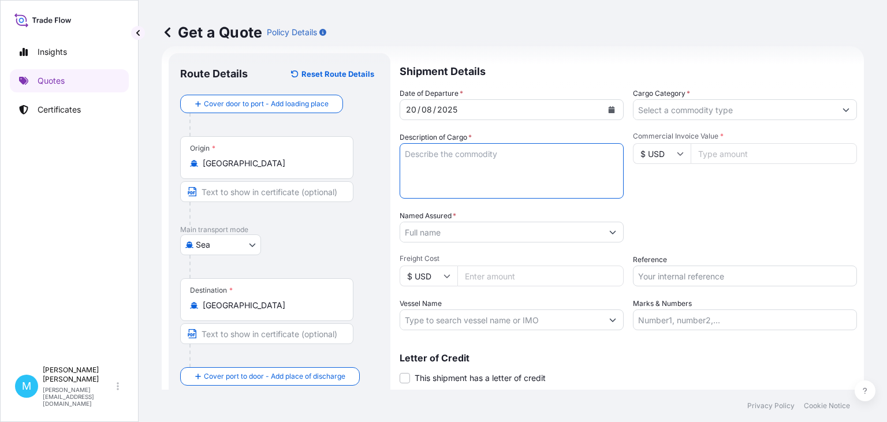
click at [473, 181] on textarea "Description of Cargo *" at bounding box center [512, 170] width 224 height 55
click at [466, 168] on textarea "Description of Cargo *" at bounding box center [512, 170] width 224 height 55
paste textarea "CMAU7111850 M5693096 40HC 1320.00 KG 12.588 M3 6 CTN"
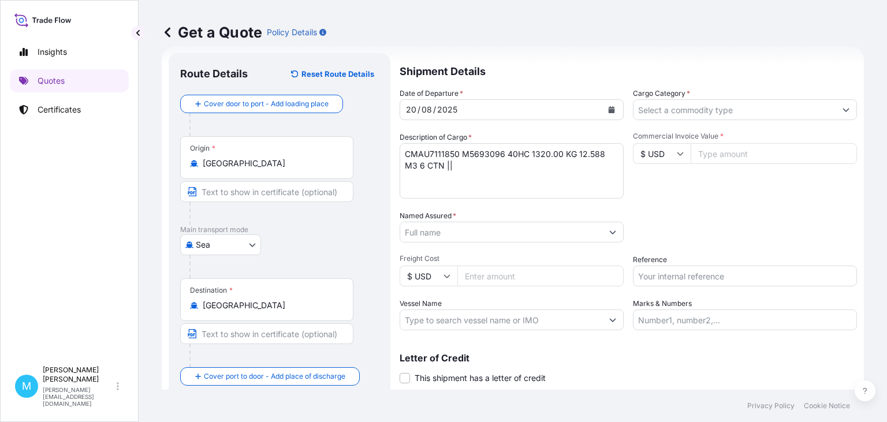
click at [451, 168] on textarea "CMAU7111850 M5693096 40HC 1320.00 KG 12.588 M3 6 CTN ||" at bounding box center [512, 170] width 224 height 55
paste textarea "COLD PLUNGE"
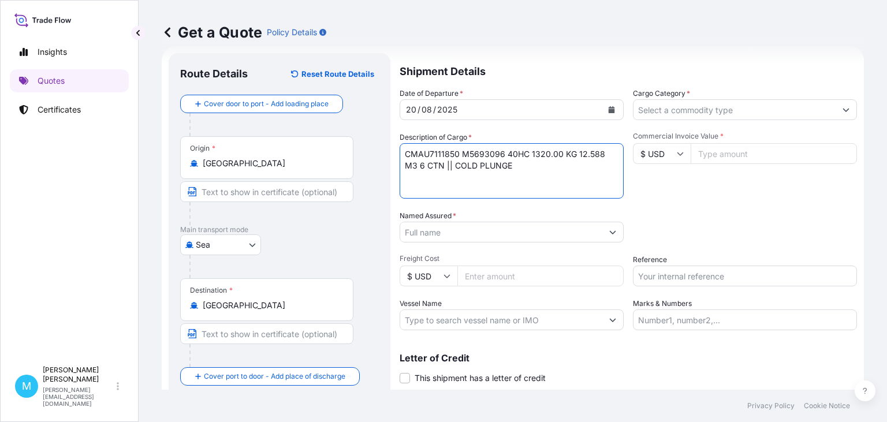
type textarea "CMAU7111850 M5693096 40HC 1320.00 KG 12.588 M3 6 CTN || COLD PLUNGE"
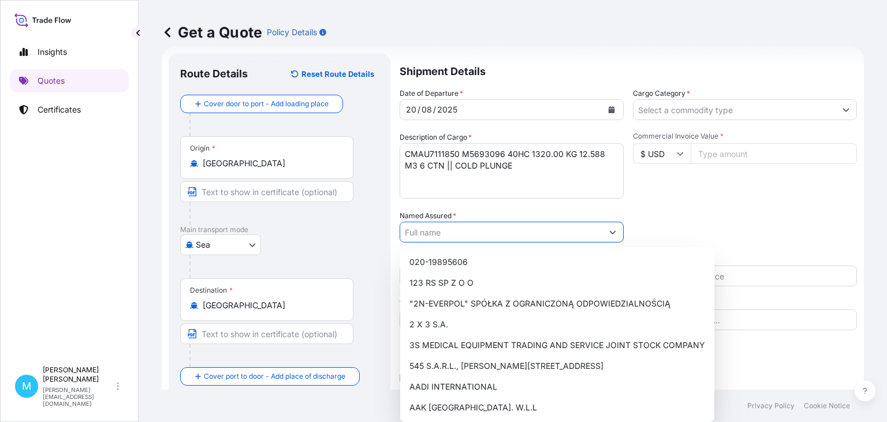
click at [429, 232] on input "Named Assured *" at bounding box center [501, 232] width 202 height 21
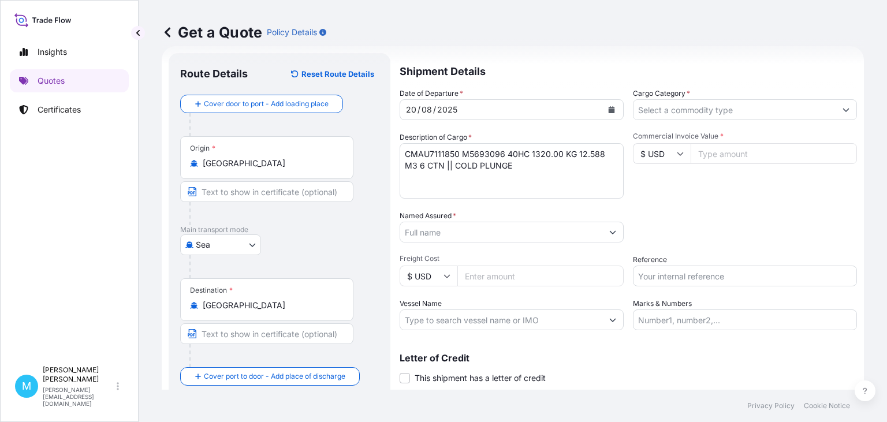
click at [425, 235] on input "Named Assured *" at bounding box center [501, 232] width 202 height 21
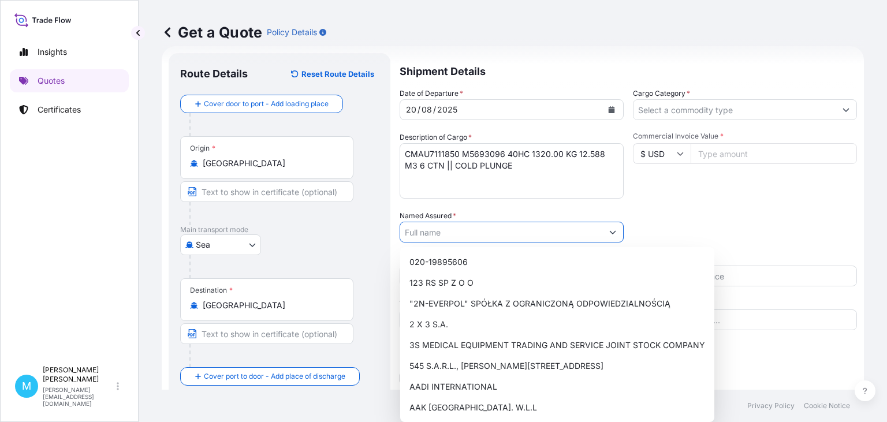
paste input "INTELIGHT SP.Z O.O."
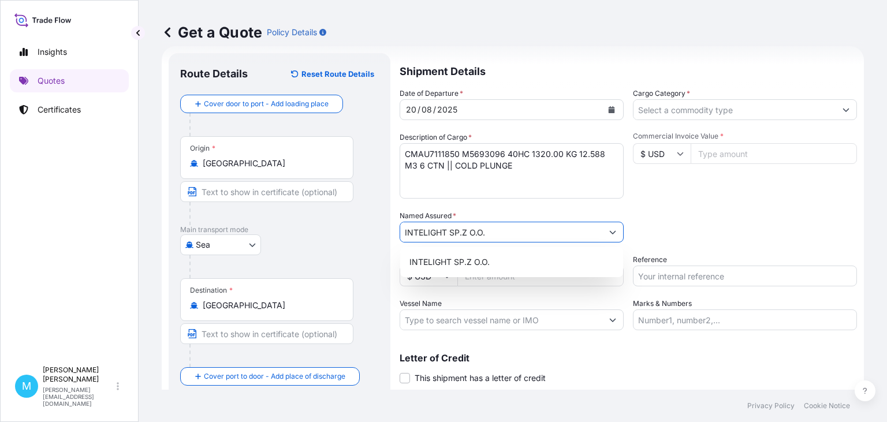
type input "INTELIGHT SP.Z O.O."
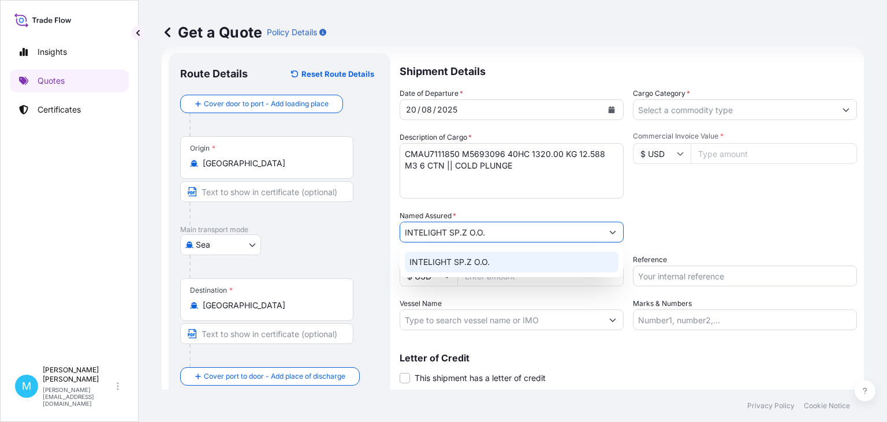
click at [503, 261] on div "INTELIGHT SP.Z O.O." at bounding box center [512, 262] width 214 height 21
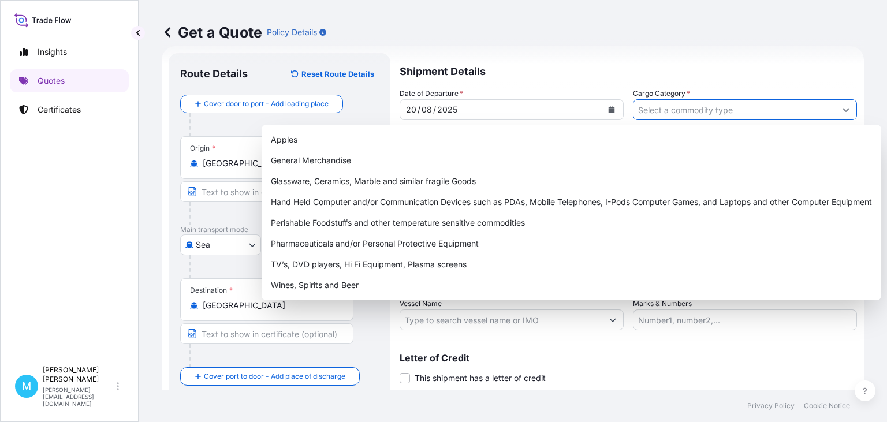
drag, startPoint x: 699, startPoint y: 108, endPoint x: 652, endPoint y: 120, distance: 48.2
click at [697, 111] on input "Cargo Category *" at bounding box center [735, 109] width 202 height 21
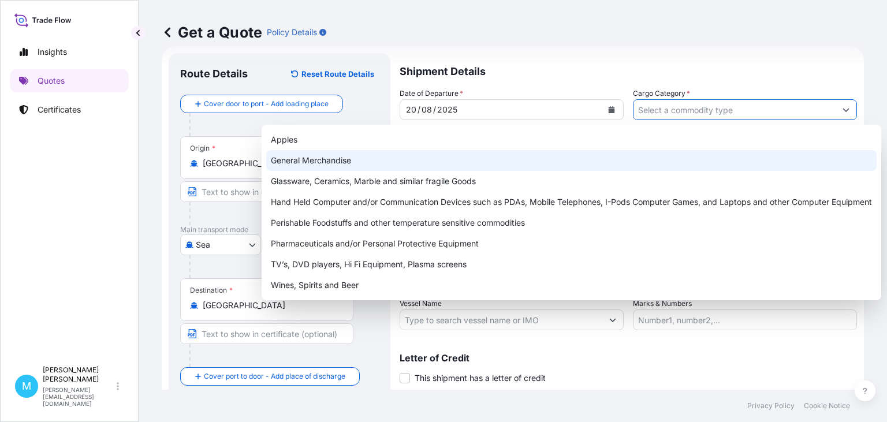
click at [382, 162] on div "General Merchandise" at bounding box center [571, 160] width 611 height 21
type input "General Merchandise"
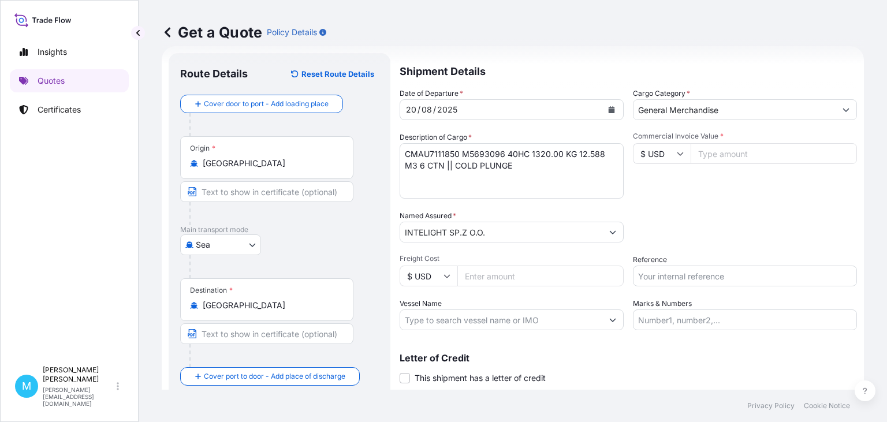
drag, startPoint x: 718, startPoint y: 151, endPoint x: 730, endPoint y: 154, distance: 11.8
click at [719, 151] on input "Commercial Invoice Value *" at bounding box center [774, 153] width 166 height 21
click at [717, 150] on input "Commercial Invoice Value *" at bounding box center [774, 153] width 166 height 21
click at [711, 155] on input "Commercial Invoice Value *" at bounding box center [774, 153] width 166 height 21
click at [726, 151] on input "Commercial Invoice Value *" at bounding box center [774, 153] width 166 height 21
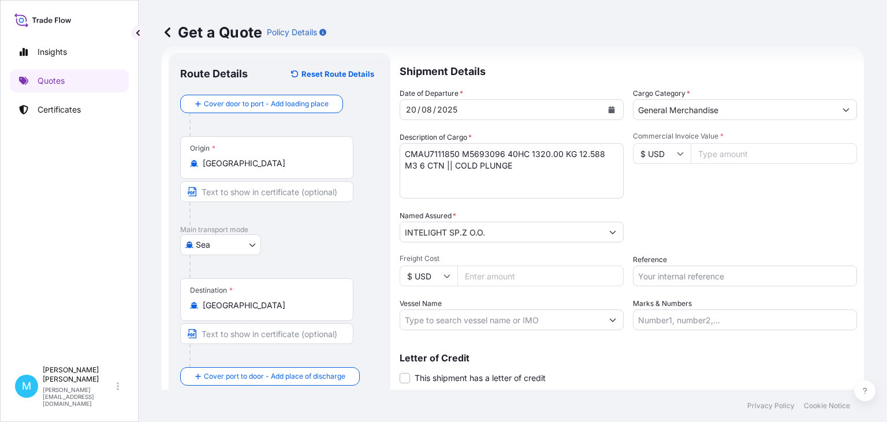
click at [743, 157] on input "Commercial Invoice Value *" at bounding box center [774, 153] width 166 height 21
type input "15600"
click at [656, 273] on input "Reference" at bounding box center [745, 276] width 224 height 21
click at [652, 272] on input "Reference" at bounding box center [745, 276] width 224 height 21
paste input "S01976184"
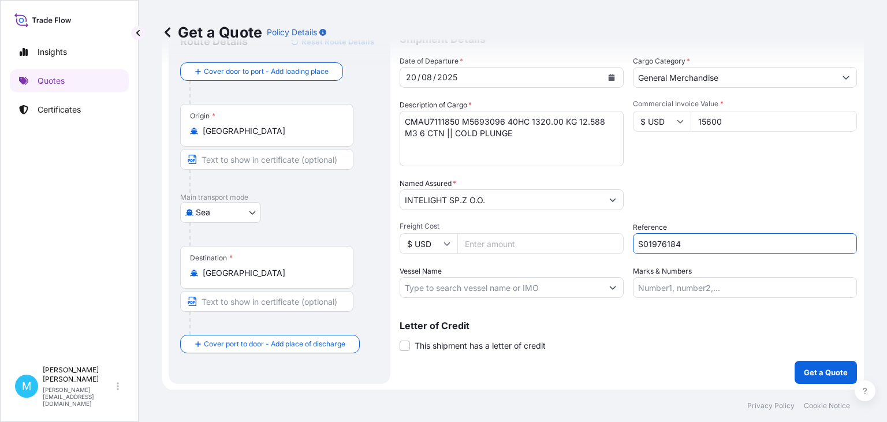
scroll to position [52, 0]
type input "S01976184"
click at [821, 370] on p "Get a Quote" at bounding box center [826, 372] width 44 height 12
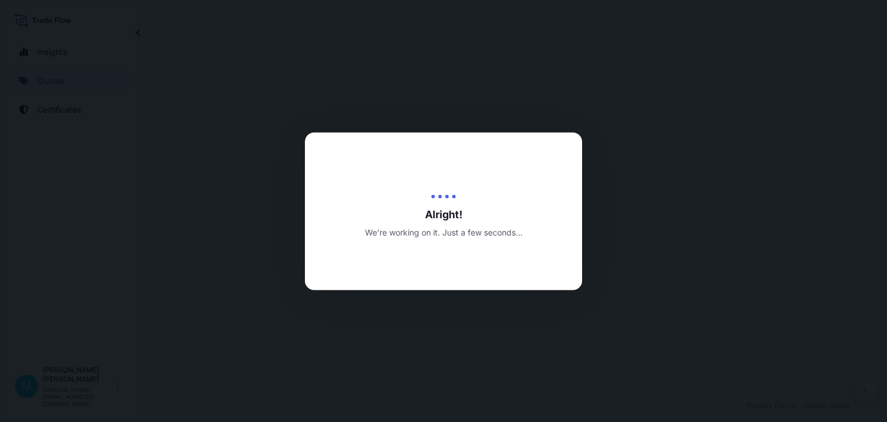
select select "Sea"
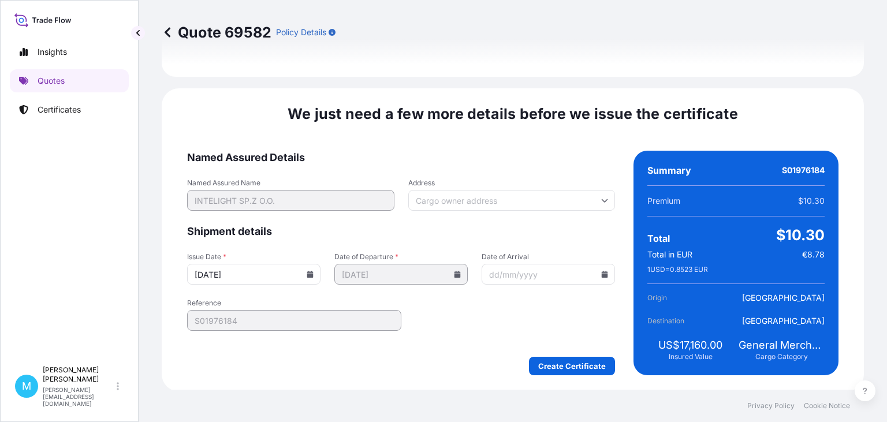
scroll to position [1339, 0]
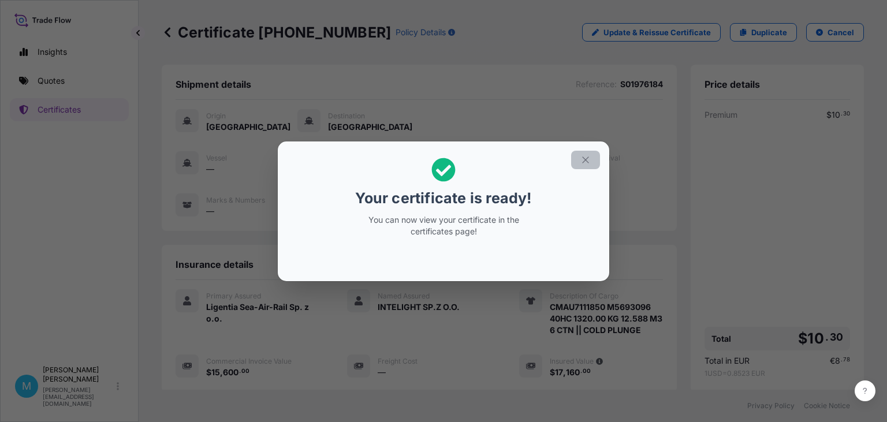
click at [584, 168] on button "button" at bounding box center [585, 160] width 29 height 18
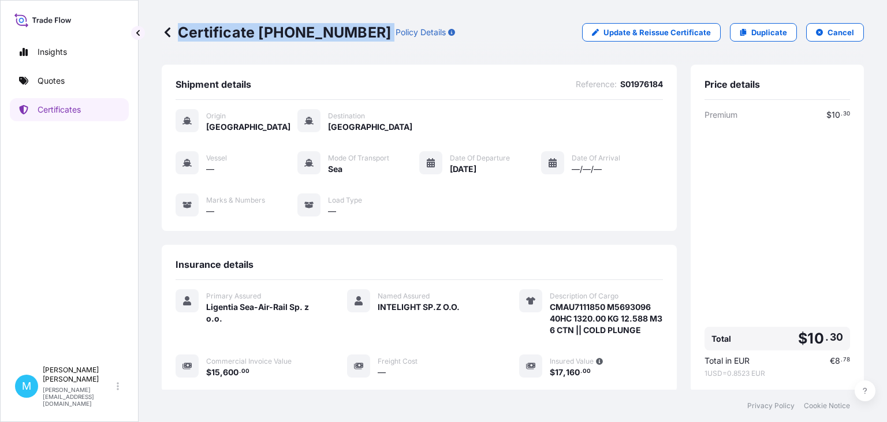
drag, startPoint x: 358, startPoint y: 34, endPoint x: 176, endPoint y: 34, distance: 182.0
click at [176, 34] on div "Certificate [PHONE_NUMBER] Policy Details" at bounding box center [308, 32] width 293 height 18
copy p "Certificate [PHONE_NUMBER]"
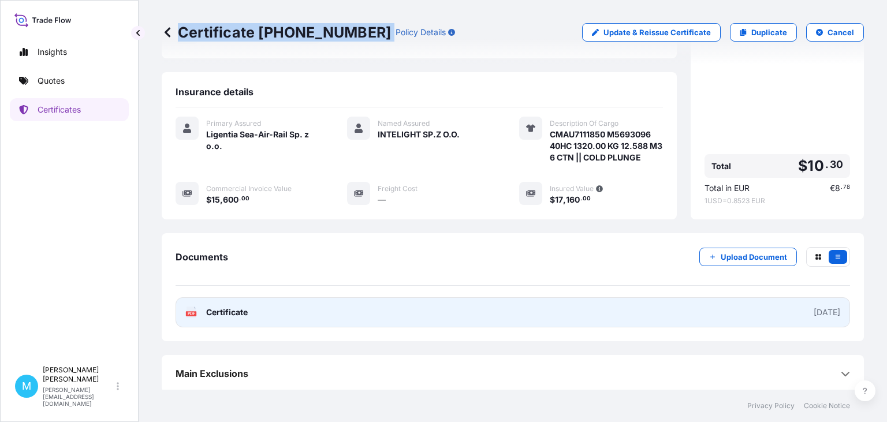
click at [471, 315] on link "PDF Certificate [DATE]" at bounding box center [513, 313] width 675 height 30
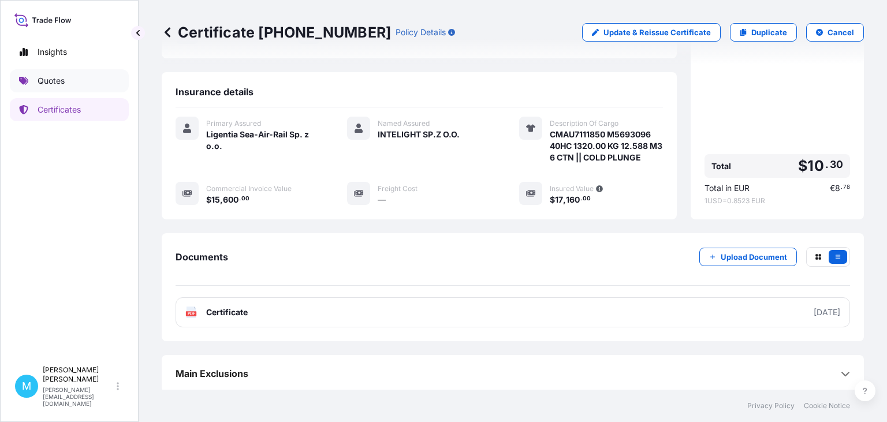
click at [63, 81] on p "Quotes" at bounding box center [51, 81] width 27 height 12
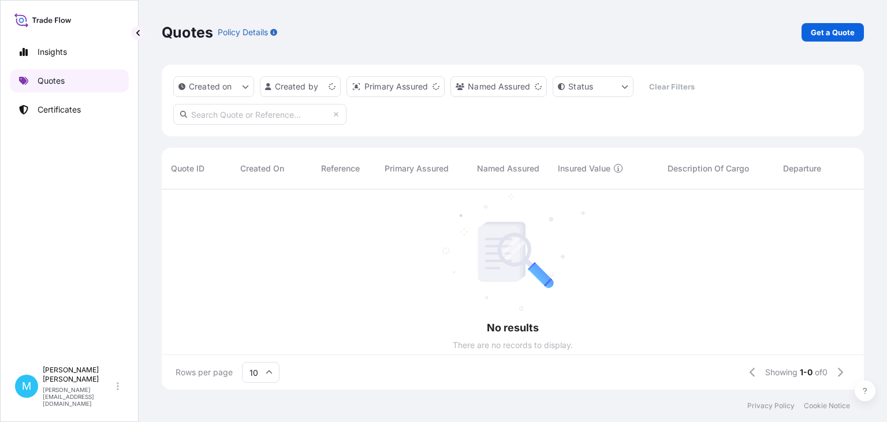
scroll to position [207, 703]
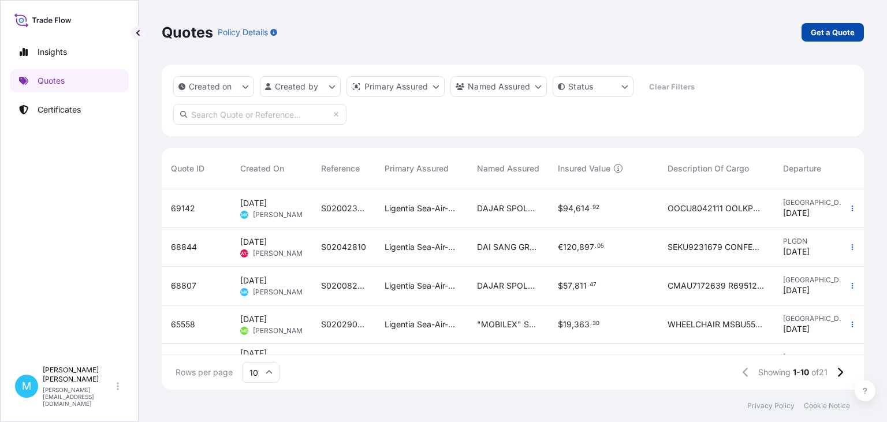
click at [814, 34] on p "Get a Quote" at bounding box center [833, 33] width 44 height 12
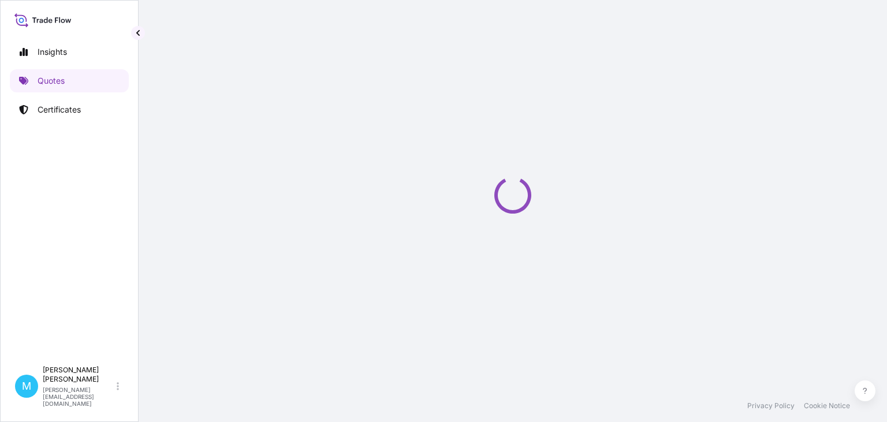
select select "Sea"
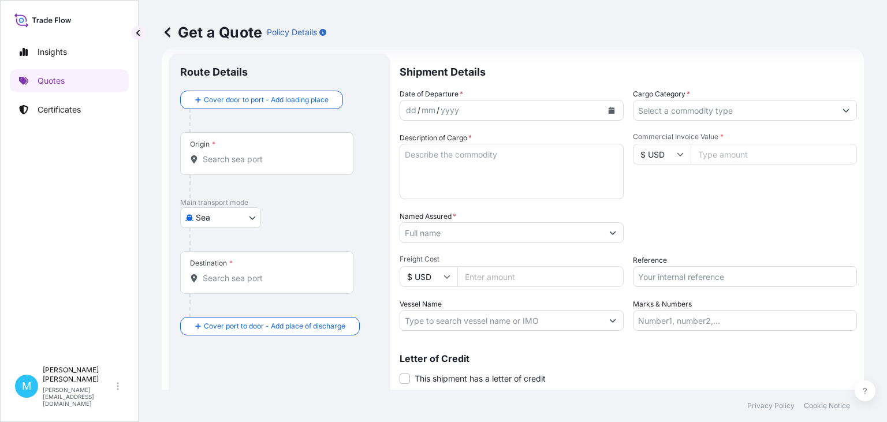
scroll to position [18, 0]
click at [248, 167] on div "Origin *" at bounding box center [266, 153] width 173 height 43
click at [248, 165] on input "Origin *" at bounding box center [271, 159] width 136 height 12
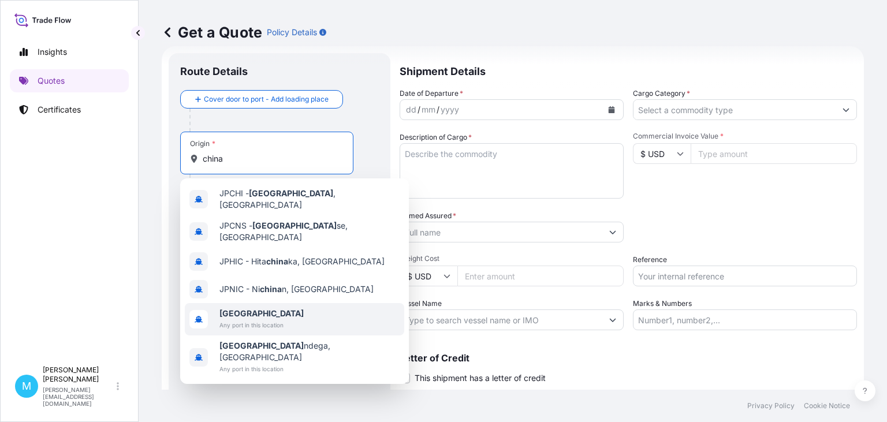
click at [235, 319] on span "Any port in this location" at bounding box center [262, 325] width 84 height 12
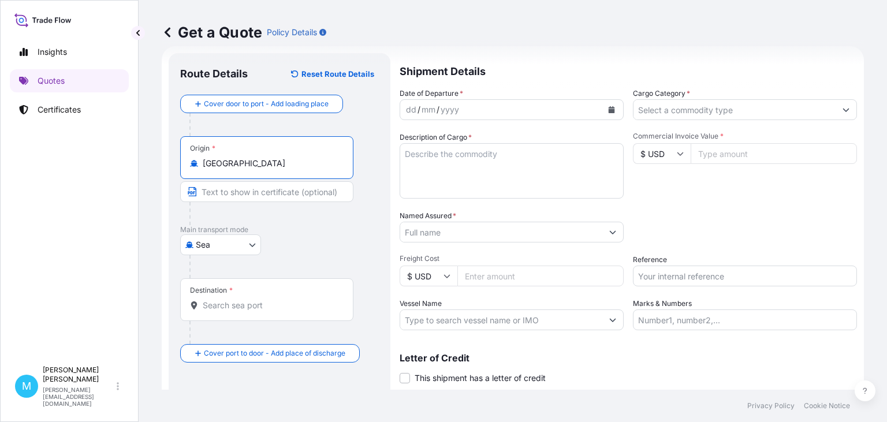
type input "[GEOGRAPHIC_DATA]"
click at [230, 311] on input "Destination *" at bounding box center [271, 306] width 136 height 12
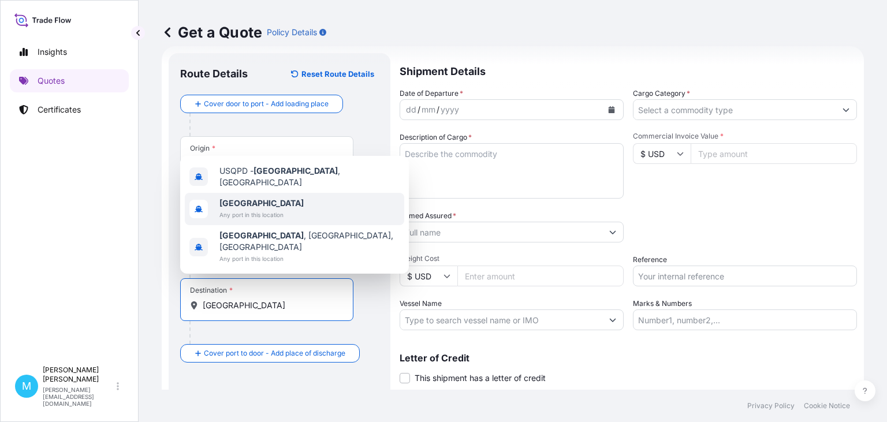
click at [256, 209] on span "[GEOGRAPHIC_DATA]" at bounding box center [262, 204] width 84 height 12
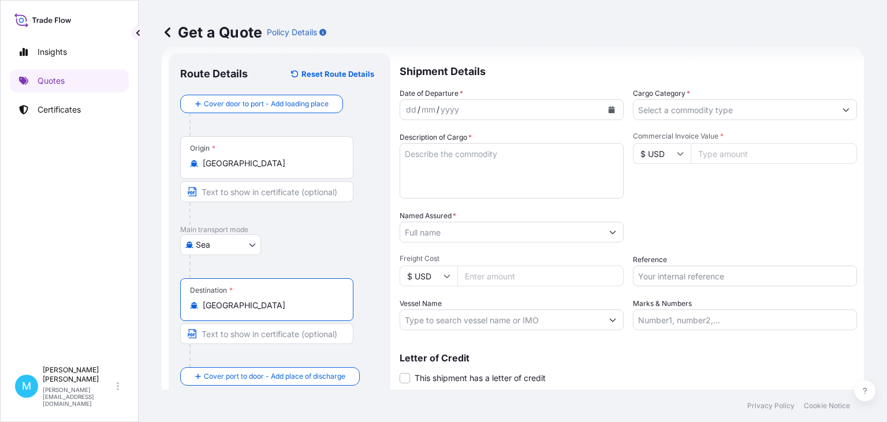
type input "[GEOGRAPHIC_DATA]"
click at [611, 110] on icon "Calendar" at bounding box center [612, 109] width 6 height 7
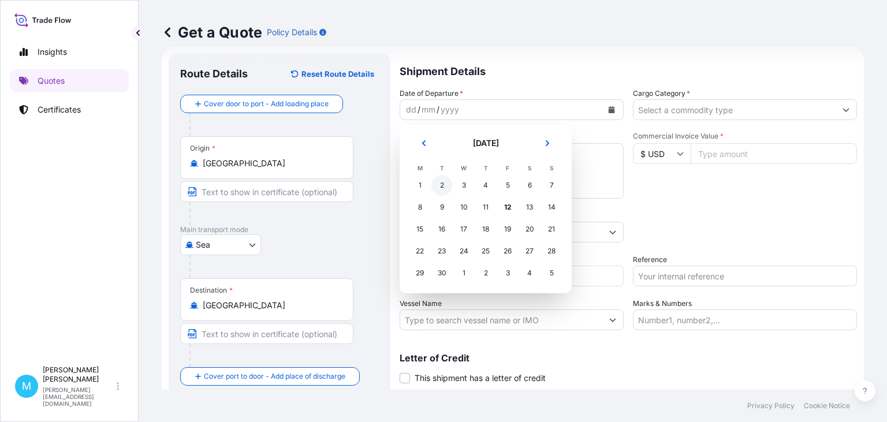
click at [443, 182] on div "2" at bounding box center [442, 185] width 21 height 21
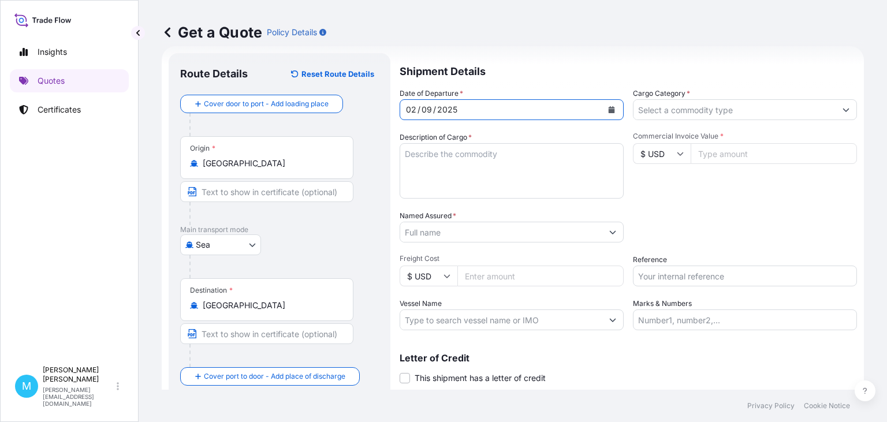
click at [444, 166] on textarea "Description of Cargo *" at bounding box center [512, 170] width 224 height 55
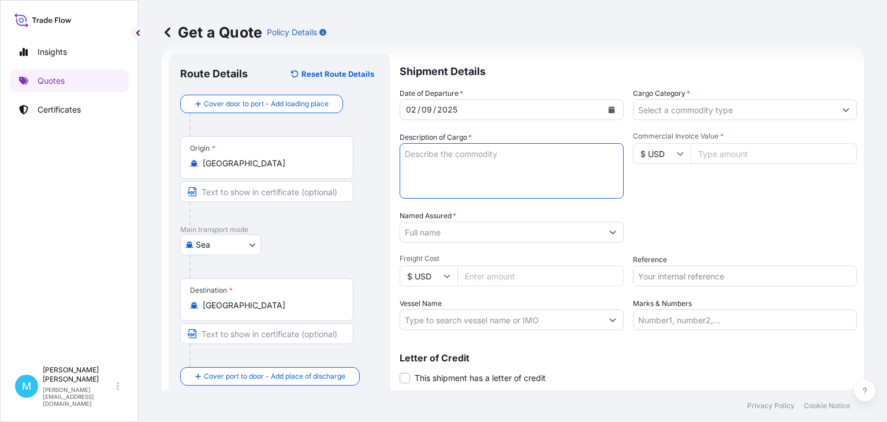
click at [606, 107] on button "Calendar" at bounding box center [612, 110] width 18 height 18
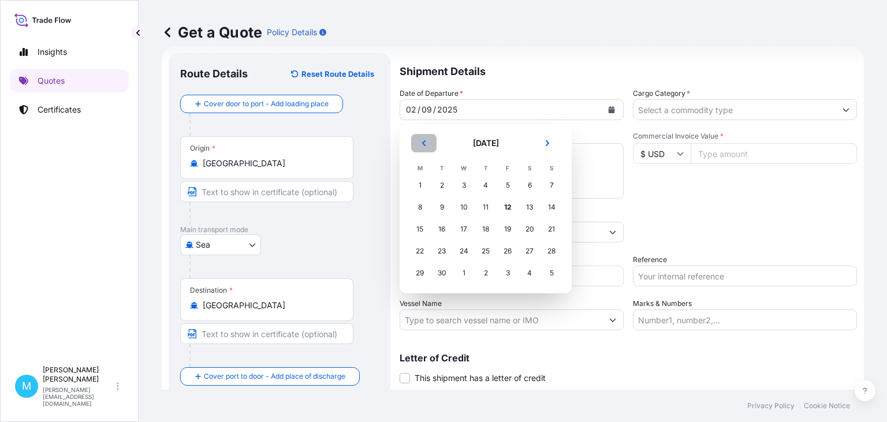
click at [423, 139] on button "Previous" at bounding box center [423, 143] width 25 height 18
click at [533, 184] on div "2" at bounding box center [529, 185] width 21 height 21
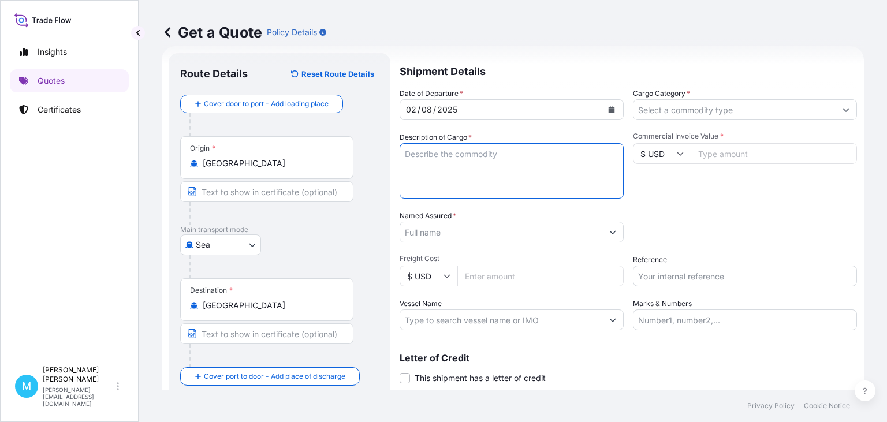
click at [482, 161] on textarea "Description of Cargo *" at bounding box center [512, 170] width 224 height 55
click at [418, 160] on textarea "Description of Cargo *" at bounding box center [512, 170] width 224 height 55
paste textarea "ECMU7306324 M5271166 40HC 687.10 KG 2.62 M3 2 PLT"
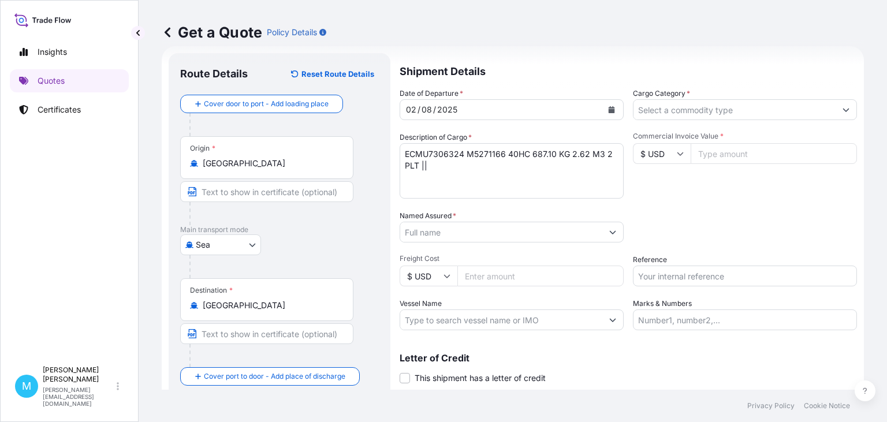
click at [458, 162] on textarea "ECMU7306324 M5271166 40HC 687.10 KG 2.62 M3 2 PLT ||" at bounding box center [512, 170] width 224 height 55
paste textarea "AC TOOL;VALVE CORE;BUDGET"
click at [574, 168] on textarea "ECMU7306324 M5271166 40HC 687.10 KG 2.62 M3 2 PLT || AC TOOL;VALVE CORE;BUDGET;" at bounding box center [512, 170] width 224 height 55
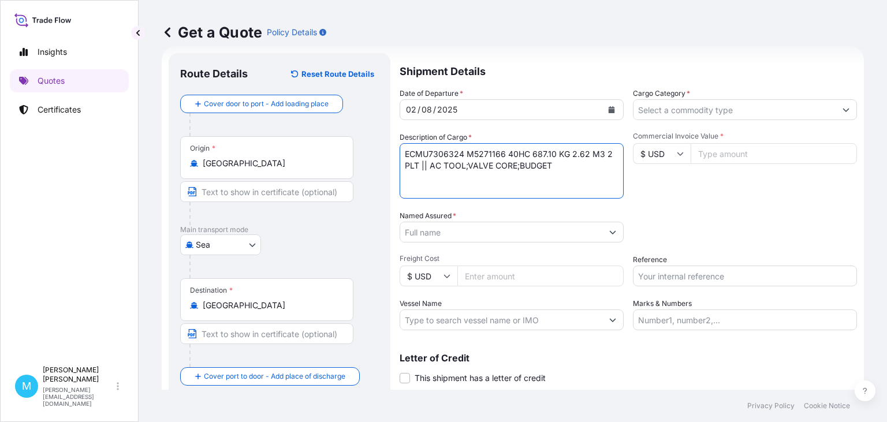
paste textarea "DIGITAL"
click at [604, 162] on textarea "ECMU7306324 M5271166 40HC 687.10 KG 2.62 M3 2 PLT || AC TOOL;VALVE CORE;BUDGET …" at bounding box center [512, 170] width 224 height 55
paste textarea "THERMOMETER;HYDRAULIC"
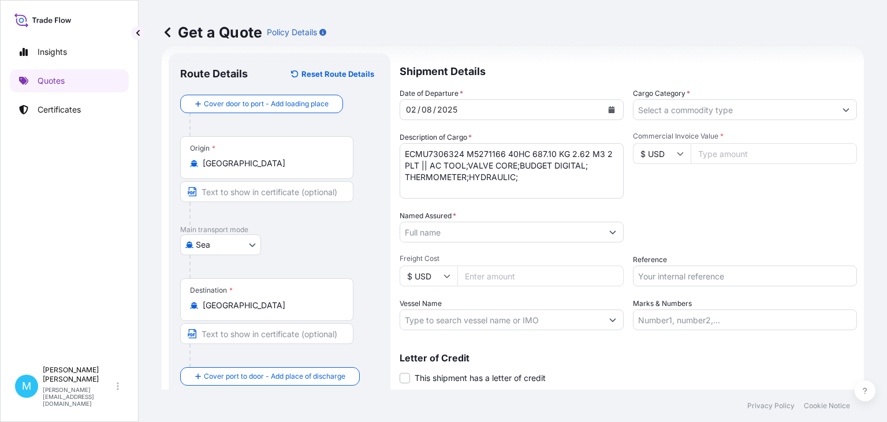
click at [545, 179] on textarea "ECMU7306324 M5271166 40HC 687.10 KG 2.62 M3 2 PLT || AC TOOL;VALVE CORE;BUDGET …" at bounding box center [512, 170] width 224 height 55
paste textarea "CRIMPING TOOL; OIL"
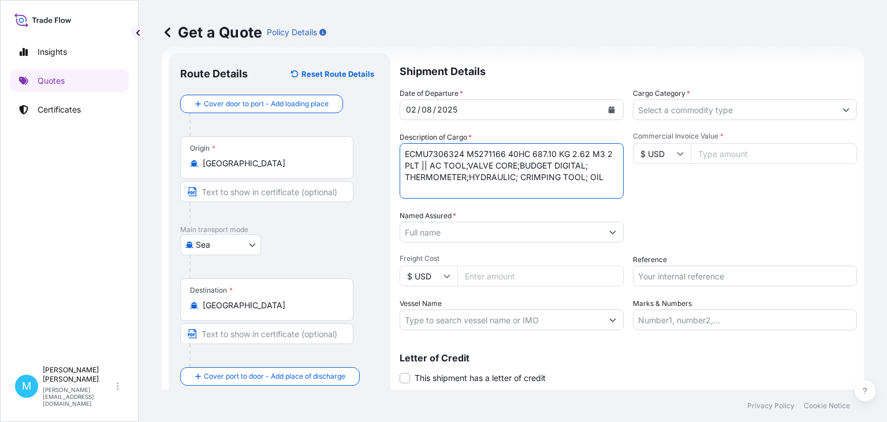
click at [618, 177] on textarea "ECMU7306324 M5271166 40HC 687.10 KG 2.62 M3 2 PLT || AC TOOL;VALVE CORE;BUDGET …" at bounding box center [512, 170] width 224 height 55
paste textarea "INJECTOR;REFRIGERANT"
click at [522, 188] on textarea "ECMU7306324 M5271166 40HC 687.10 KG 2.62 M3 2 PLT || AC TOOL;VALVE CORE;BUDGET …" at bounding box center [512, 170] width 224 height 55
paste textarea "SCALE;REFRIGERATION"
click at [615, 187] on textarea "ECMU7306324 M5271166 40HC 687.10 KG 2.62 M3 2 PLT || AC TOOL;VALVE CORE;BUDGET …" at bounding box center [512, 170] width 224 height 55
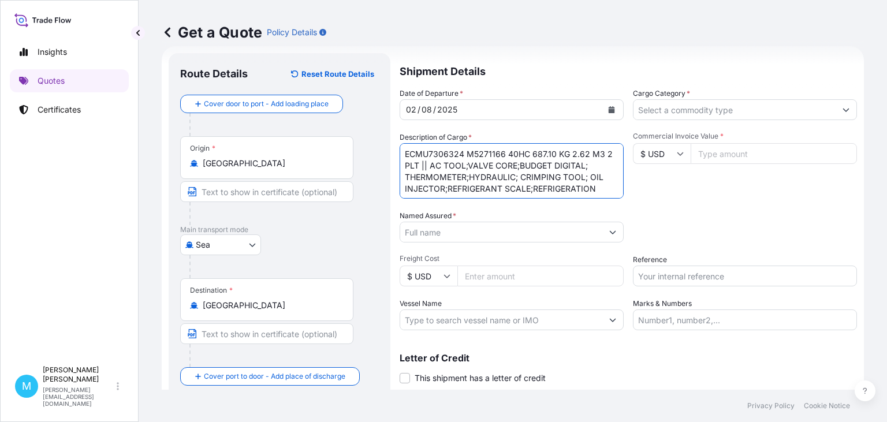
paste textarea "RECOVERY MACHINE;SEAL"
click at [515, 193] on textarea "ECMU7306324 M5271166 40HC 687.10 KG 2.62 M3 2 PLT || AC TOOL;VALVE CORE;BUDGET …" at bounding box center [512, 170] width 224 height 55
type textarea "ECMU7306324 M5271166 40HC 687.10 KG 2.62 M3 2 PLT || AC TOOL;VALVE CORE;BUDGET …"
click at [436, 234] on input "Named Assured *" at bounding box center [501, 232] width 202 height 21
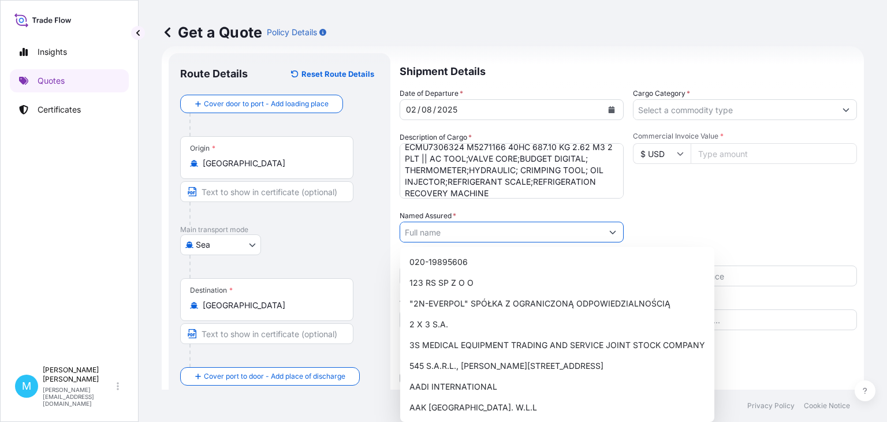
click at [433, 228] on input "Named Assured *" at bounding box center [501, 232] width 202 height 21
paste input "TIP-TOPOL SP. Z O.O."
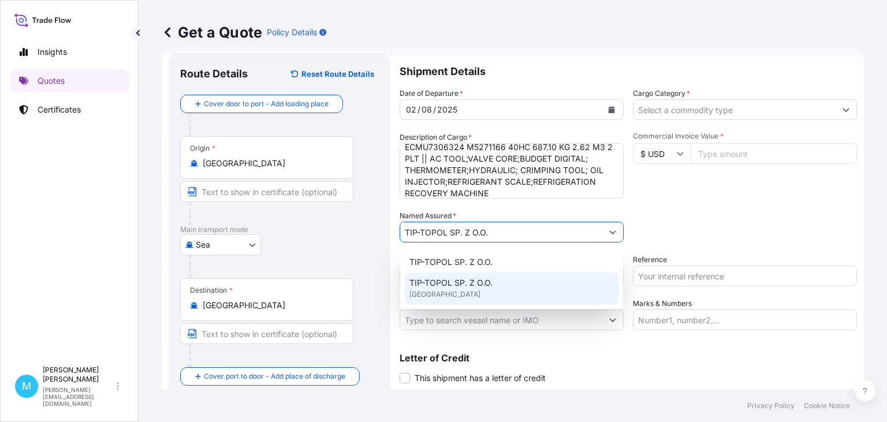
click at [475, 287] on span "TIP-TOPOL SP. Z O.O." at bounding box center [451, 283] width 83 height 12
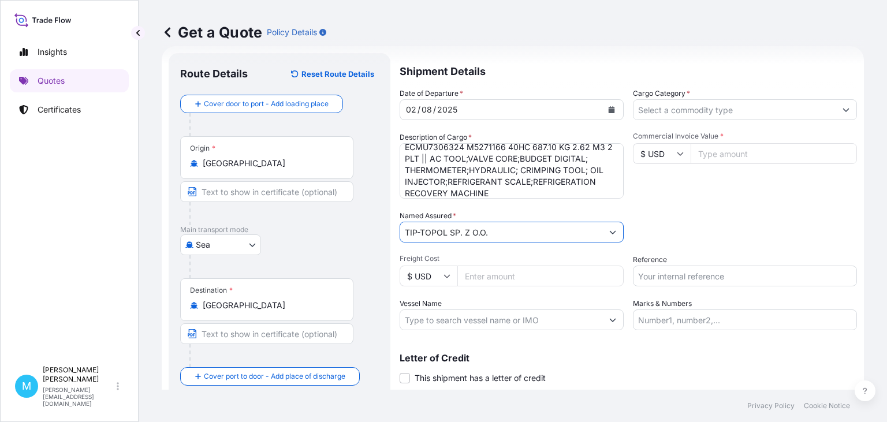
type input "TIP-TOPOL SP. Z O.O."
click at [665, 107] on input "Cargo Category *" at bounding box center [735, 109] width 202 height 21
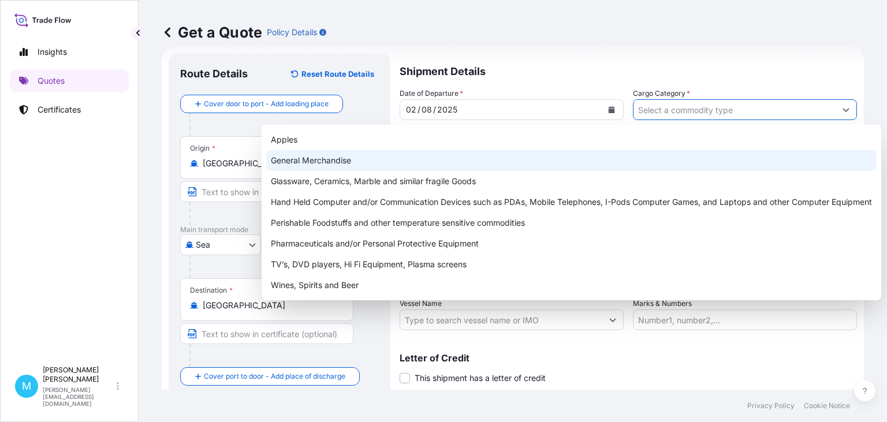
click at [313, 158] on div "General Merchandise" at bounding box center [571, 160] width 611 height 21
type input "General Merchandise"
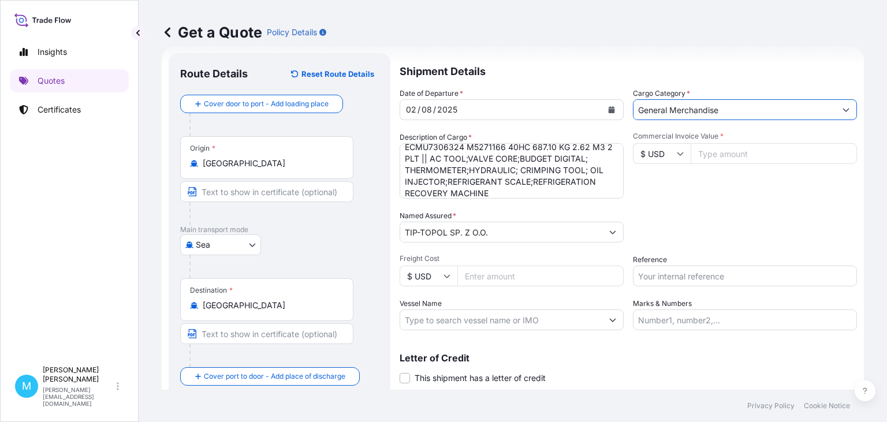
click at [731, 159] on input "Commercial Invoice Value *" at bounding box center [774, 153] width 166 height 21
click at [725, 153] on input "Commercial Invoice Value *" at bounding box center [774, 153] width 166 height 21
paste input "10660"
type input "10660"
click at [667, 278] on input "Reference" at bounding box center [745, 276] width 224 height 21
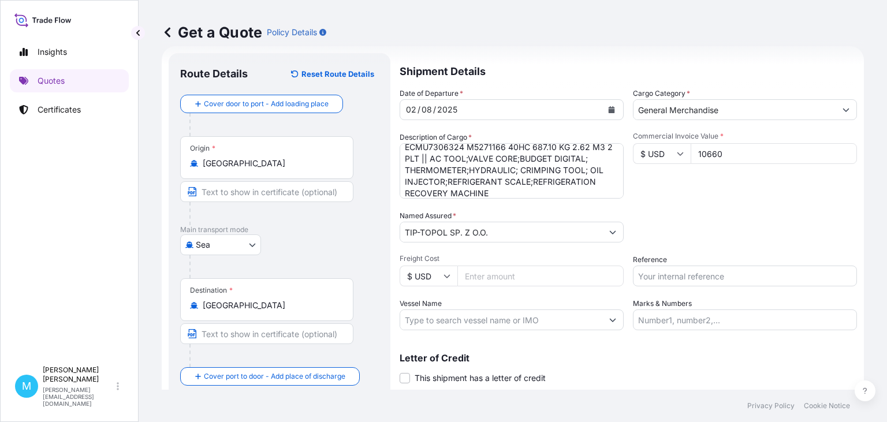
click at [648, 274] on input "Reference" at bounding box center [745, 276] width 224 height 21
paste input "S02003987"
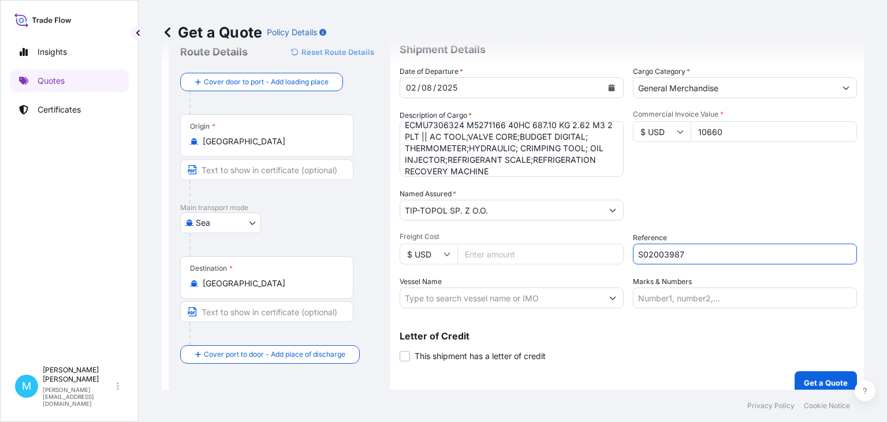
scroll to position [52, 0]
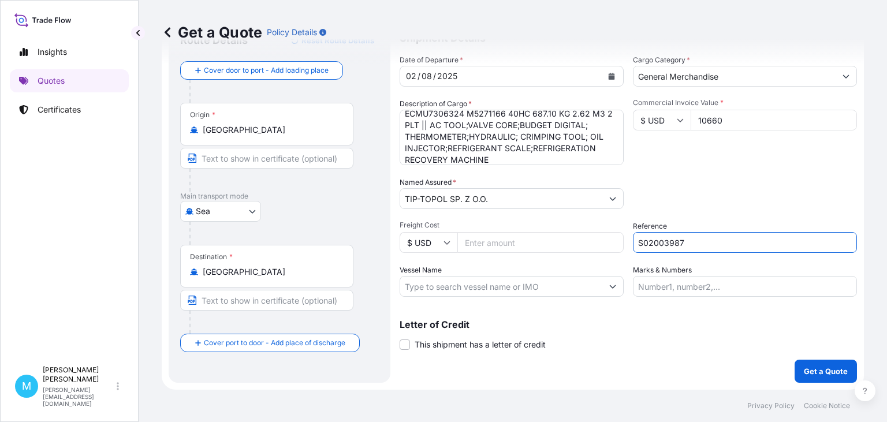
type input "S02003987"
click at [818, 374] on p "Get a Quote" at bounding box center [826, 372] width 44 height 12
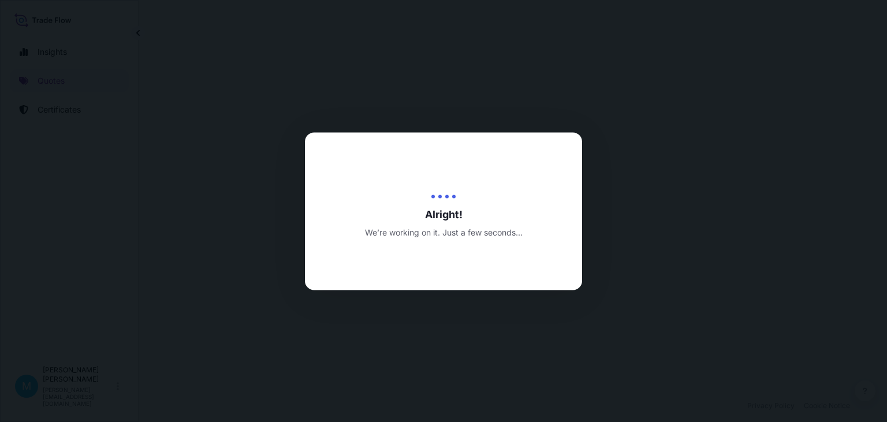
select select "Sea"
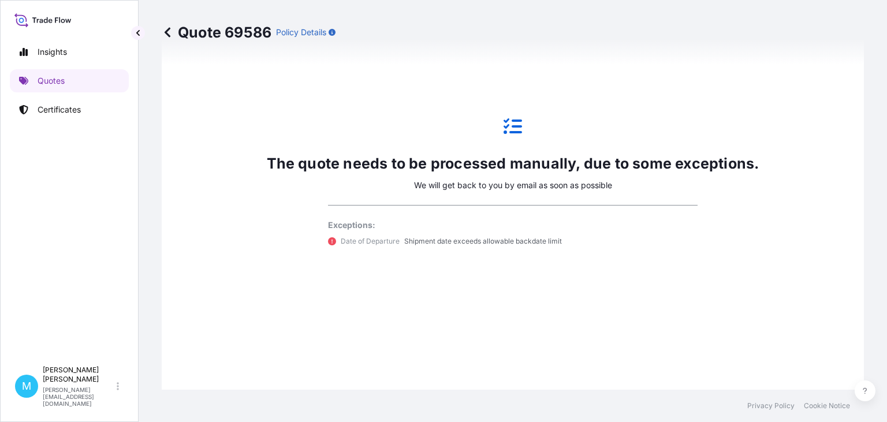
scroll to position [512, 0]
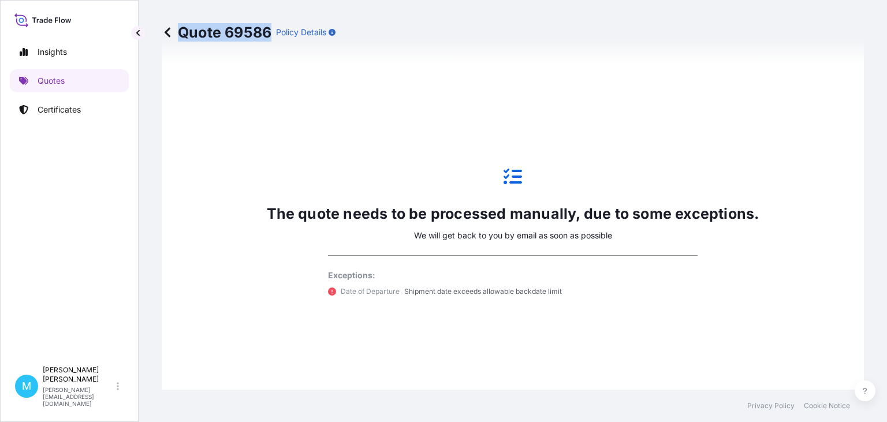
drag, startPoint x: 273, startPoint y: 31, endPoint x: 176, endPoint y: 31, distance: 97.1
click at [176, 31] on div "Quote 69586 Policy Details" at bounding box center [249, 32] width 174 height 18
copy p "Quote 69586"
click at [46, 81] on p "Quotes" at bounding box center [51, 81] width 27 height 12
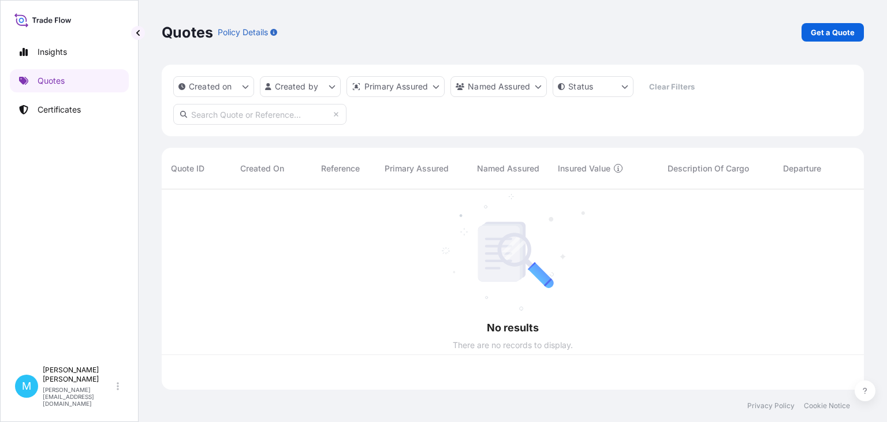
scroll to position [207, 703]
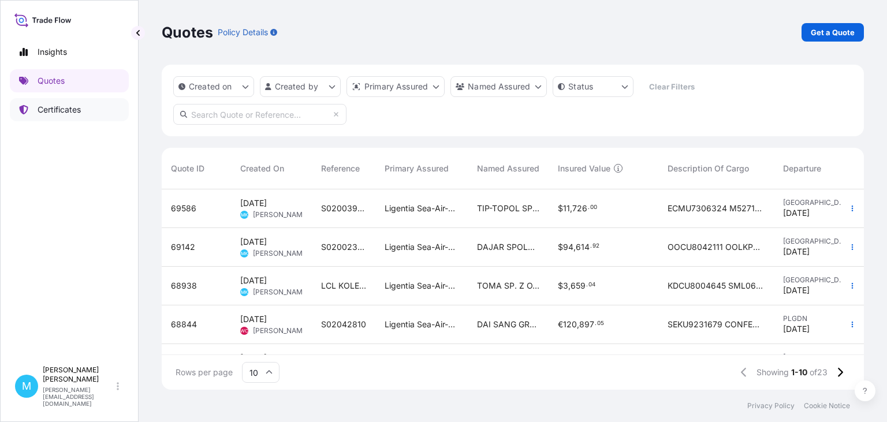
click at [59, 110] on p "Certificates" at bounding box center [59, 110] width 43 height 12
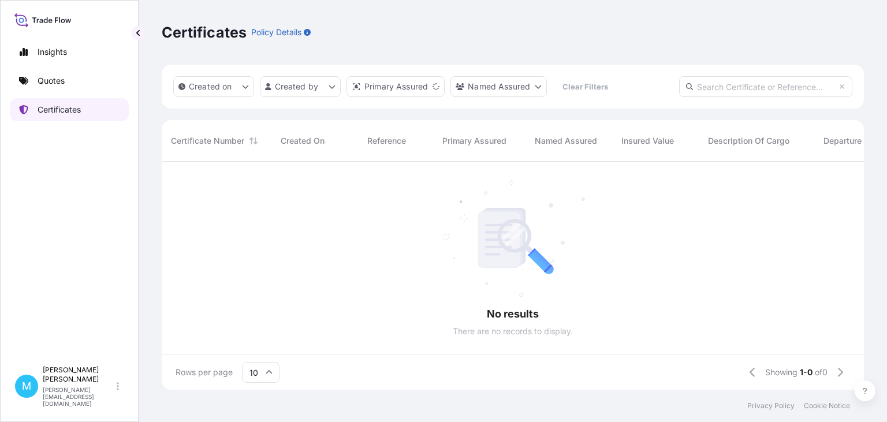
scroll to position [235, 703]
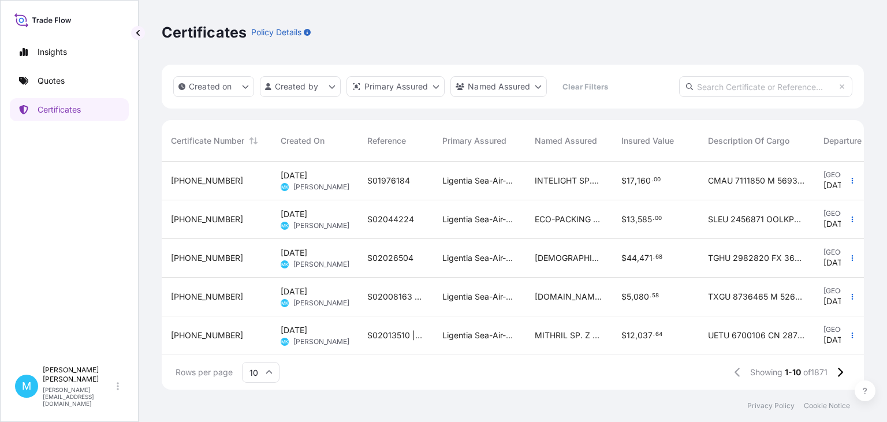
click at [703, 89] on input "text" at bounding box center [765, 86] width 173 height 21
paste input "[PHONE_NUMBER]"
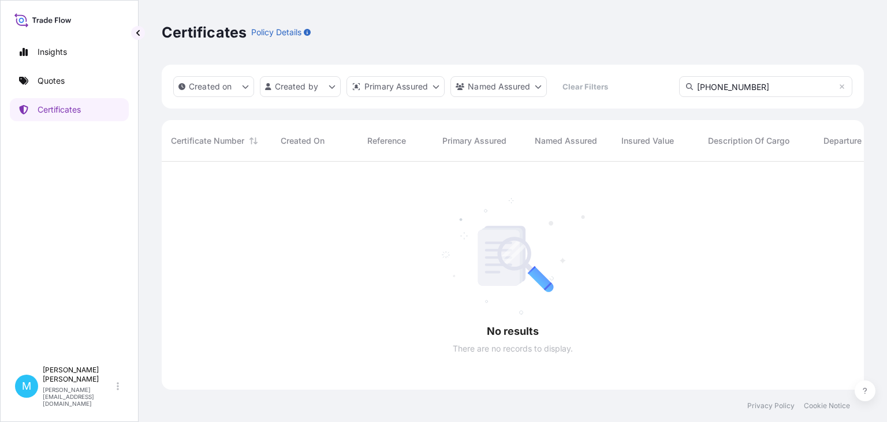
scroll to position [270, 703]
click at [702, 89] on input "[PHONE_NUMBER]" at bounding box center [765, 86] width 173 height 21
click at [759, 85] on input "[PHONE_NUMBER]" at bounding box center [765, 86] width 173 height 21
type input "31440-1886"
click at [839, 89] on icon at bounding box center [842, 86] width 7 height 7
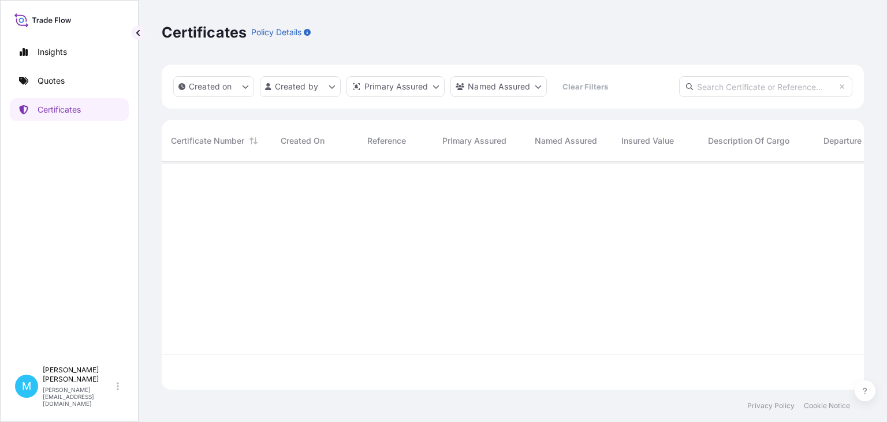
scroll to position [235, 703]
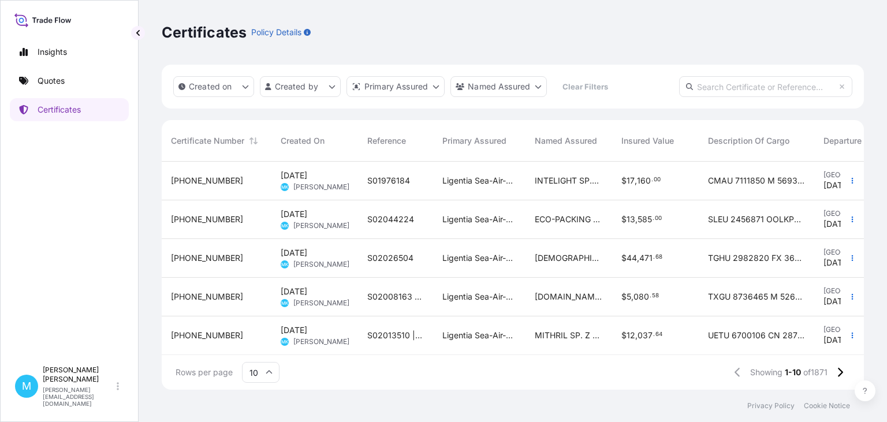
click at [720, 87] on input "text" at bounding box center [765, 86] width 173 height 21
paste input "[PHONE_NUMBER]"
type input "[PHONE_NUMBER]"
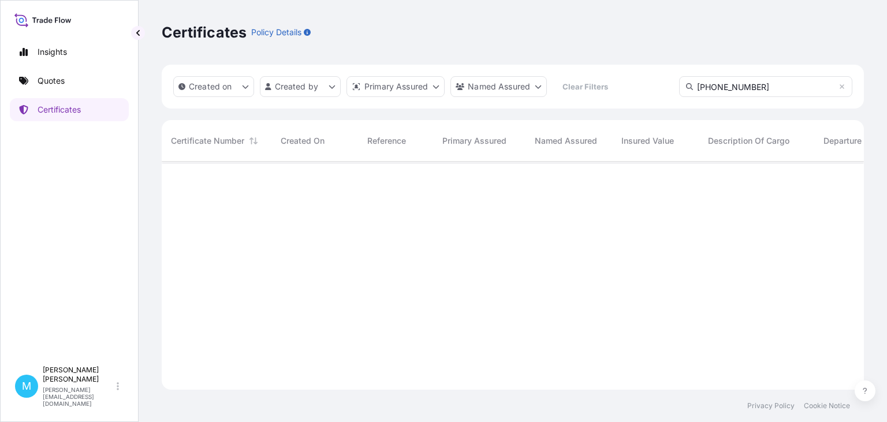
scroll to position [270, 703]
drag, startPoint x: 700, startPoint y: 90, endPoint x: 692, endPoint y: 90, distance: 8.7
click at [692, 90] on input "[PHONE_NUMBER]" at bounding box center [765, 86] width 173 height 21
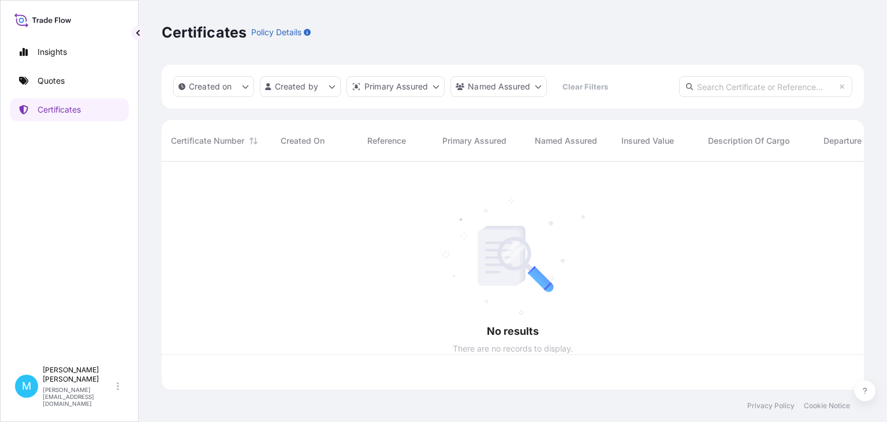
scroll to position [235, 703]
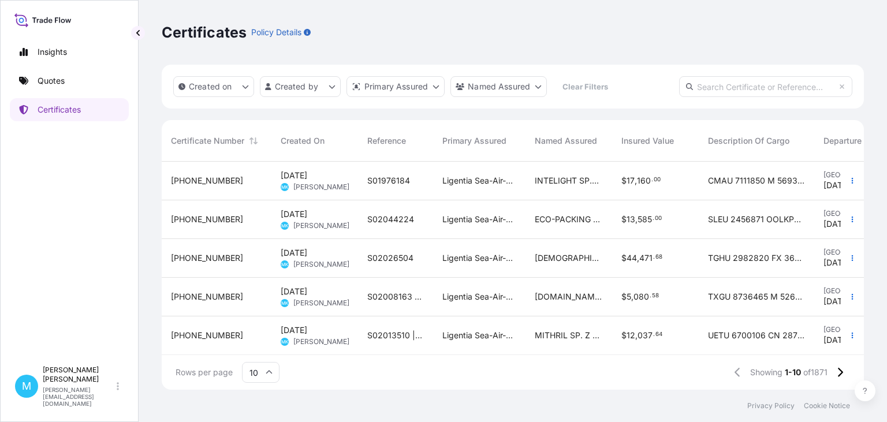
click at [720, 87] on input "text" at bounding box center [765, 86] width 173 height 21
paste input "S02026196"
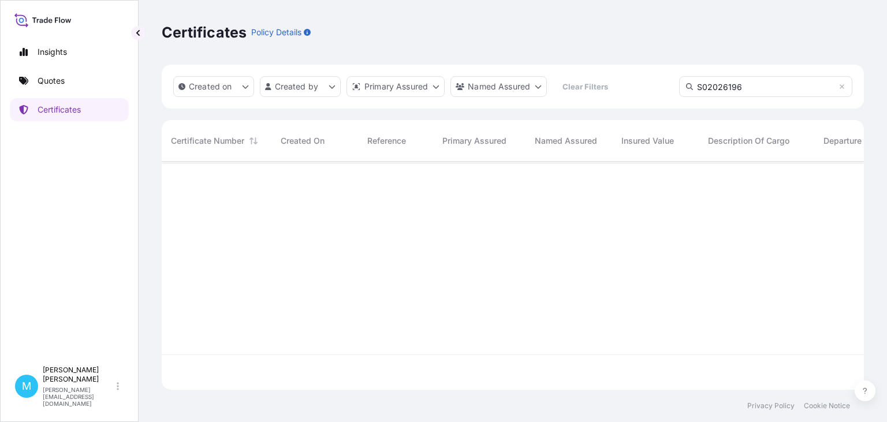
scroll to position [270, 703]
type input "S02026196"
click at [68, 87] on link "Quotes" at bounding box center [69, 80] width 119 height 23
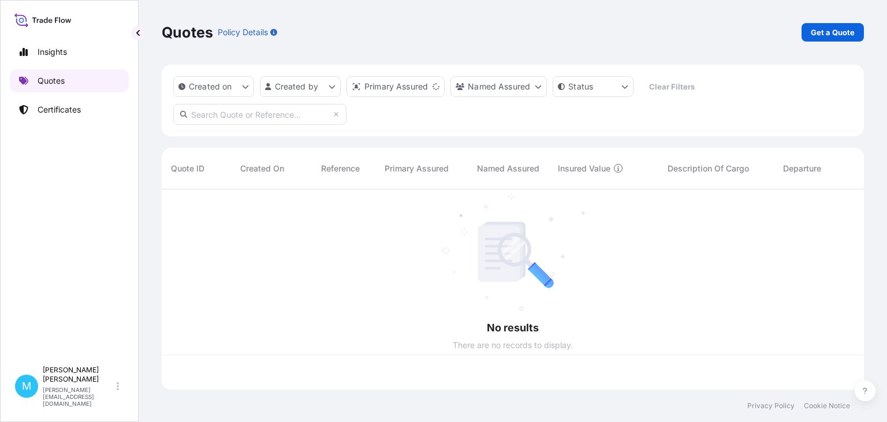
scroll to position [207, 703]
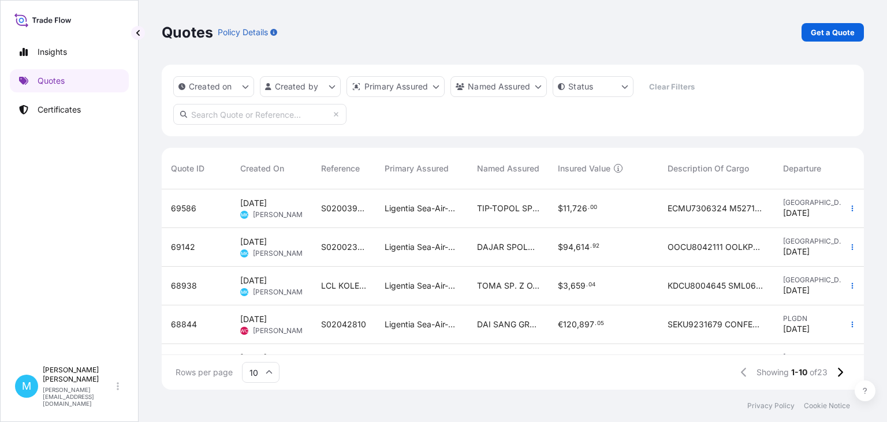
click at [249, 116] on input "text" at bounding box center [259, 114] width 173 height 21
paste input "68938"
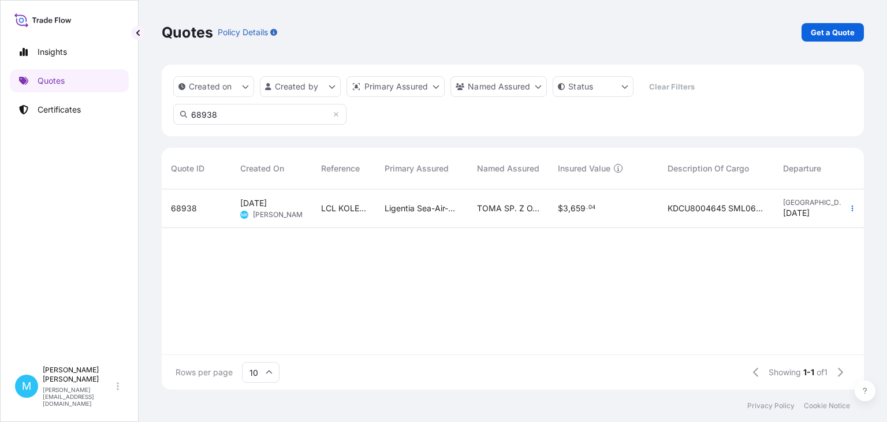
type input "68938"
click at [381, 210] on div "Ligentia Sea-Air-Rail Sp. z o.o." at bounding box center [422, 209] width 92 height 39
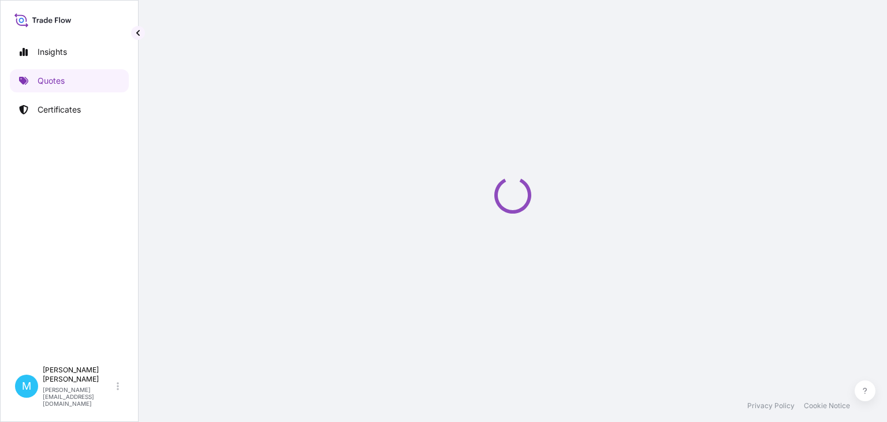
select select "Road"
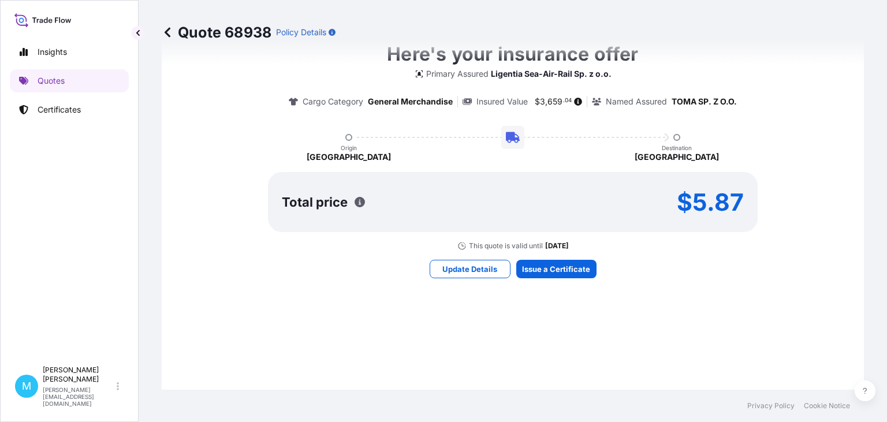
scroll to position [595, 0]
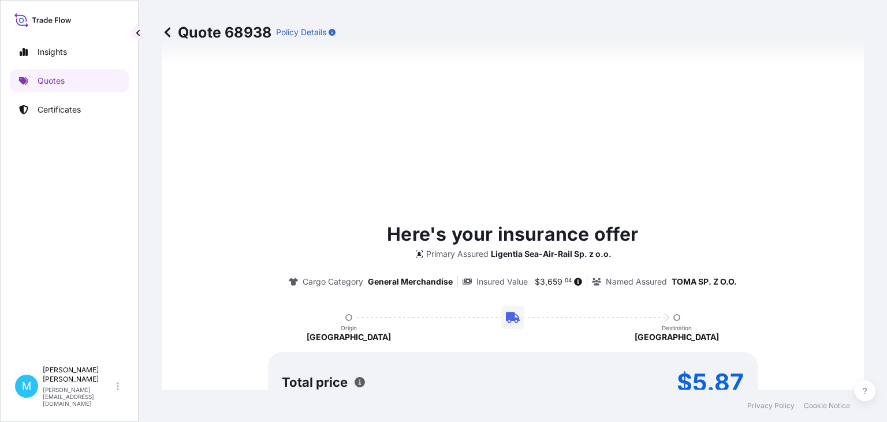
type input "[STREET_ADDRESS]"
type input "[DATE]"
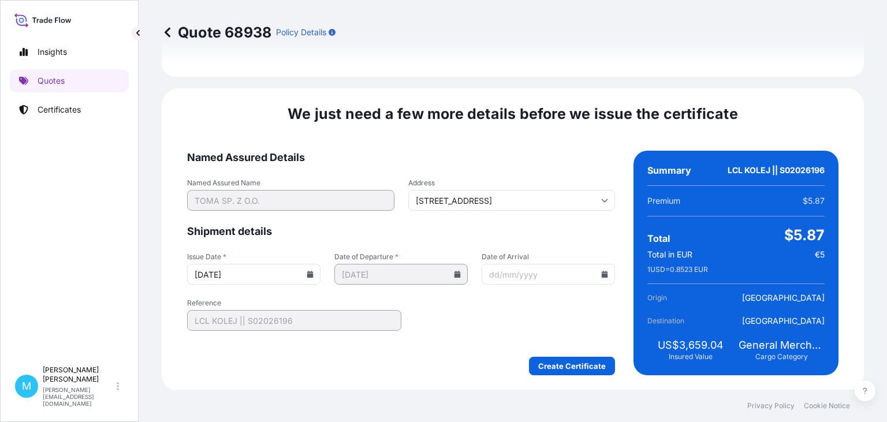
scroll to position [1339, 0]
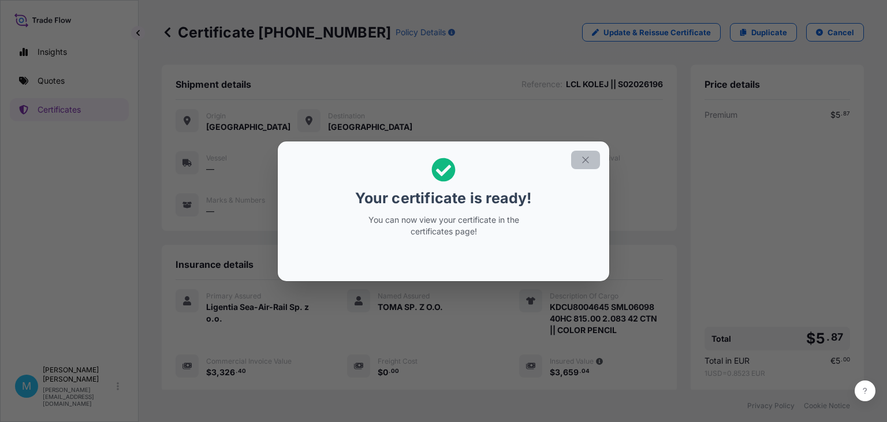
click at [587, 161] on icon "button" at bounding box center [585, 160] width 6 height 6
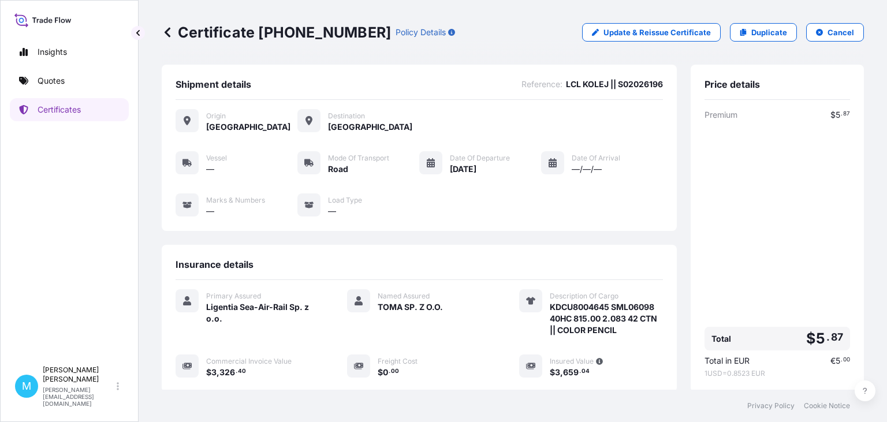
click at [630, 80] on span "LCL KOLEJ || S02026196" at bounding box center [614, 85] width 97 height 12
copy span "S02026196"
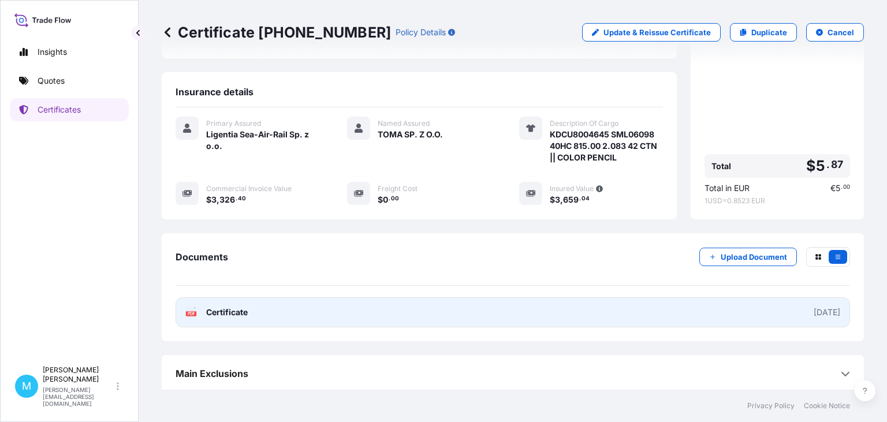
click at [482, 303] on link "PDF Certificate [DATE]" at bounding box center [513, 313] width 675 height 30
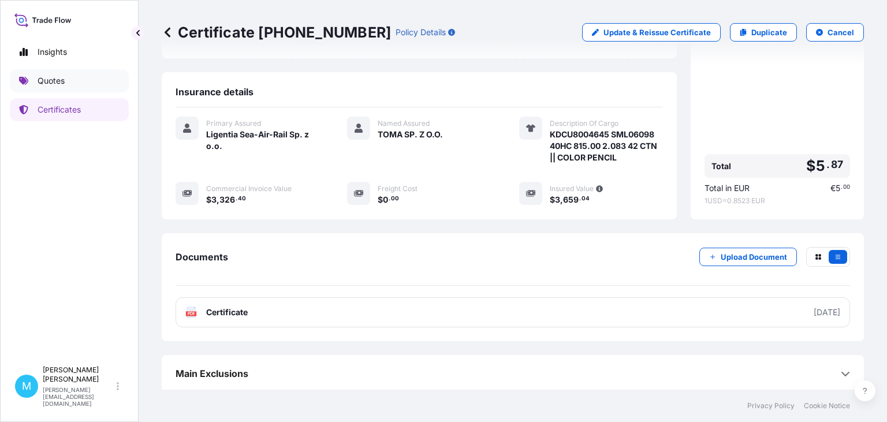
click at [50, 87] on p "Quotes" at bounding box center [51, 81] width 27 height 12
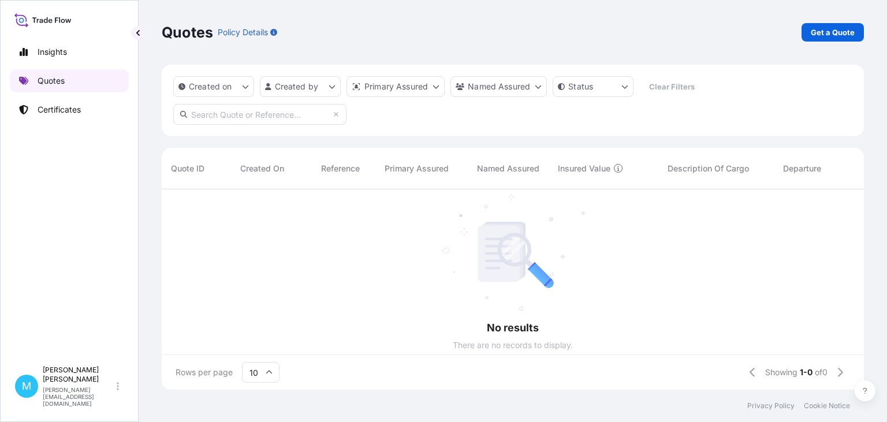
scroll to position [207, 703]
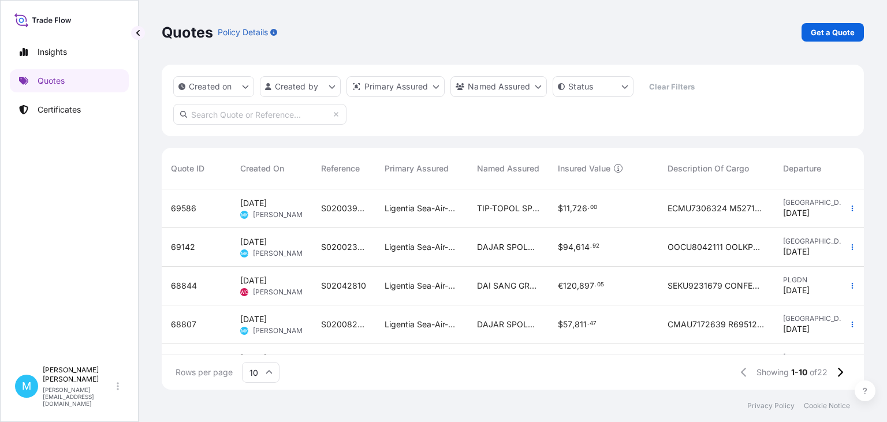
click at [194, 112] on input "text" at bounding box center [259, 114] width 173 height 21
paste input "69586"
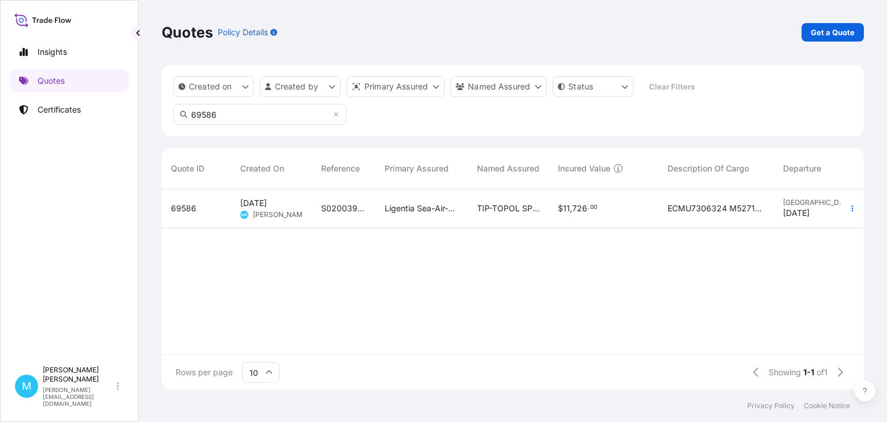
type input "69586"
click at [360, 217] on div "S02003987" at bounding box center [344, 209] width 64 height 39
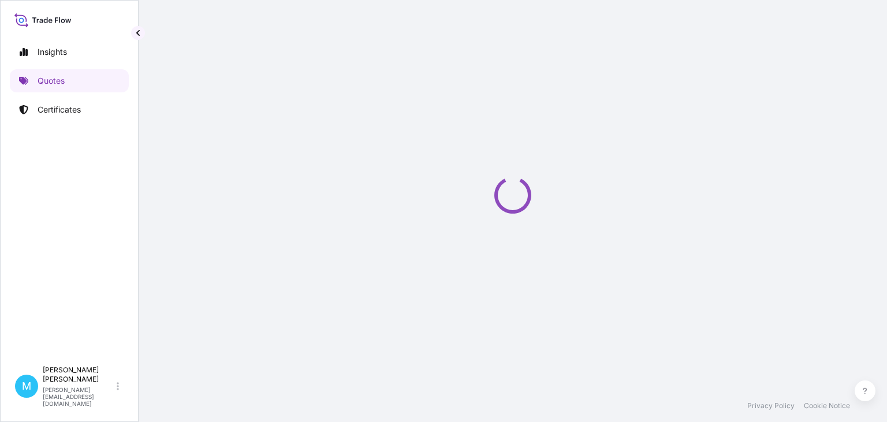
select select "Sea"
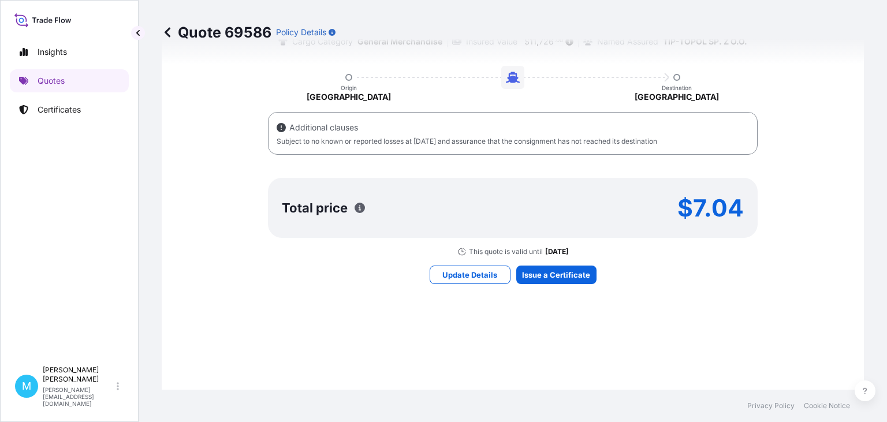
scroll to position [729, 0]
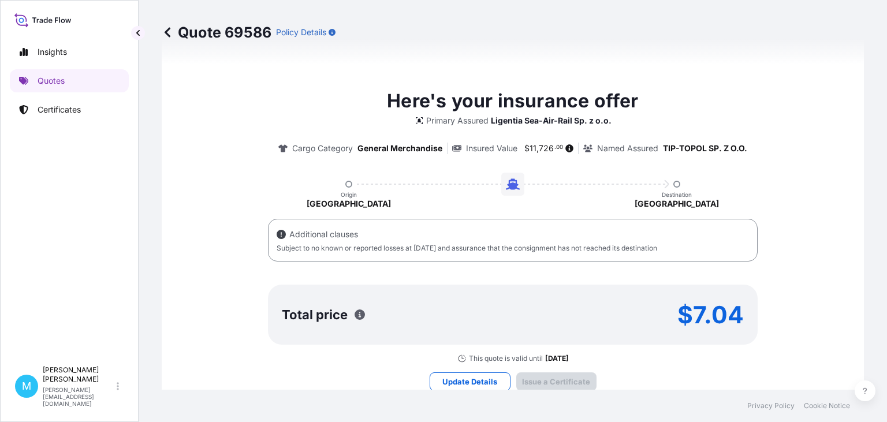
type input "[DATE]"
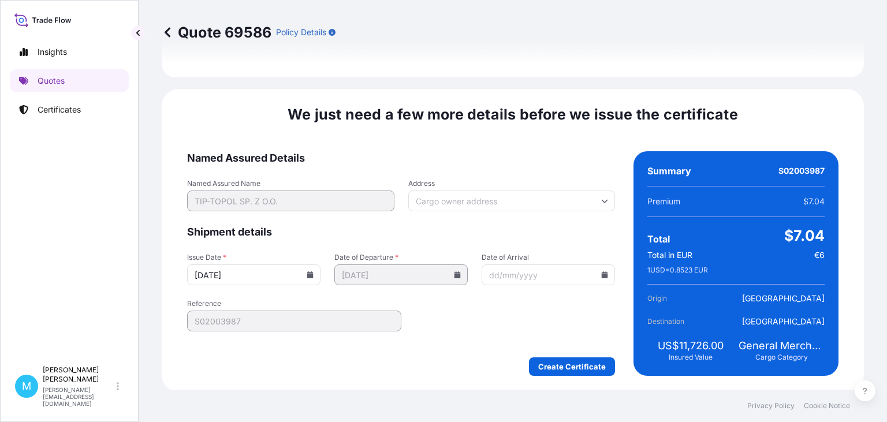
scroll to position [1405, 0]
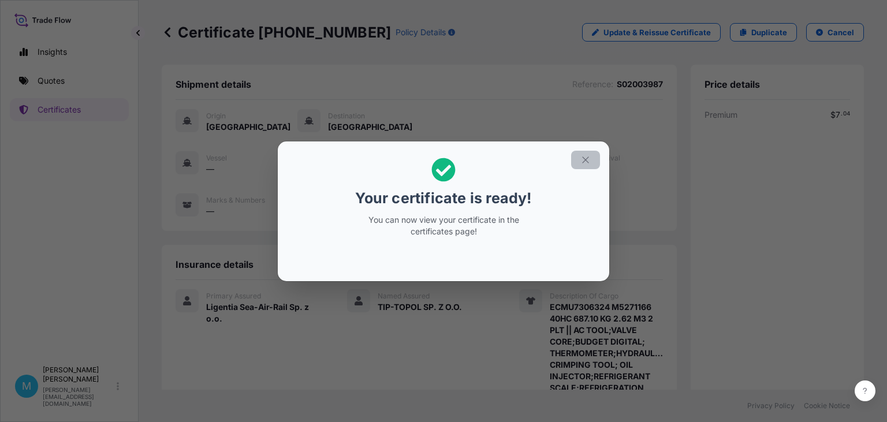
click at [582, 160] on icon "button" at bounding box center [586, 160] width 10 height 10
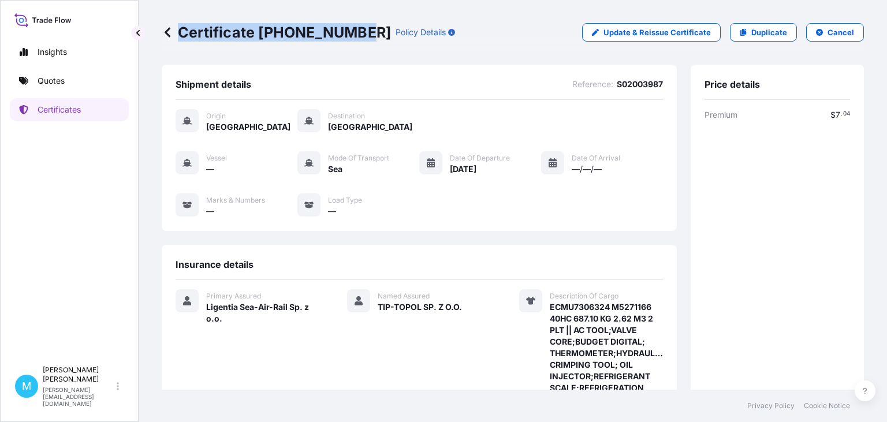
drag, startPoint x: 354, startPoint y: 31, endPoint x: 178, endPoint y: 30, distance: 175.6
click at [178, 30] on p "Certificate [PHONE_NUMBER]" at bounding box center [276, 32] width 229 height 18
copy p "Certificate [PHONE_NUMBER]"
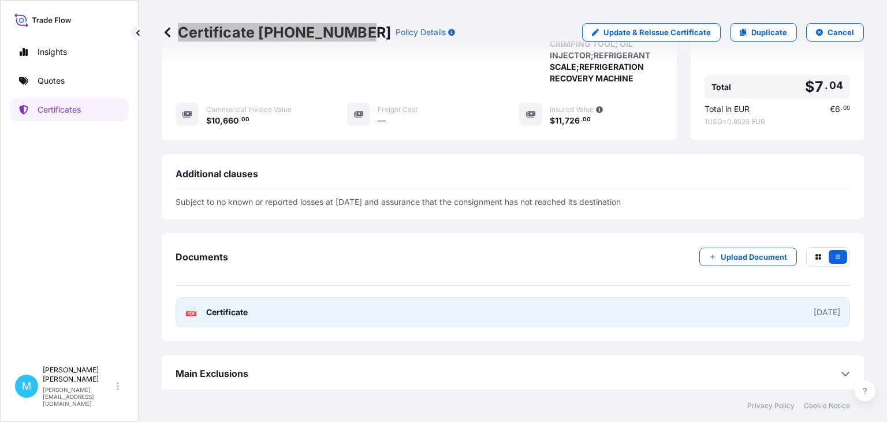
click at [350, 310] on link "PDF Certificate [DATE]" at bounding box center [513, 313] width 675 height 30
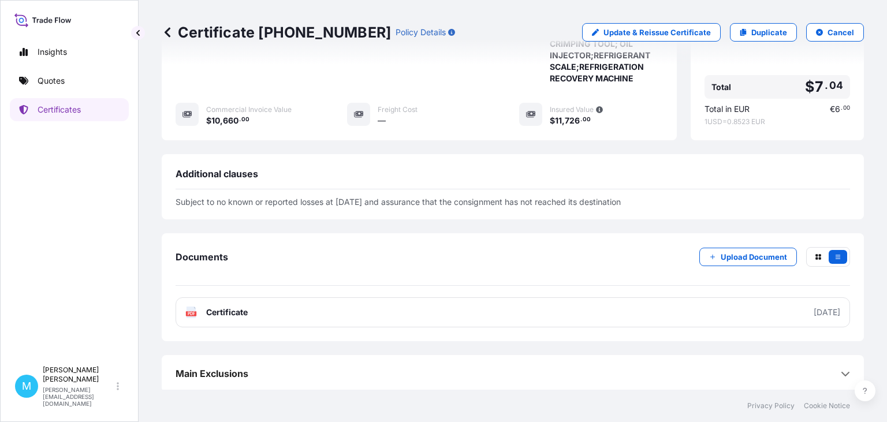
click at [76, 87] on link "Quotes" at bounding box center [69, 80] width 119 height 23
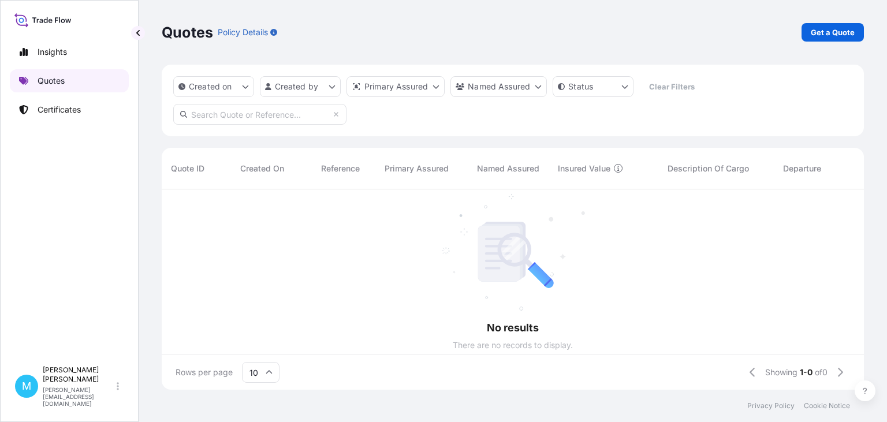
scroll to position [207, 703]
